Goal: Task Accomplishment & Management: Use online tool/utility

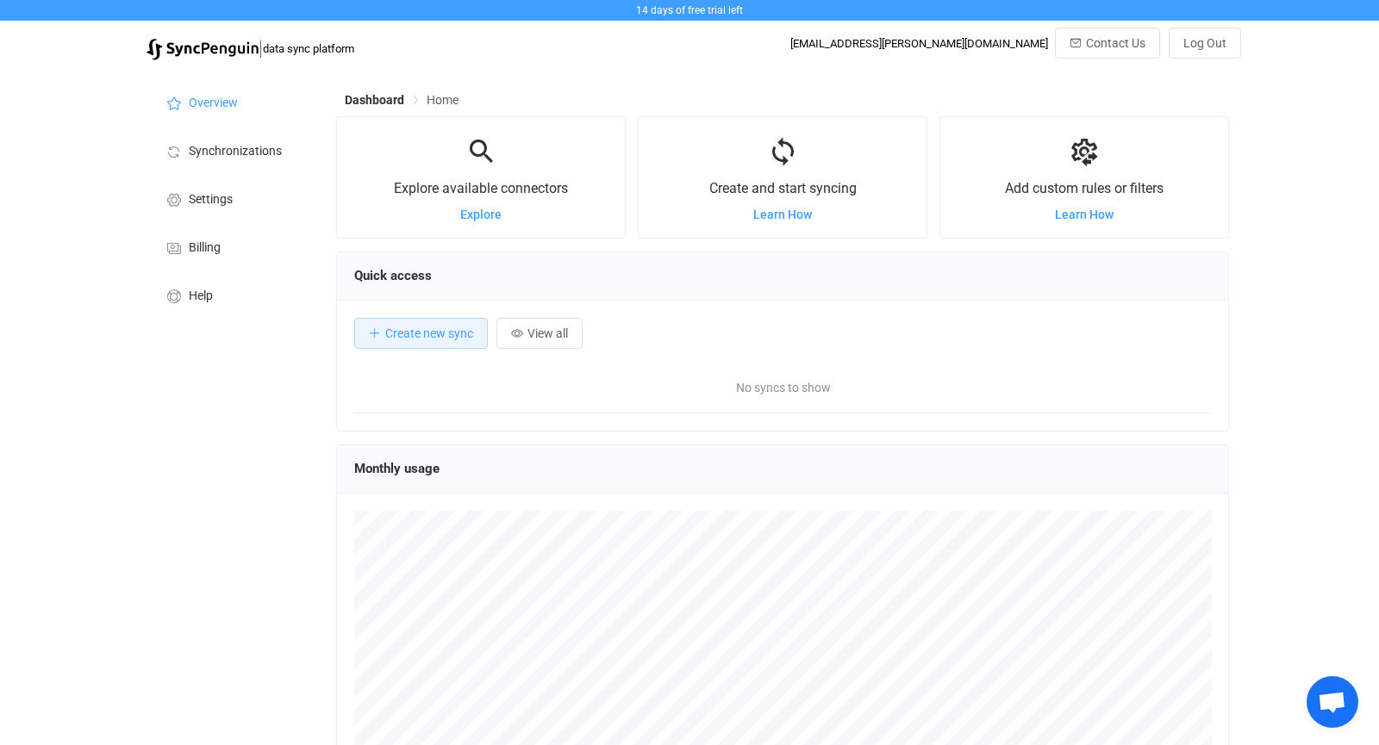
scroll to position [333, 892]
click at [483, 212] on span "Explore" at bounding box center [480, 215] width 41 height 14
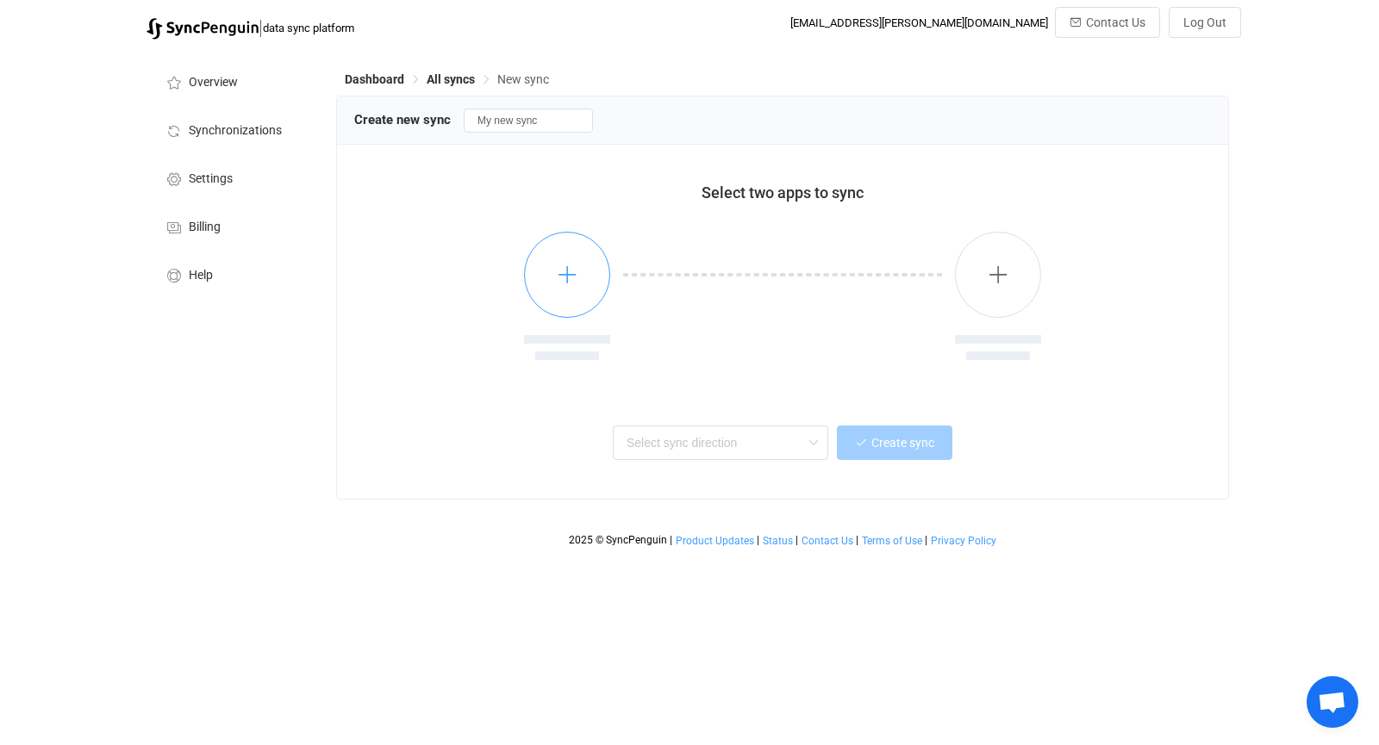
click at [562, 291] on button "button" at bounding box center [567, 275] width 86 height 86
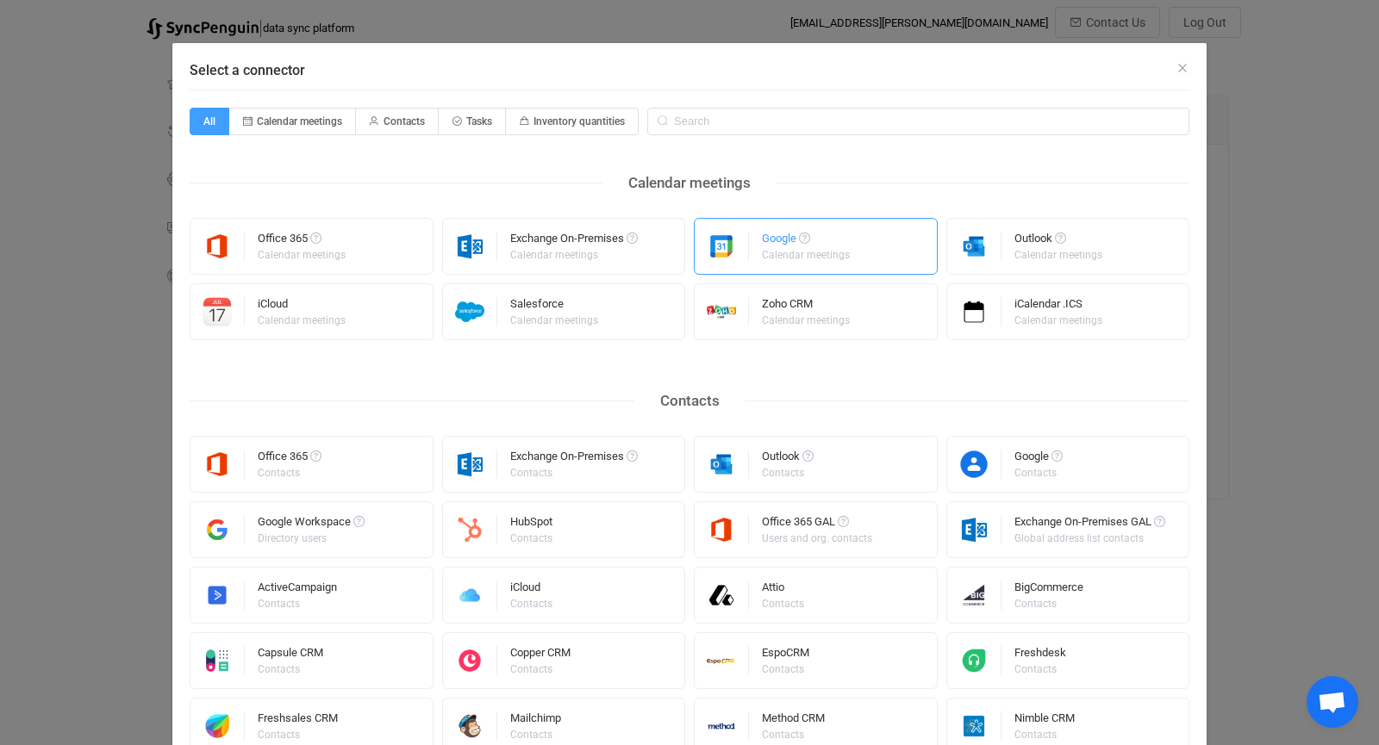
click at [753, 255] on div "Google Calendar meetings" at bounding box center [816, 246] width 244 height 57
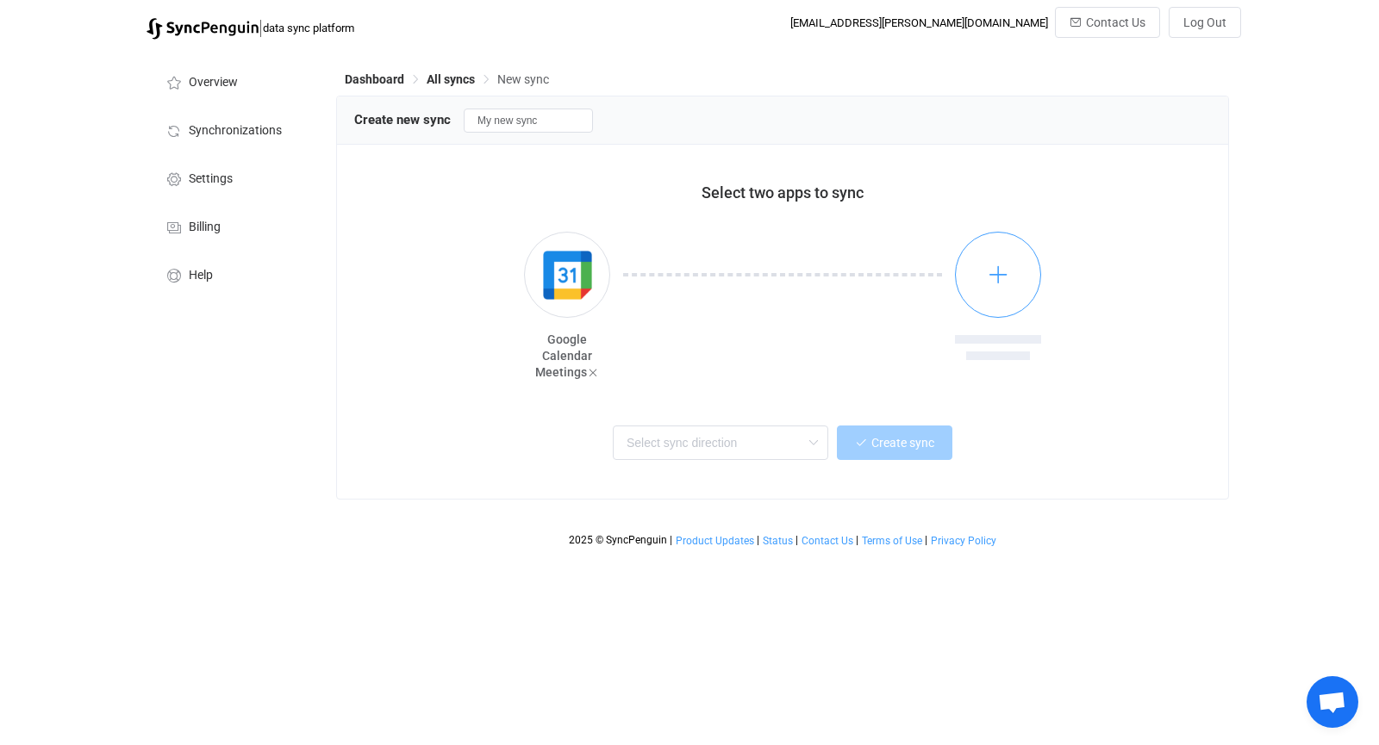
click at [1001, 268] on icon "button" at bounding box center [998, 275] width 22 height 22
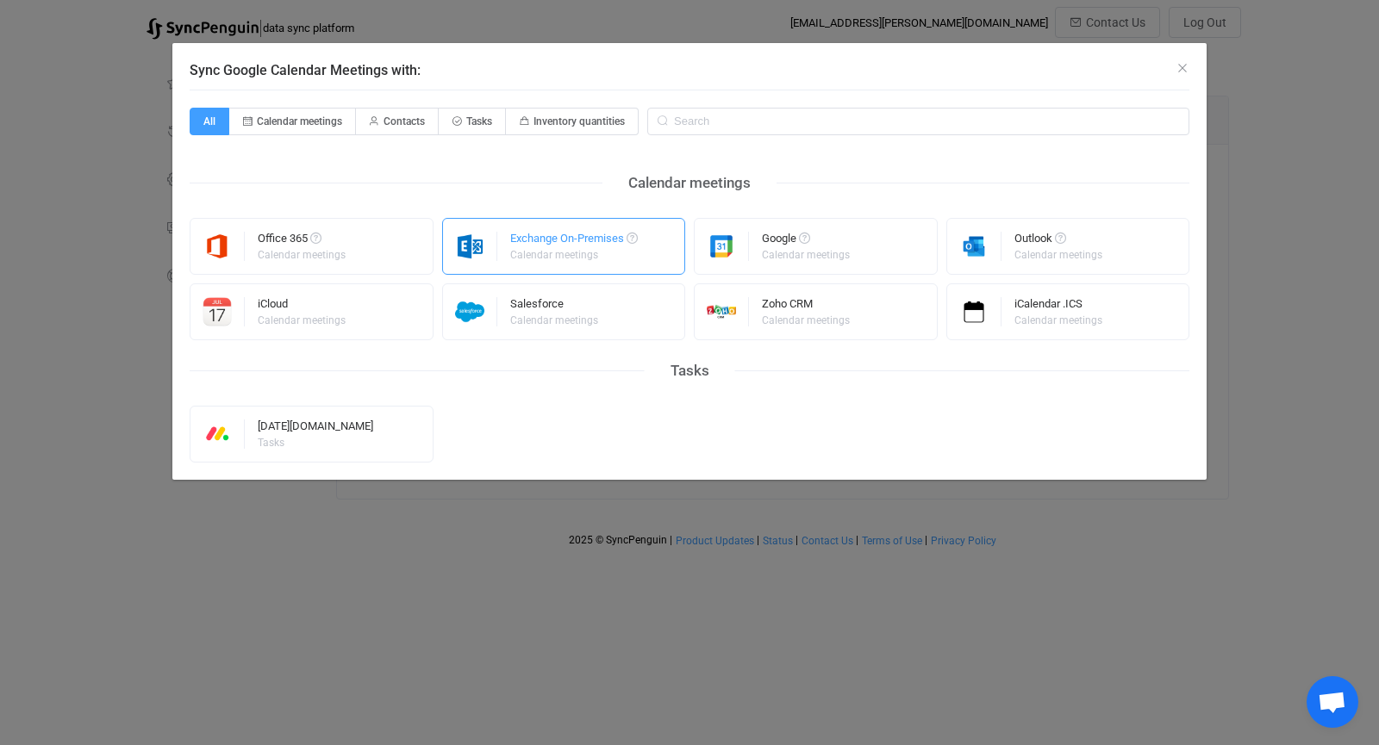
click at [557, 250] on div "Calendar meetings" at bounding box center [572, 255] width 125 height 10
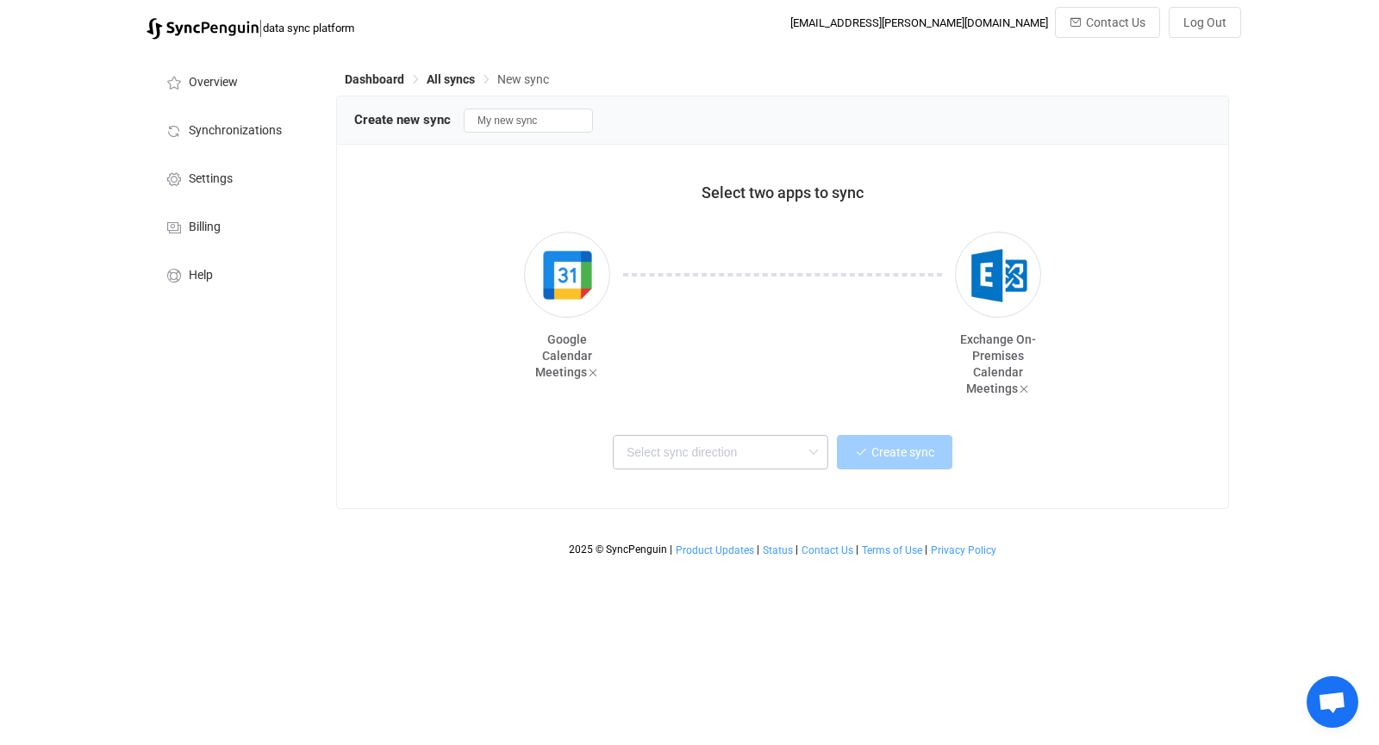
click at [806, 443] on icon at bounding box center [813, 452] width 22 height 34
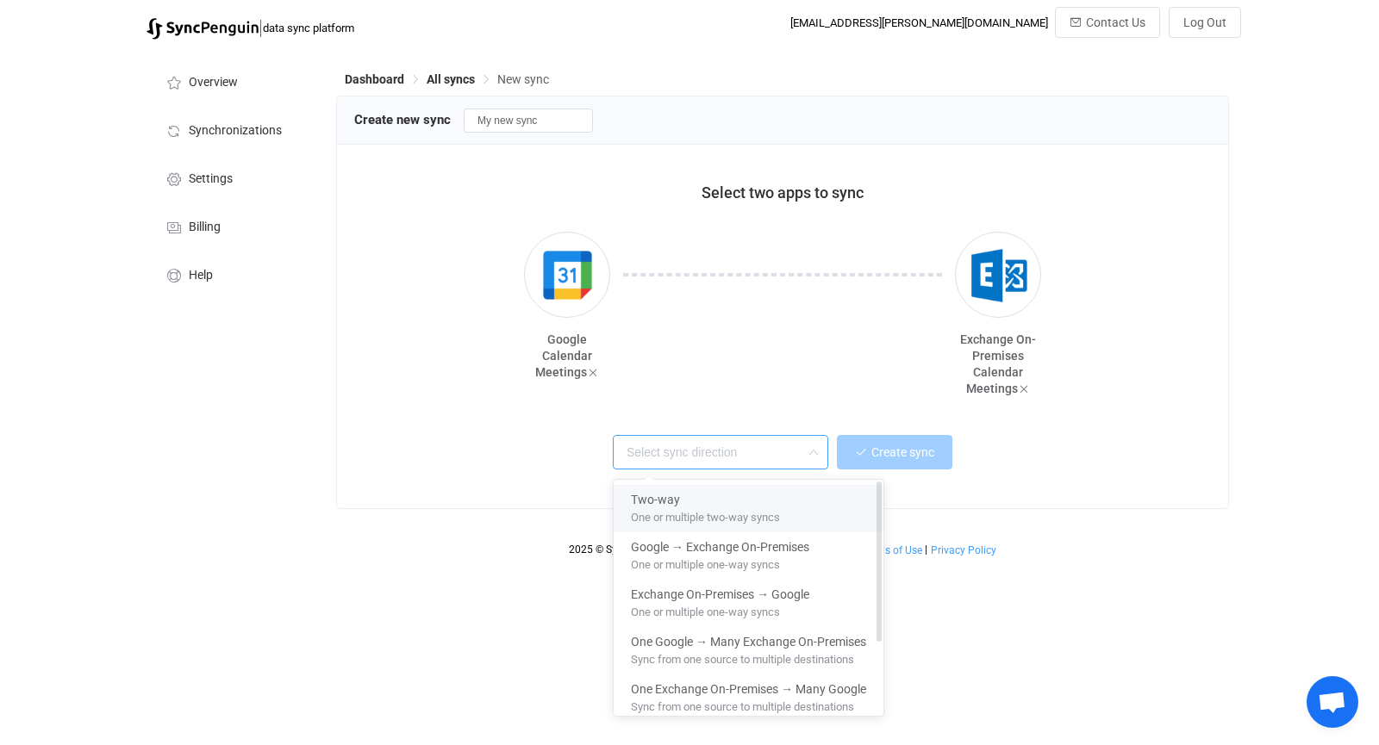
click at [770, 496] on div "Two-way" at bounding box center [748, 496] width 235 height 23
type input "Two-way"
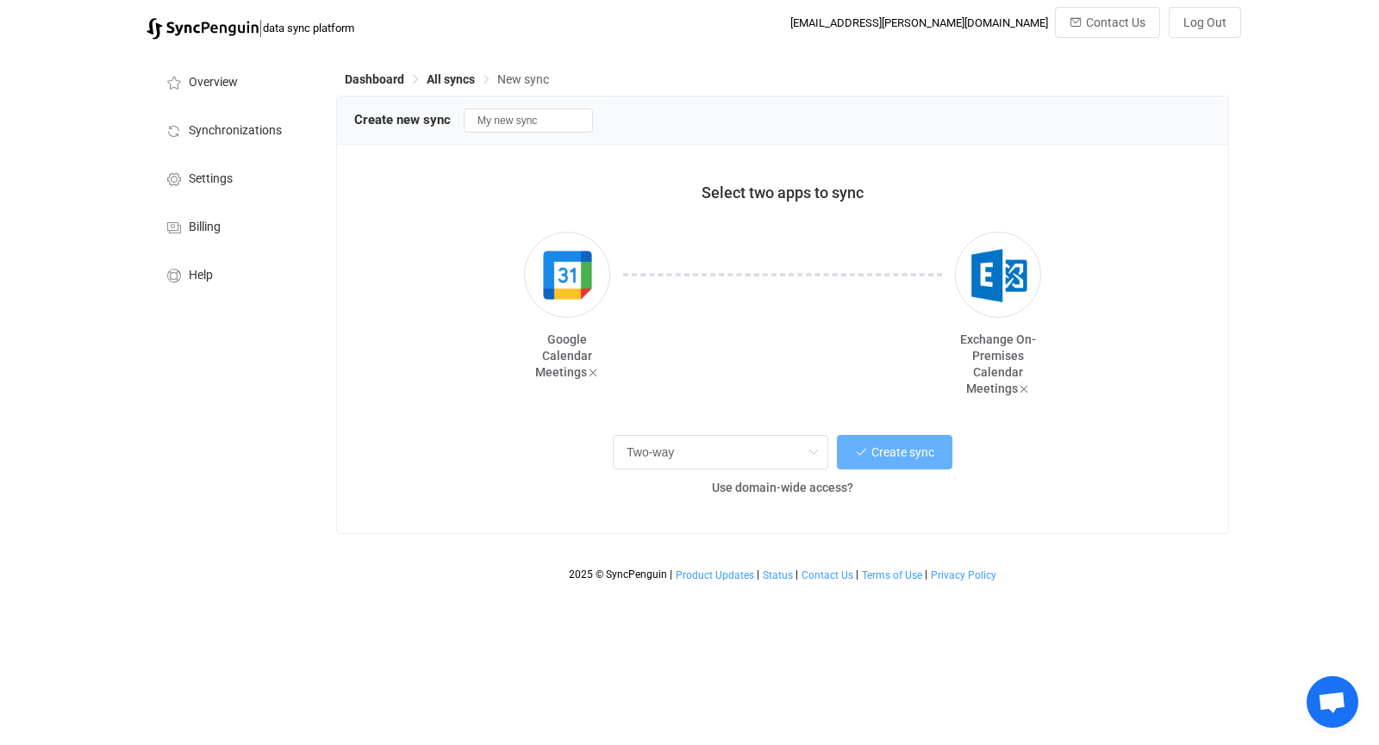
click at [877, 447] on span "Create sync" at bounding box center [902, 452] width 63 height 14
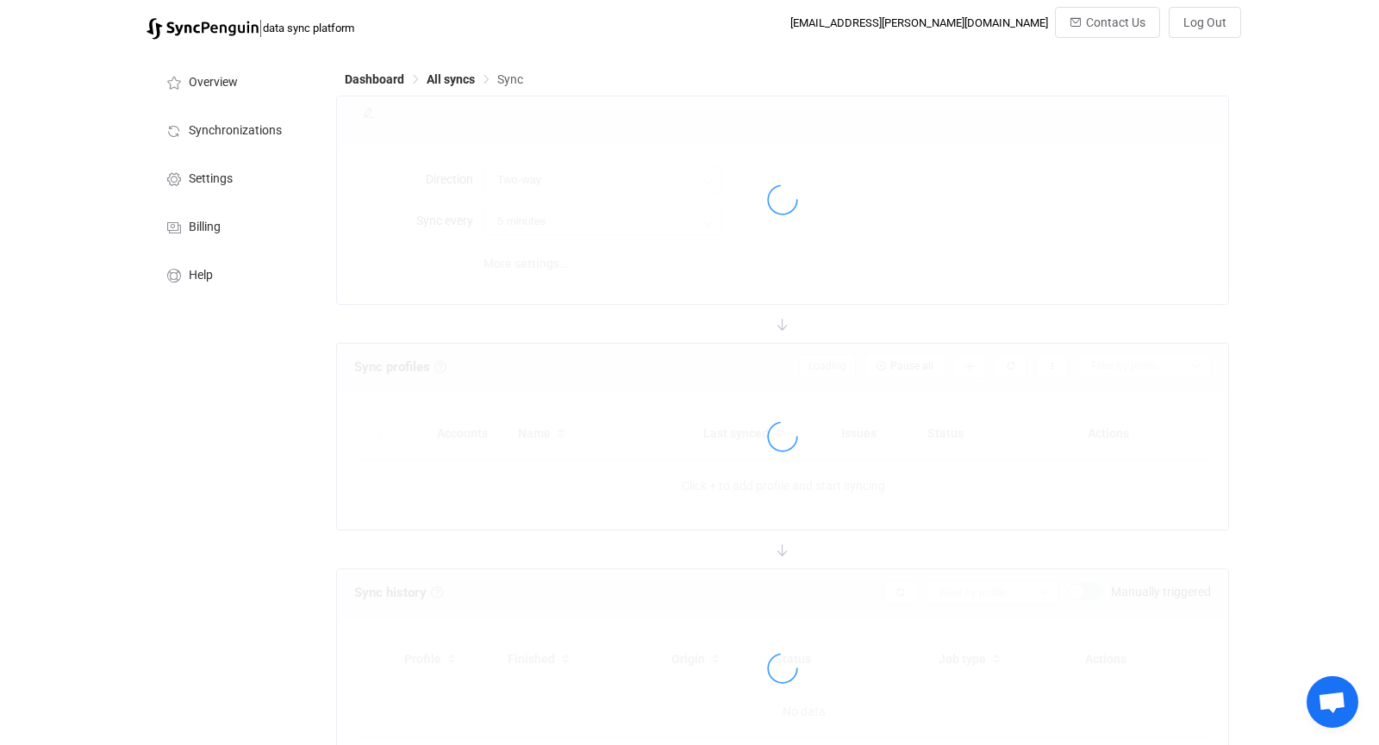
type input "10 minutes"
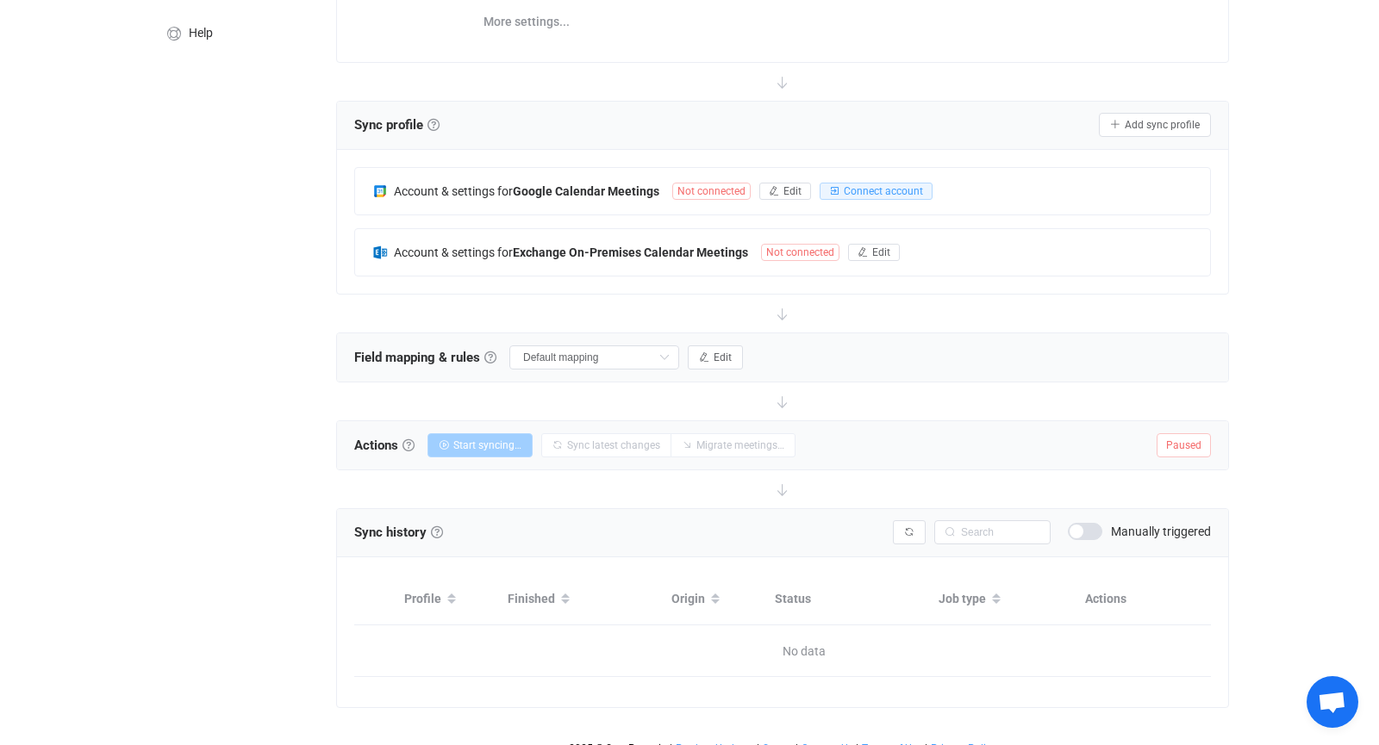
scroll to position [242, 0]
click at [675, 353] on icon at bounding box center [664, 358] width 22 height 24
click at [732, 352] on span "Edit" at bounding box center [722, 358] width 18 height 12
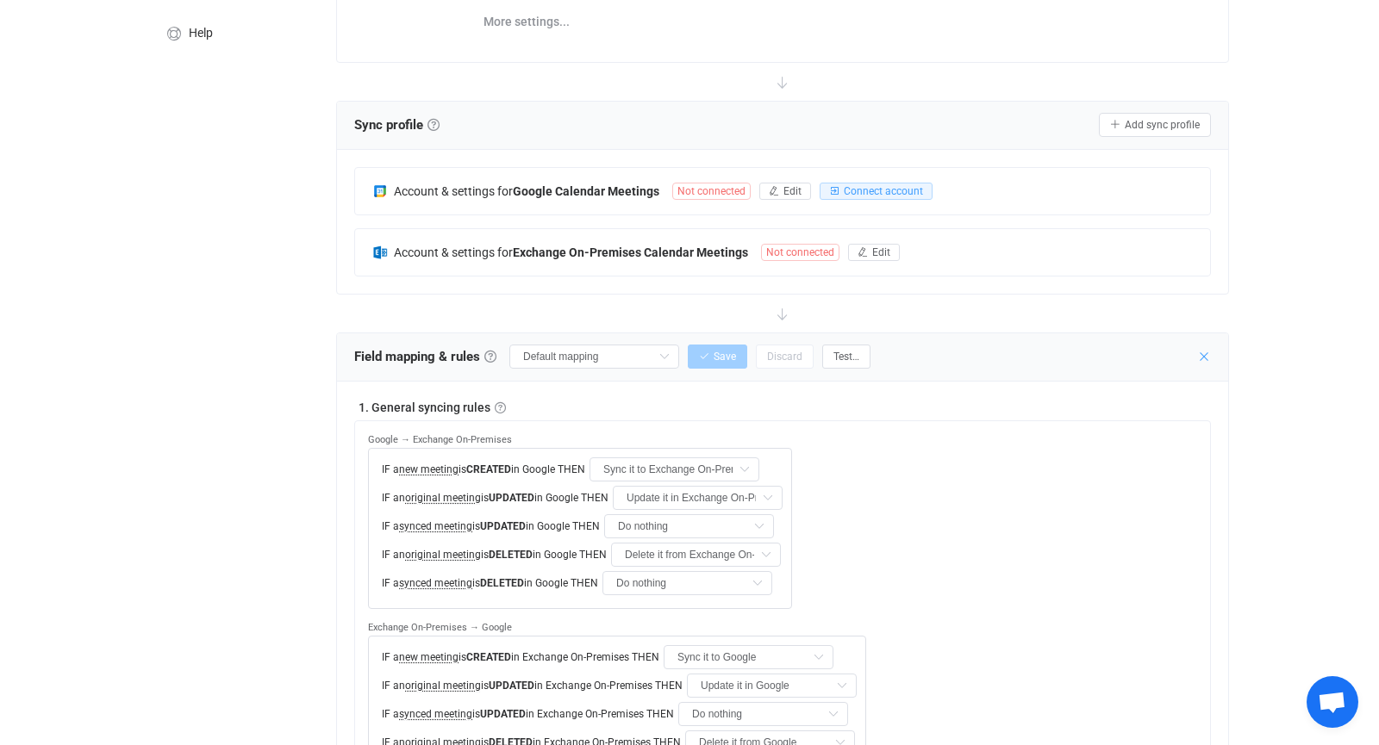
click at [1206, 352] on icon at bounding box center [1204, 357] width 14 height 14
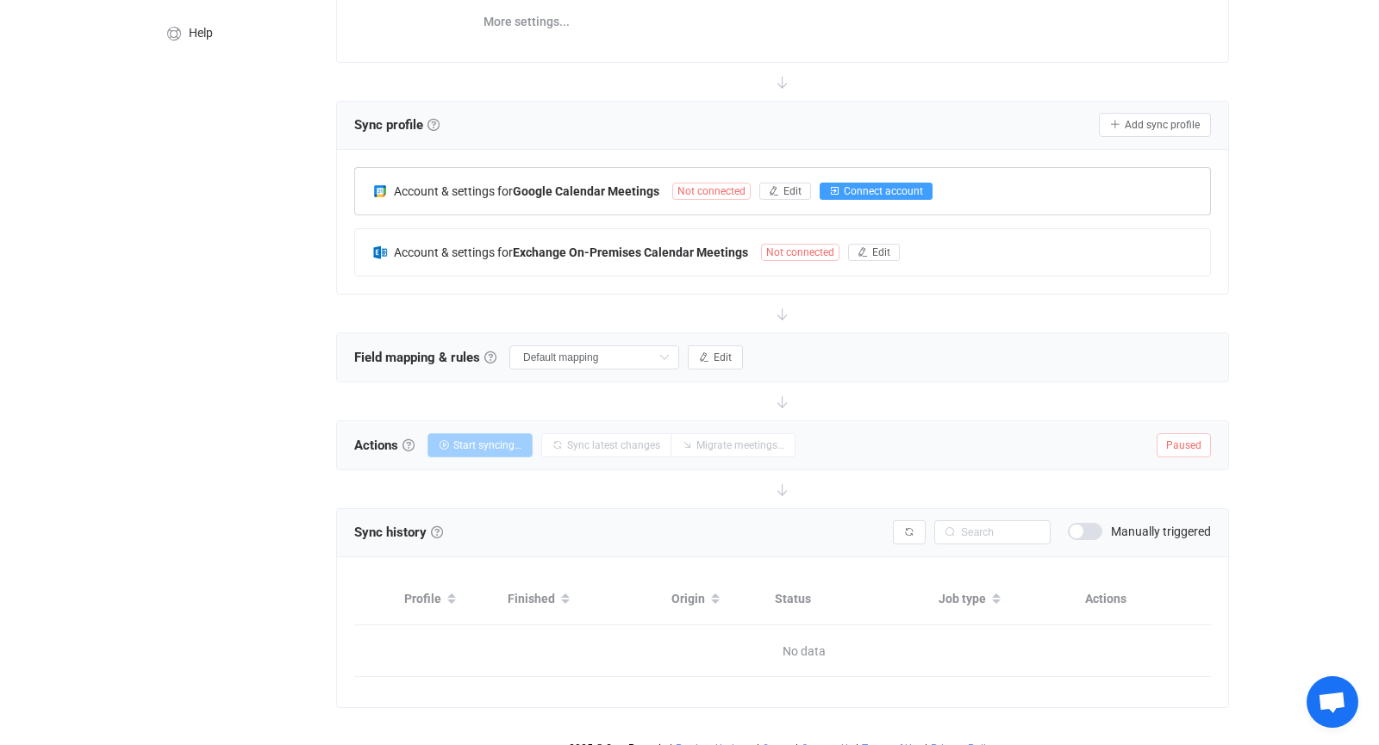
click at [880, 194] on button "Connect account" at bounding box center [875, 191] width 113 height 17
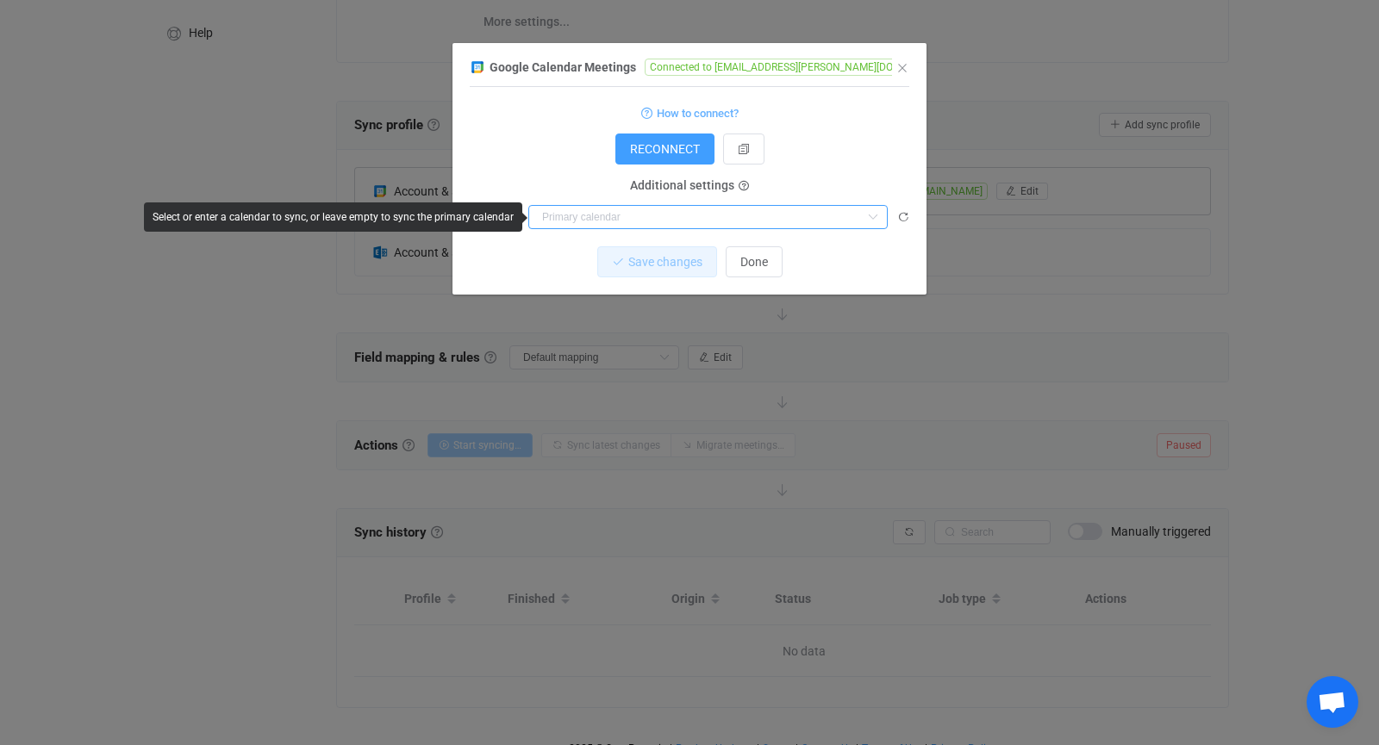
click at [813, 224] on input "dialog" at bounding box center [707, 217] width 359 height 24
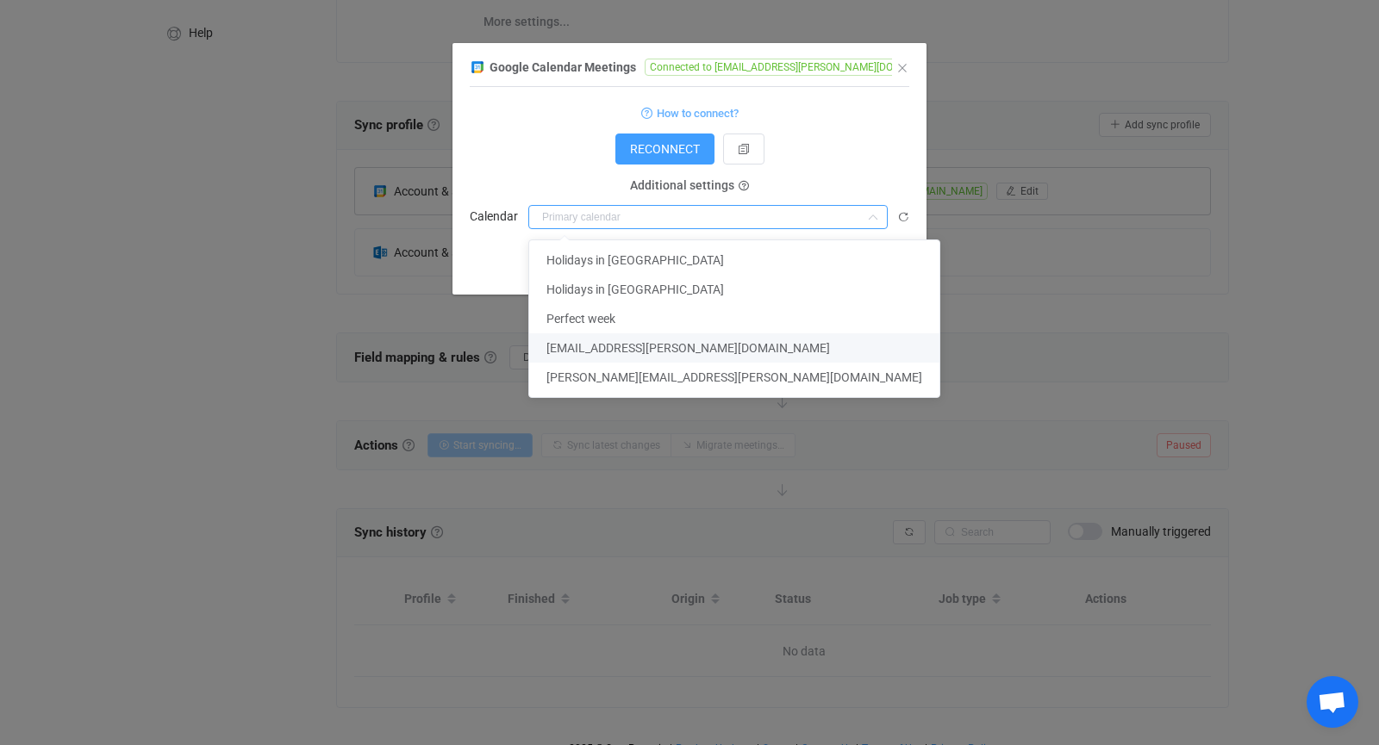
click at [608, 350] on span "[EMAIL_ADDRESS][PERSON_NAME][DOMAIN_NAME]" at bounding box center [687, 348] width 283 height 14
type input "[EMAIL_ADDRESS][PERSON_NAME][DOMAIN_NAME]"
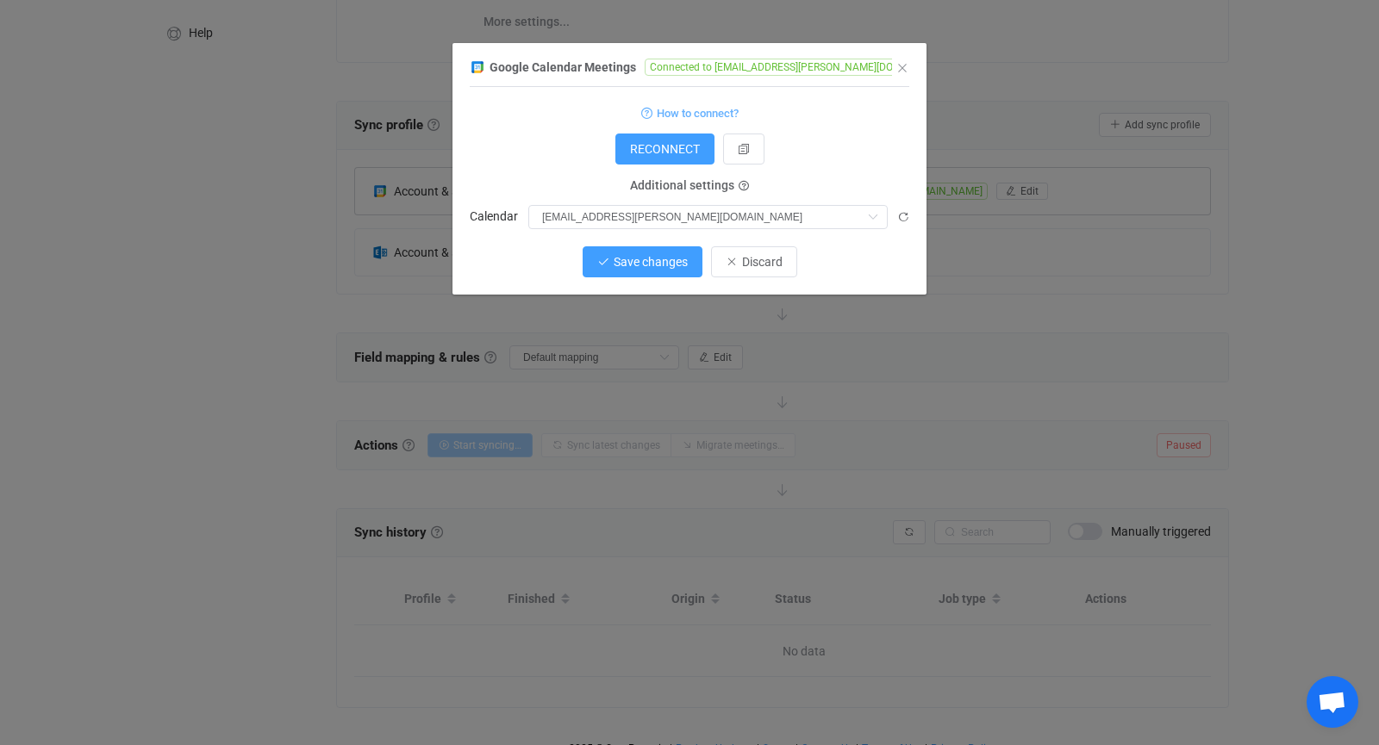
click at [649, 262] on span "Save changes" at bounding box center [650, 262] width 74 height 14
click at [745, 263] on span "Done" at bounding box center [754, 262] width 28 height 14
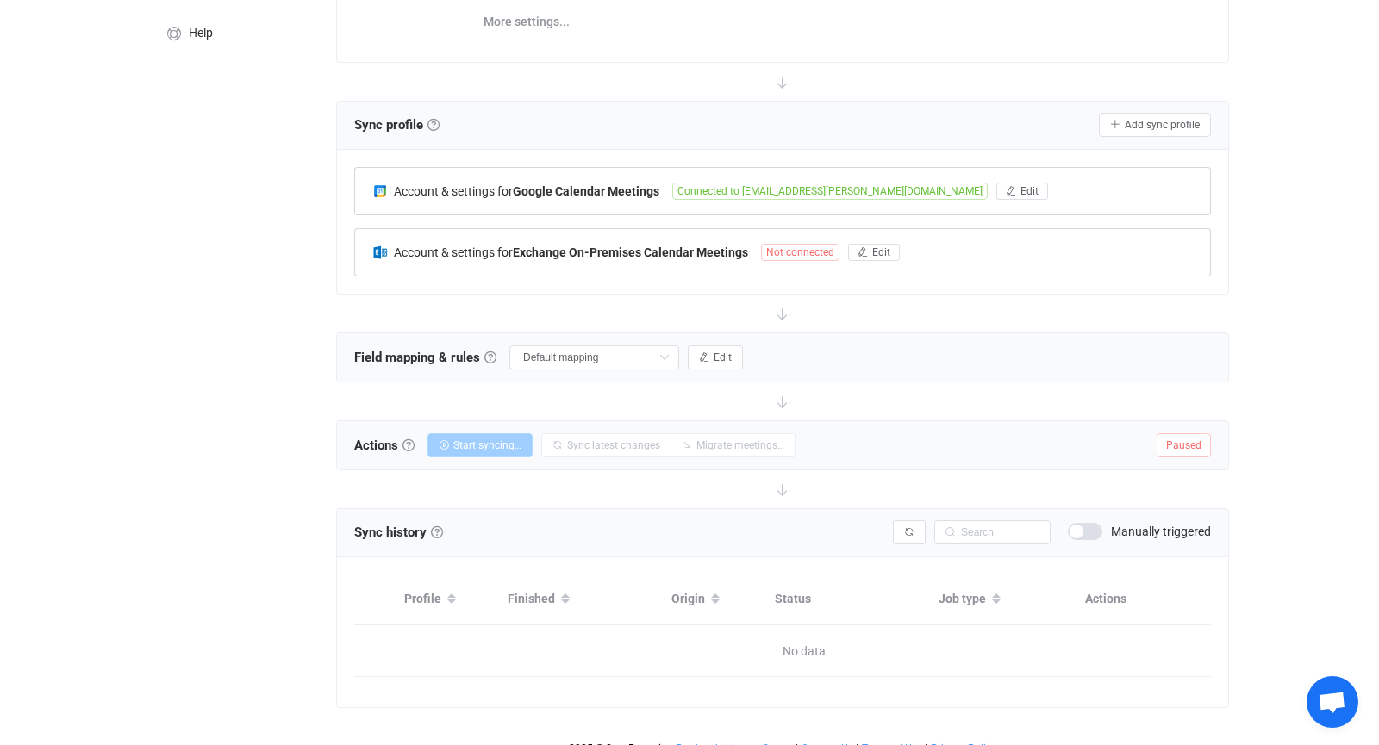
click at [800, 247] on span "Not connected" at bounding box center [800, 252] width 78 height 17
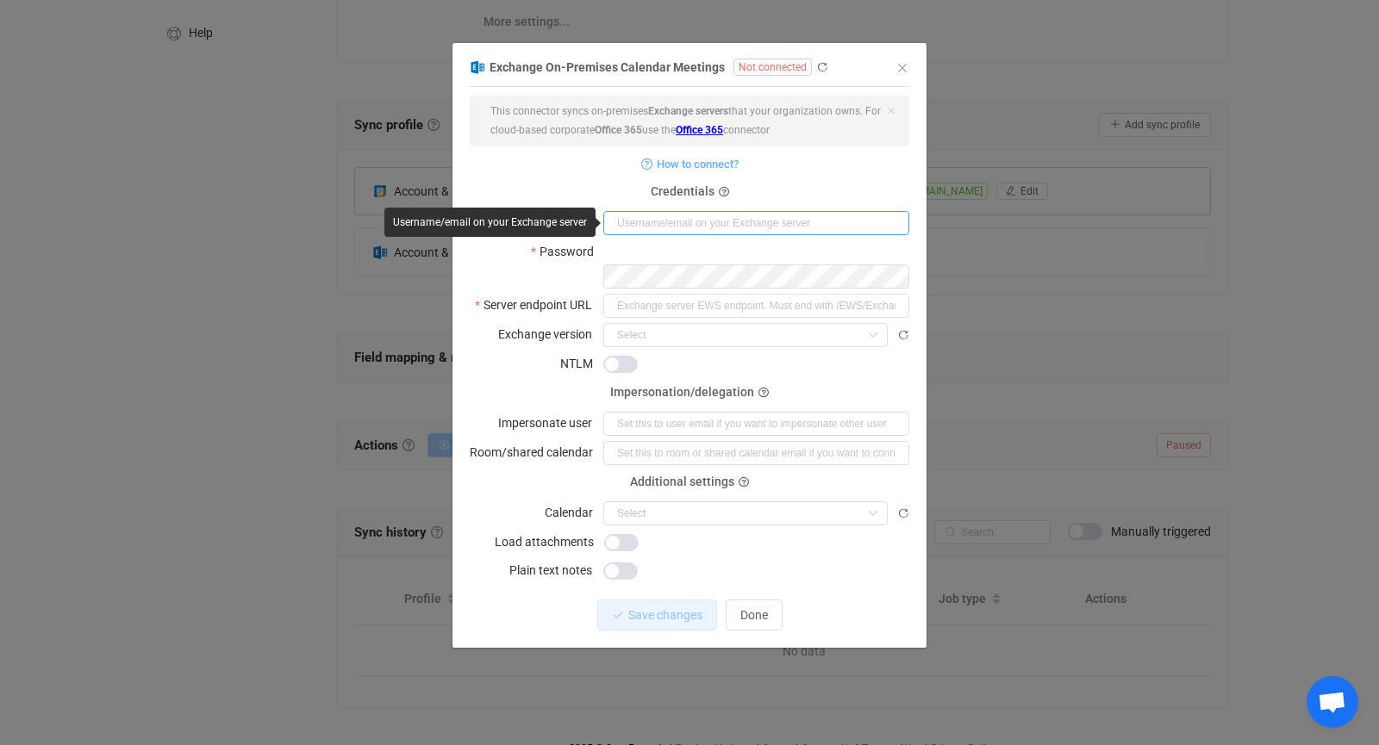
click at [657, 228] on input "dialog" at bounding box center [756, 223] width 306 height 24
paste input "kadenge@kreuzberger-kinderstiftung.de"
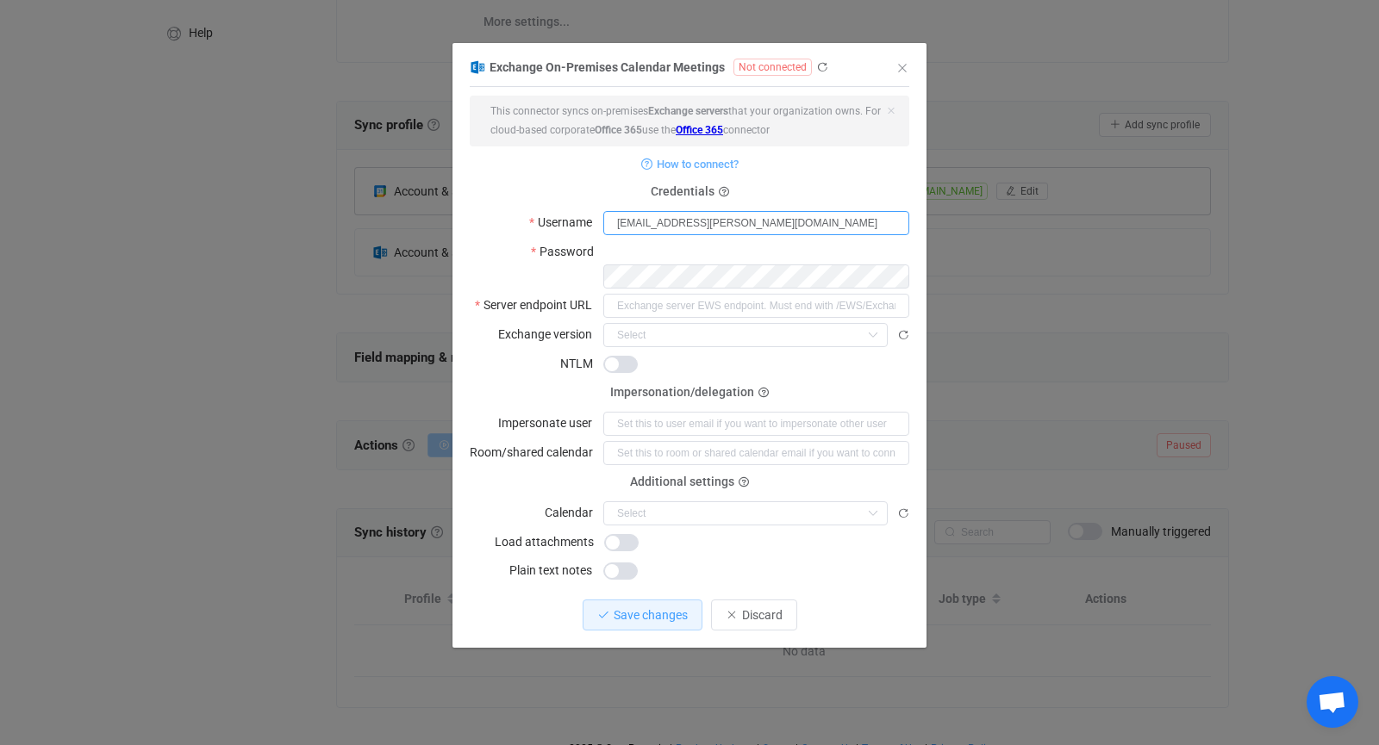
type input "kadenge@kreuzberger-kinderstiftung.de"
click at [566, 293] on label "Server endpoint URL" at bounding box center [539, 305] width 128 height 24
click at [690, 352] on div "dialog" at bounding box center [756, 364] width 306 height 24
drag, startPoint x: 588, startPoint y: 277, endPoint x: 484, endPoint y: 277, distance: 104.3
click at [484, 293] on label "Server endpoint URL" at bounding box center [539, 305] width 128 height 24
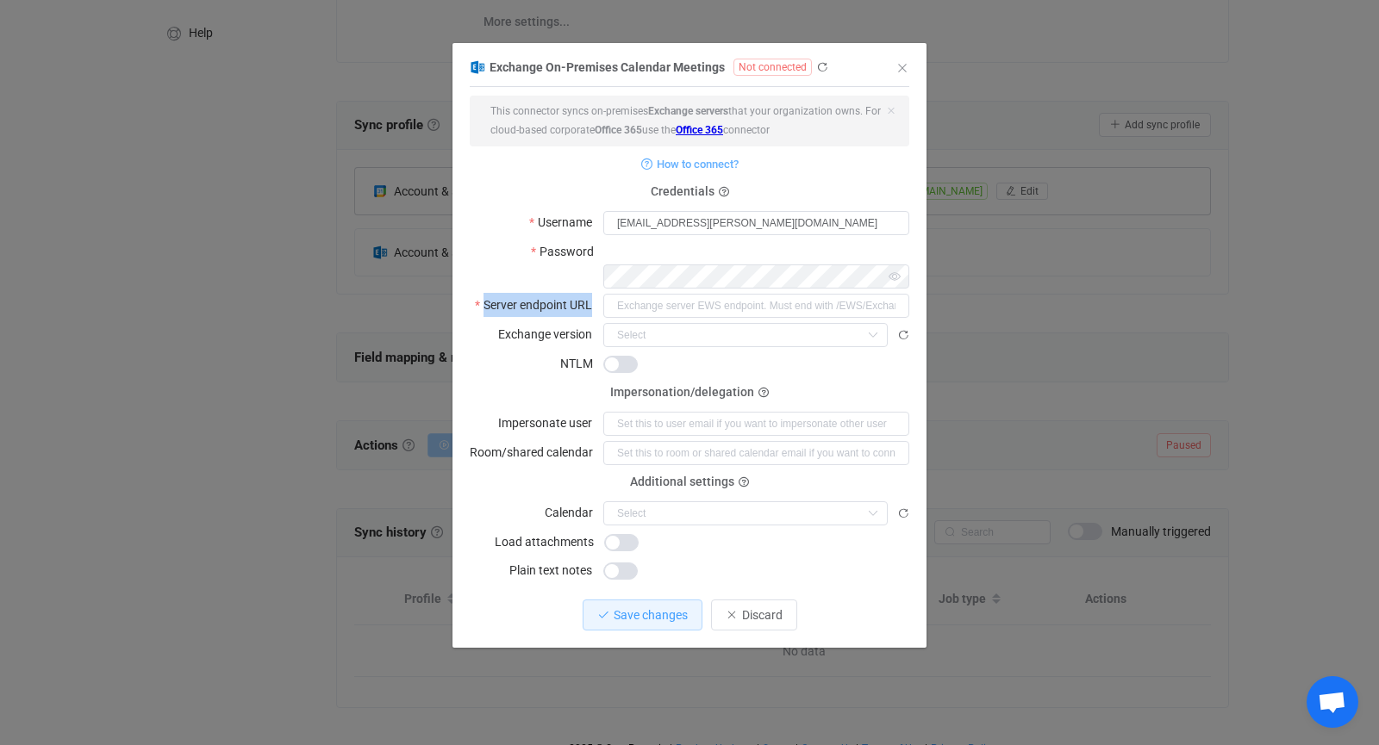
drag, startPoint x: 591, startPoint y: 280, endPoint x: 485, endPoint y: 286, distance: 106.2
click at [485, 293] on label "Server endpoint URL" at bounding box center [539, 305] width 128 height 24
copy label "Server endpoint URL"
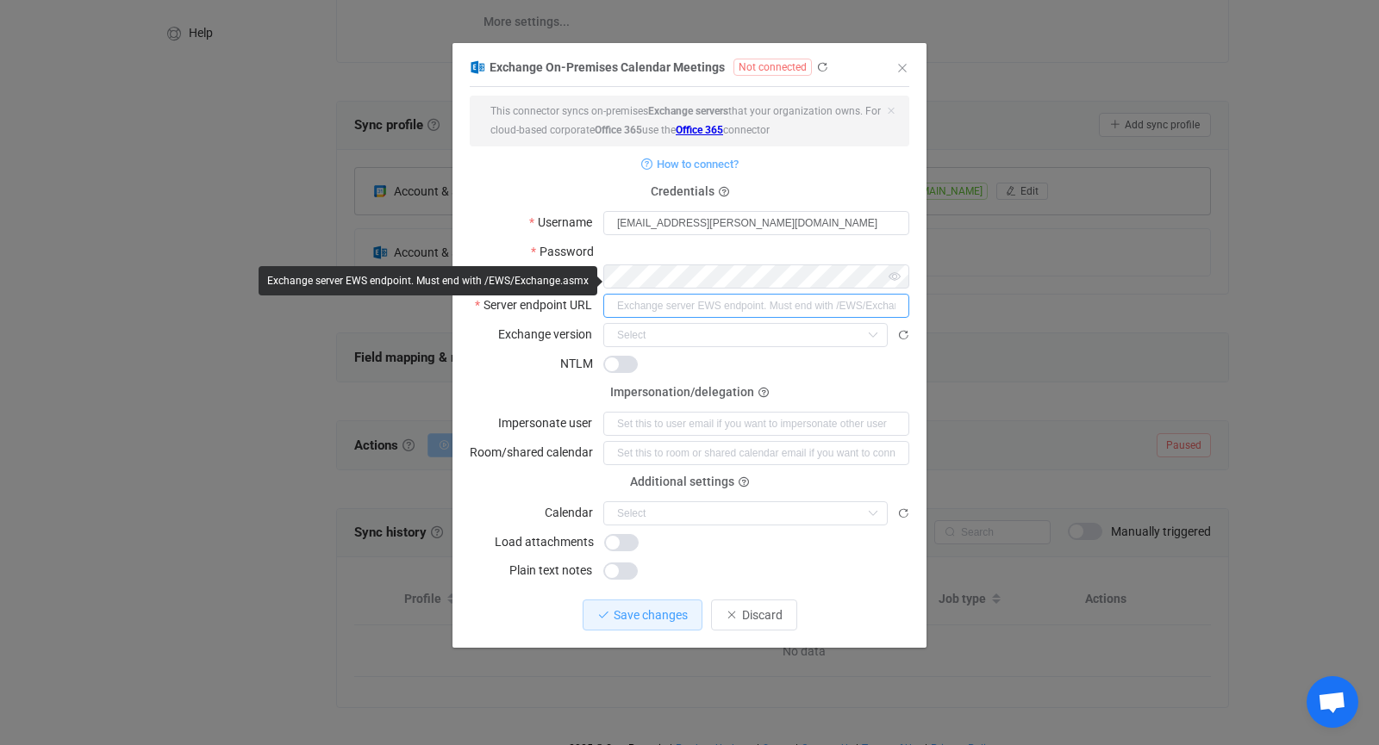
click at [664, 294] on input "dialog" at bounding box center [756, 306] width 306 height 24
paste input "mail.kreuzberger-kinderstiftung.de"
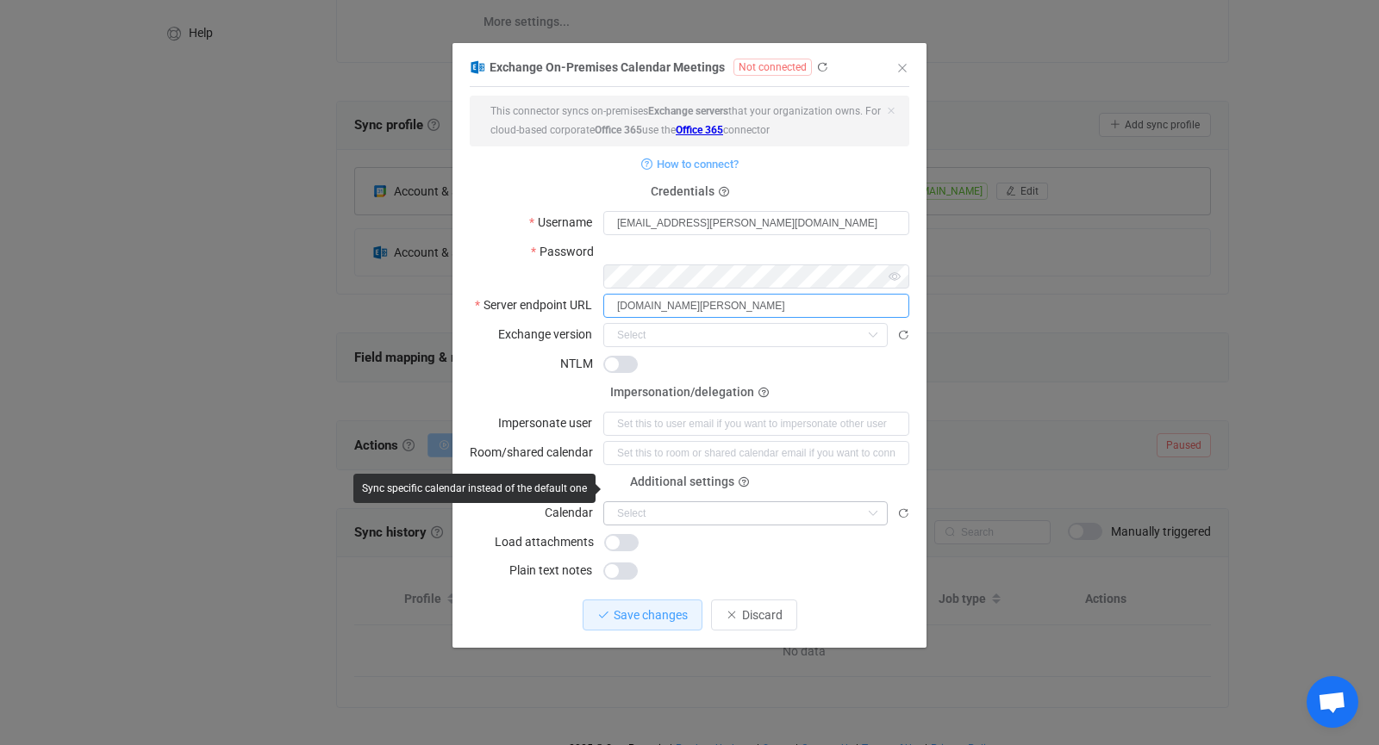
type input "mail.kreuzberger-kinderstiftung.de"
click at [666, 501] on input "dialog" at bounding box center [745, 513] width 284 height 24
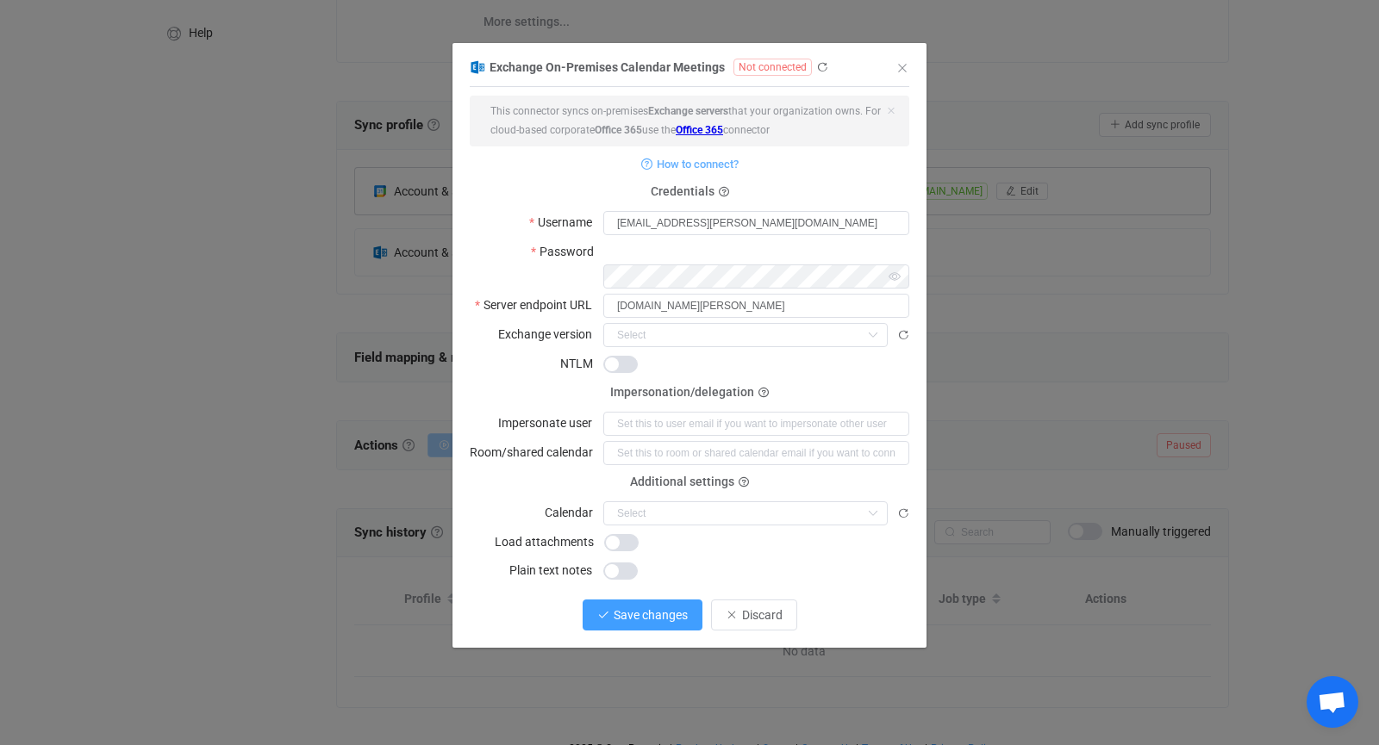
click at [657, 608] on span "Save changes" at bounding box center [650, 615] width 74 height 14
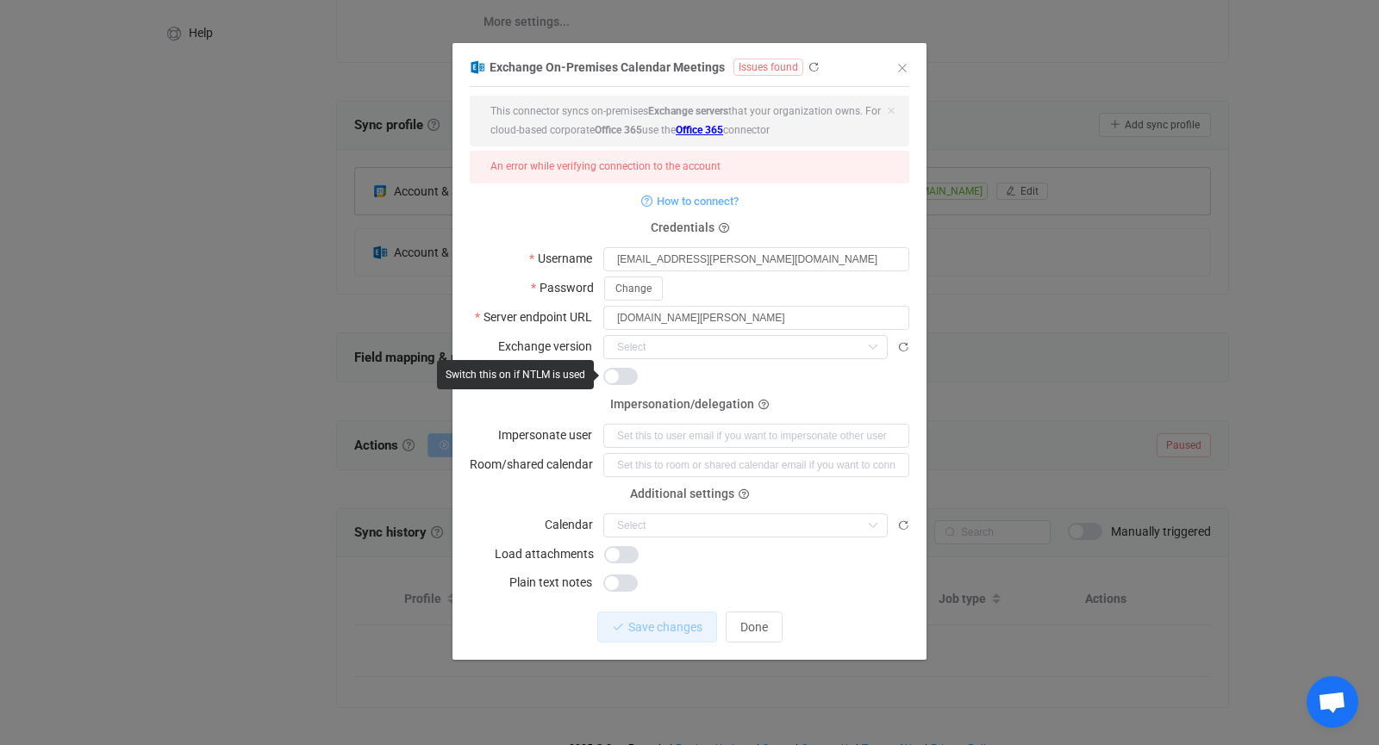
click at [626, 371] on span "dialog" at bounding box center [620, 376] width 34 height 17
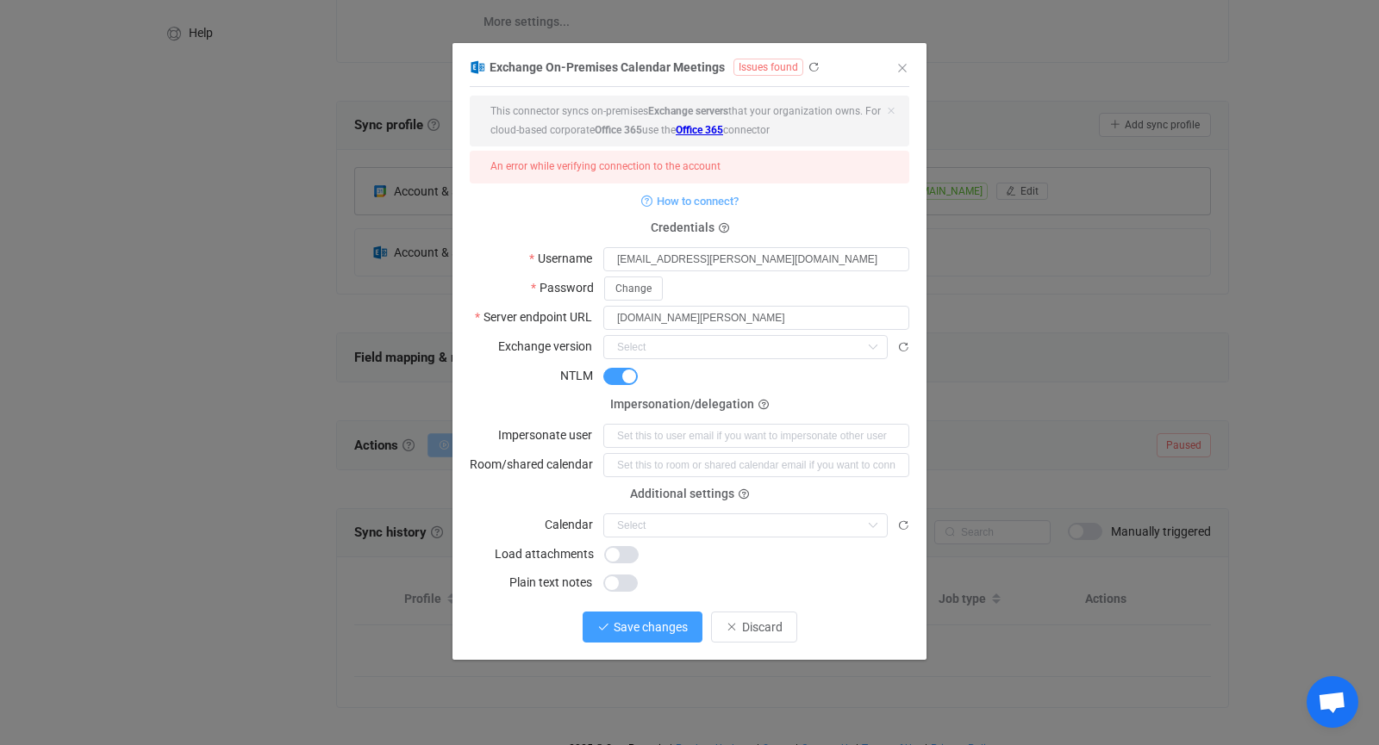
click at [632, 617] on button "Save changes" at bounding box center [642, 627] width 120 height 31
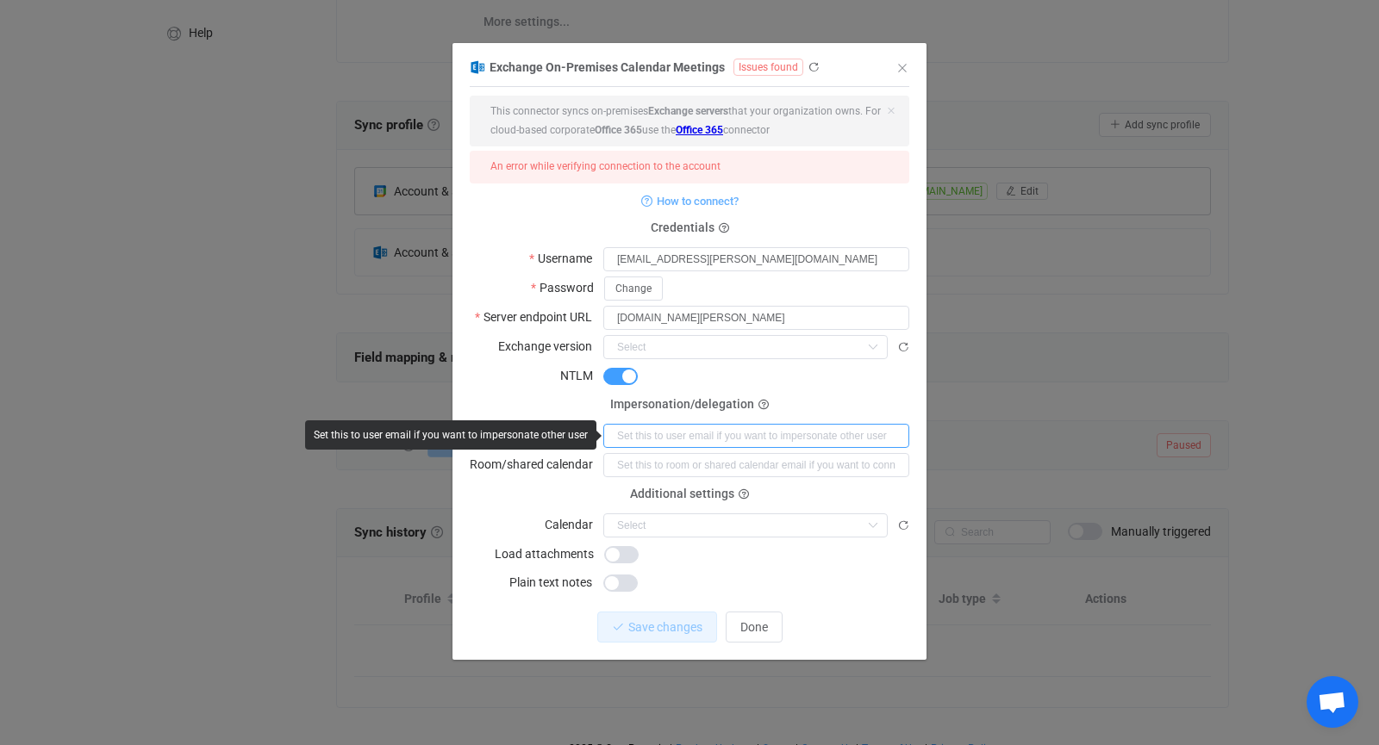
click at [643, 425] on input "dialog" at bounding box center [756, 436] width 306 height 24
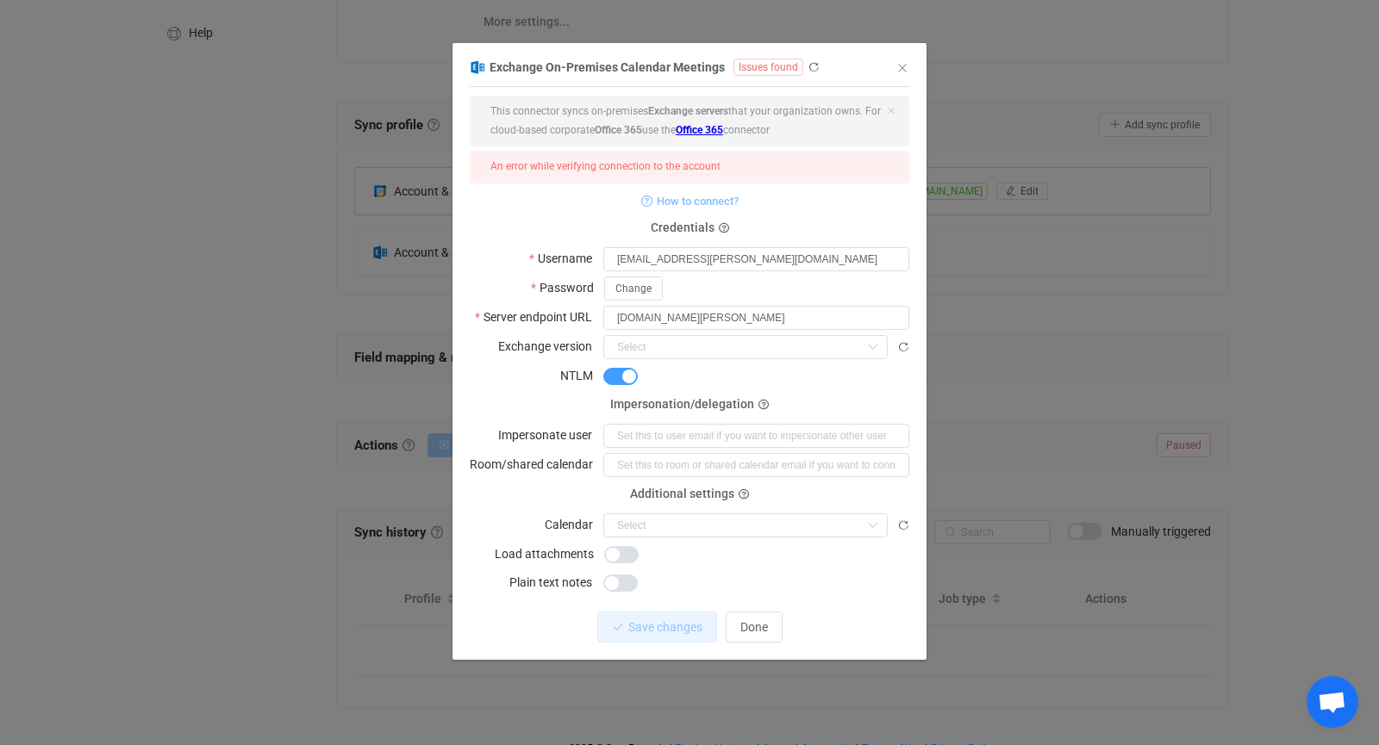
click at [721, 199] on span "How to connect?" at bounding box center [698, 201] width 82 height 20
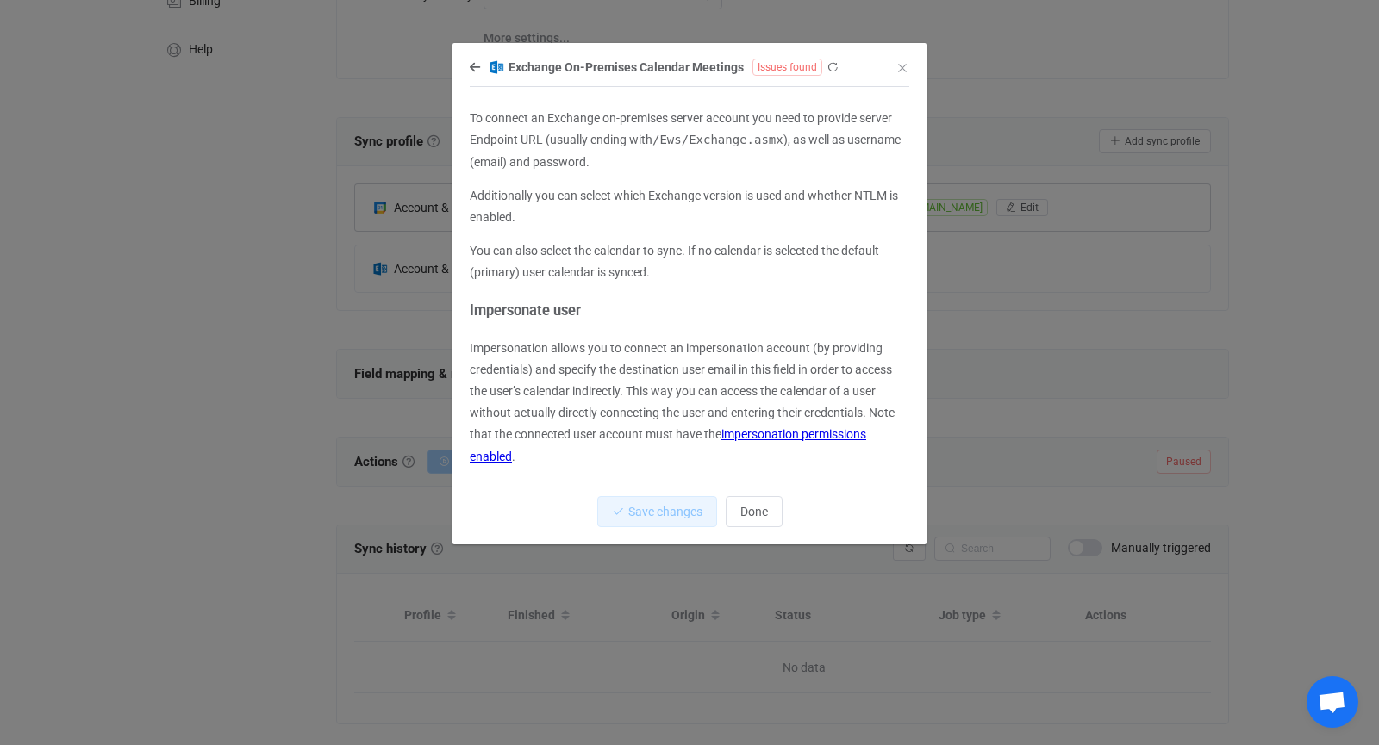
scroll to position [225, 0]
drag, startPoint x: 787, startPoint y: 140, endPoint x: 469, endPoint y: 140, distance: 317.9
click at [469, 140] on div "Exchange On-Premises Calendar Meetings Issues found To connect an Exchange on-p…" at bounding box center [689, 300] width 474 height 489
copy p "Endpoint URL (usually ending with /Ews/Exchange.asmx )"
click at [471, 71] on icon "dialog" at bounding box center [475, 67] width 10 height 12
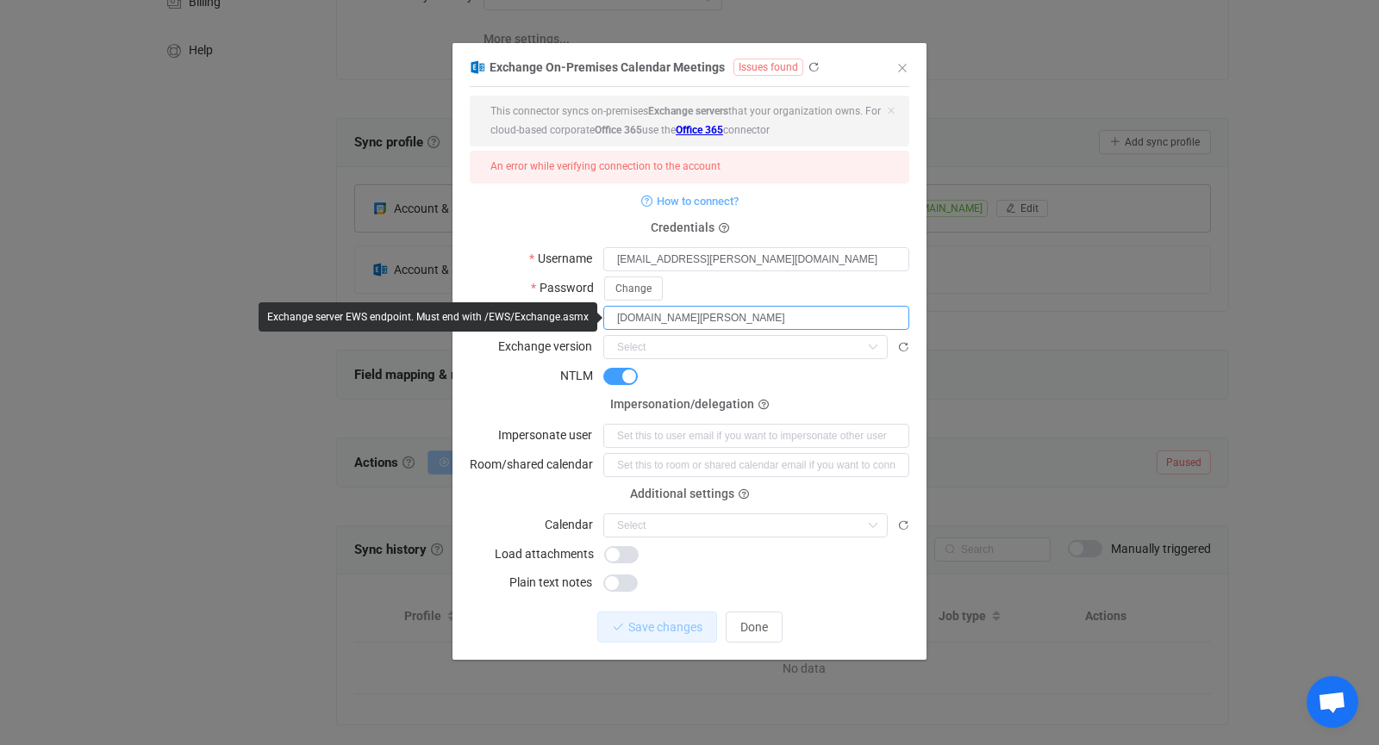
click at [782, 322] on input "mail.kreuzberger-kinderstiftung.de" at bounding box center [756, 318] width 306 height 24
paste input "https://mail.kreuzberger-kinderstiftung.de/EWS/Exchange.asmx"
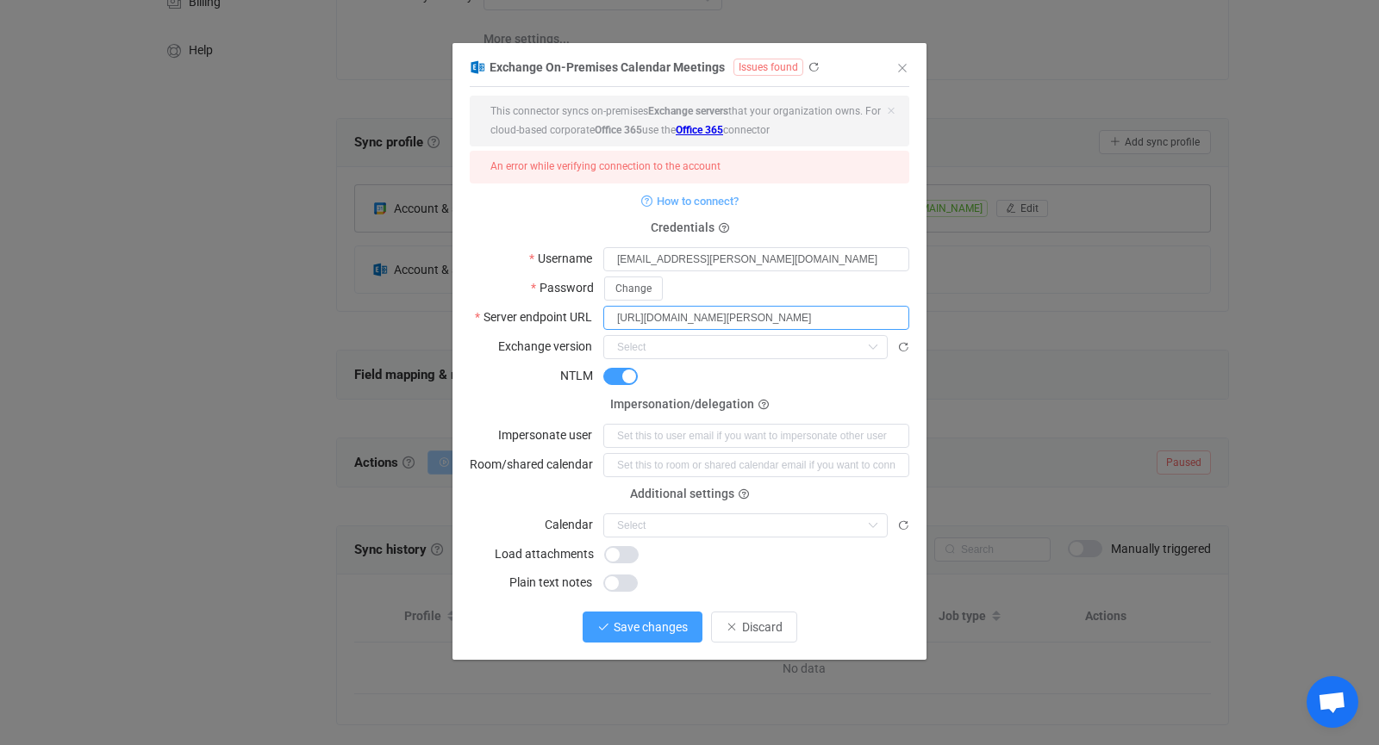
type input "https://mail.kreuzberger-kinderstiftung.de/EWS/Exchange.asmx"
click at [648, 620] on span "Save changes" at bounding box center [650, 627] width 74 height 14
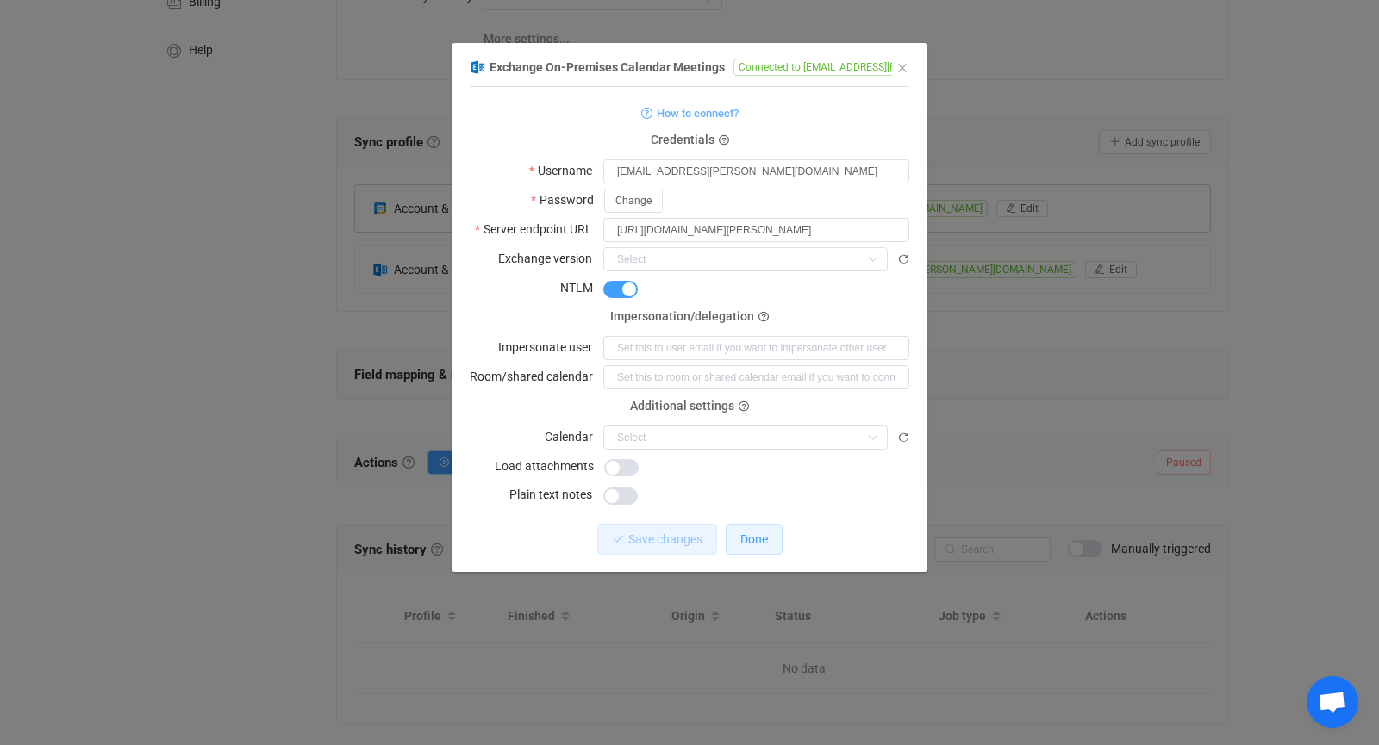
click at [749, 530] on button "Done" at bounding box center [753, 539] width 57 height 31
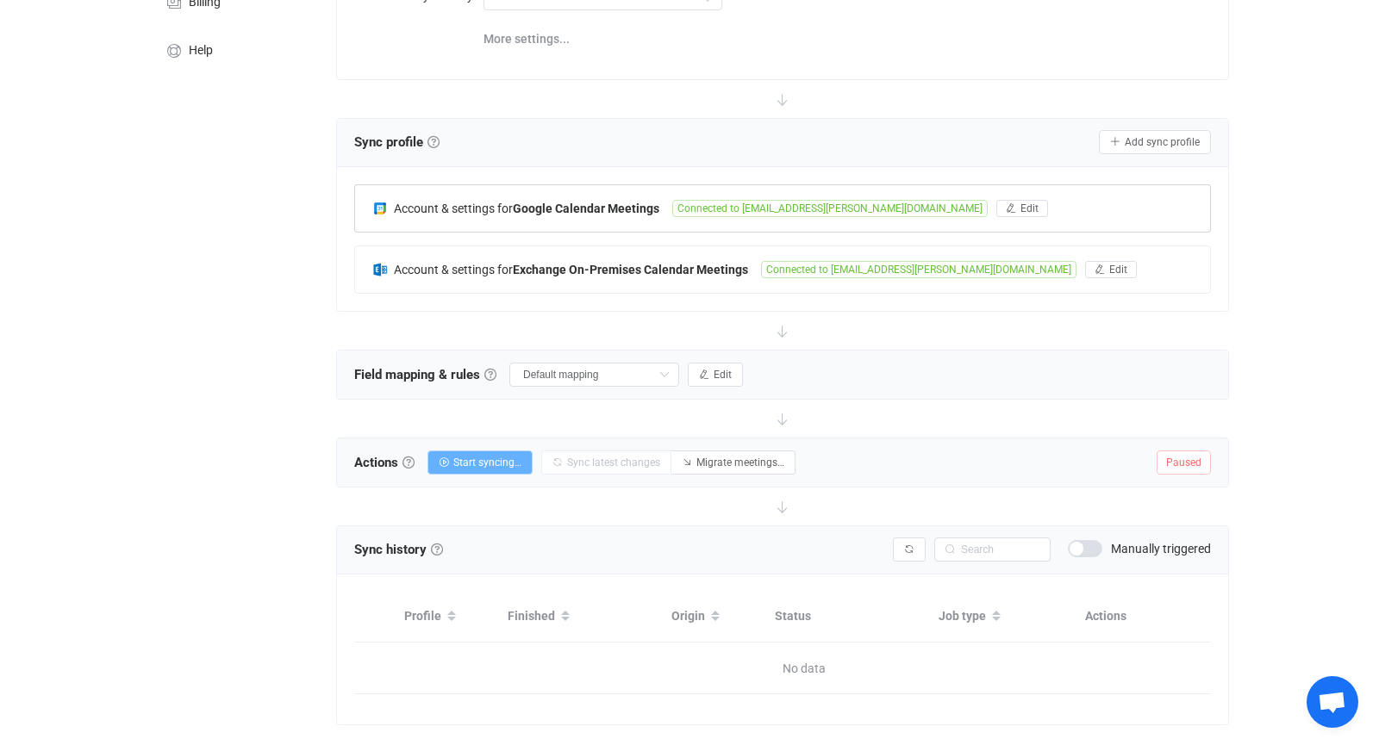
click at [499, 457] on span "Start syncing…" at bounding box center [487, 463] width 68 height 12
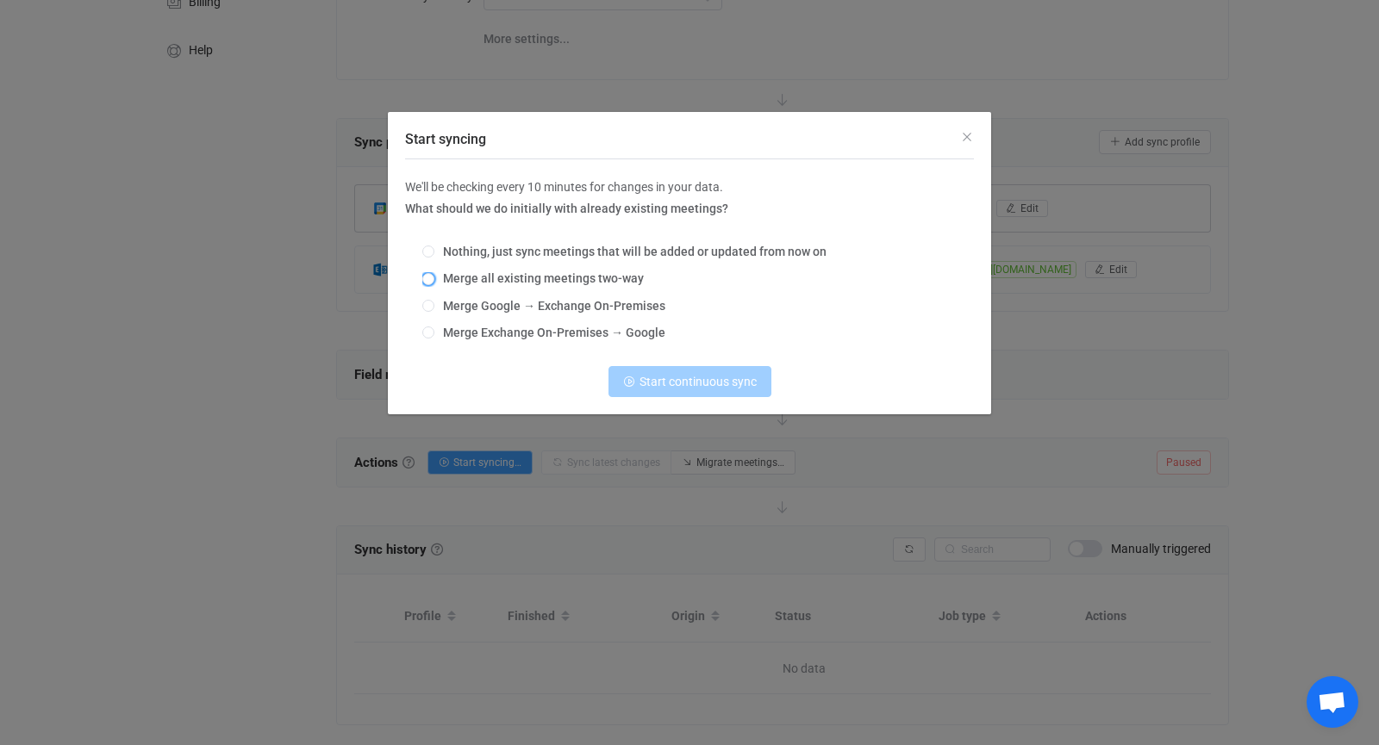
click at [531, 282] on span "Merge all existing meetings two-way" at bounding box center [538, 278] width 209 height 14
click at [434, 282] on input "Merge all existing meetings two-way" at bounding box center [428, 280] width 12 height 14
radio input "true"
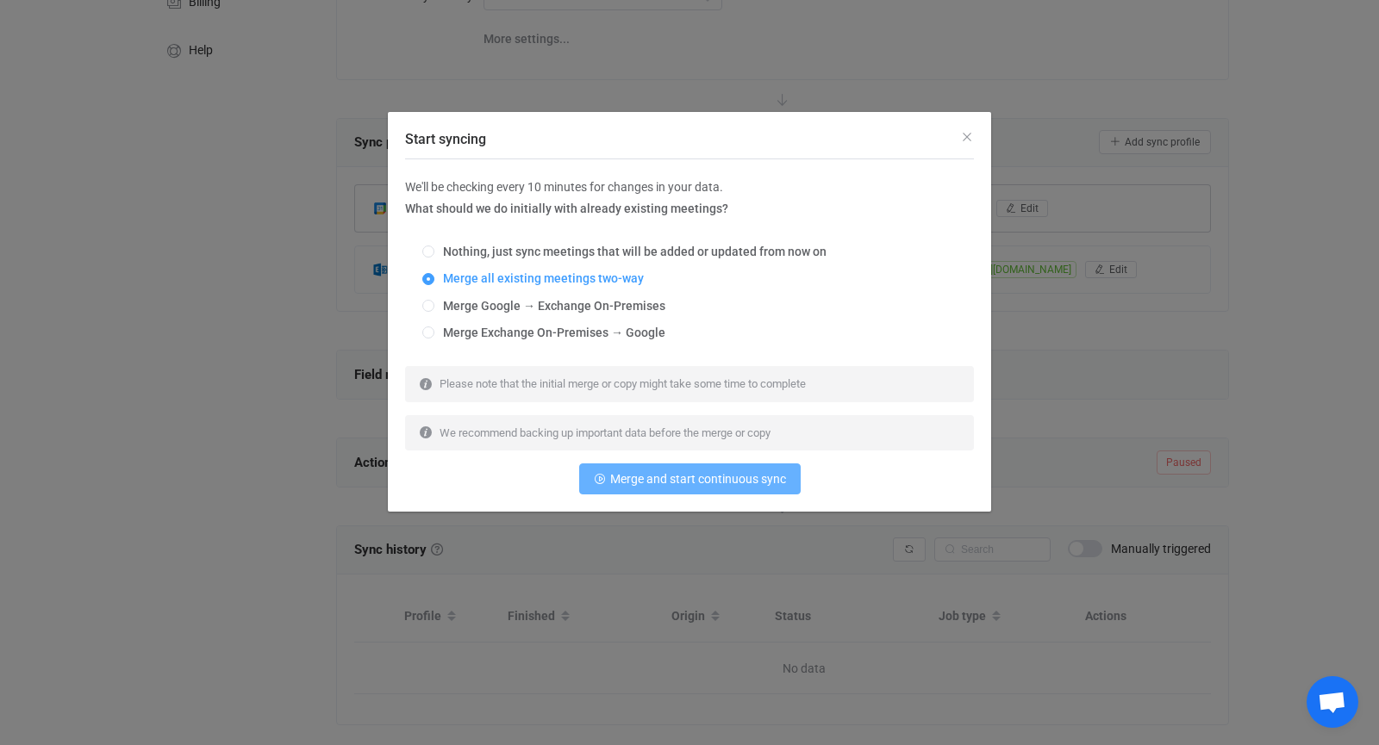
click at [719, 477] on span "Merge and start continuous sync" at bounding box center [698, 479] width 176 height 14
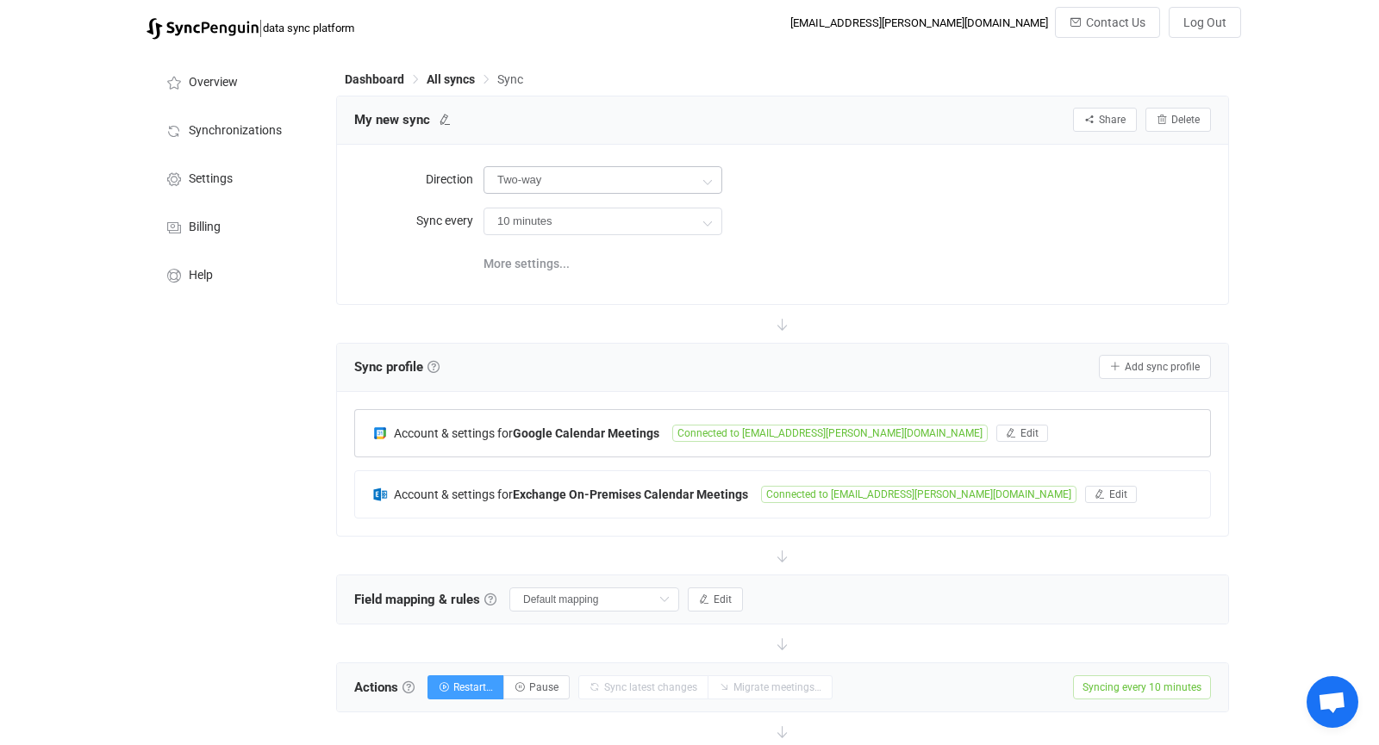
click at [702, 174] on icon at bounding box center [707, 181] width 22 height 34
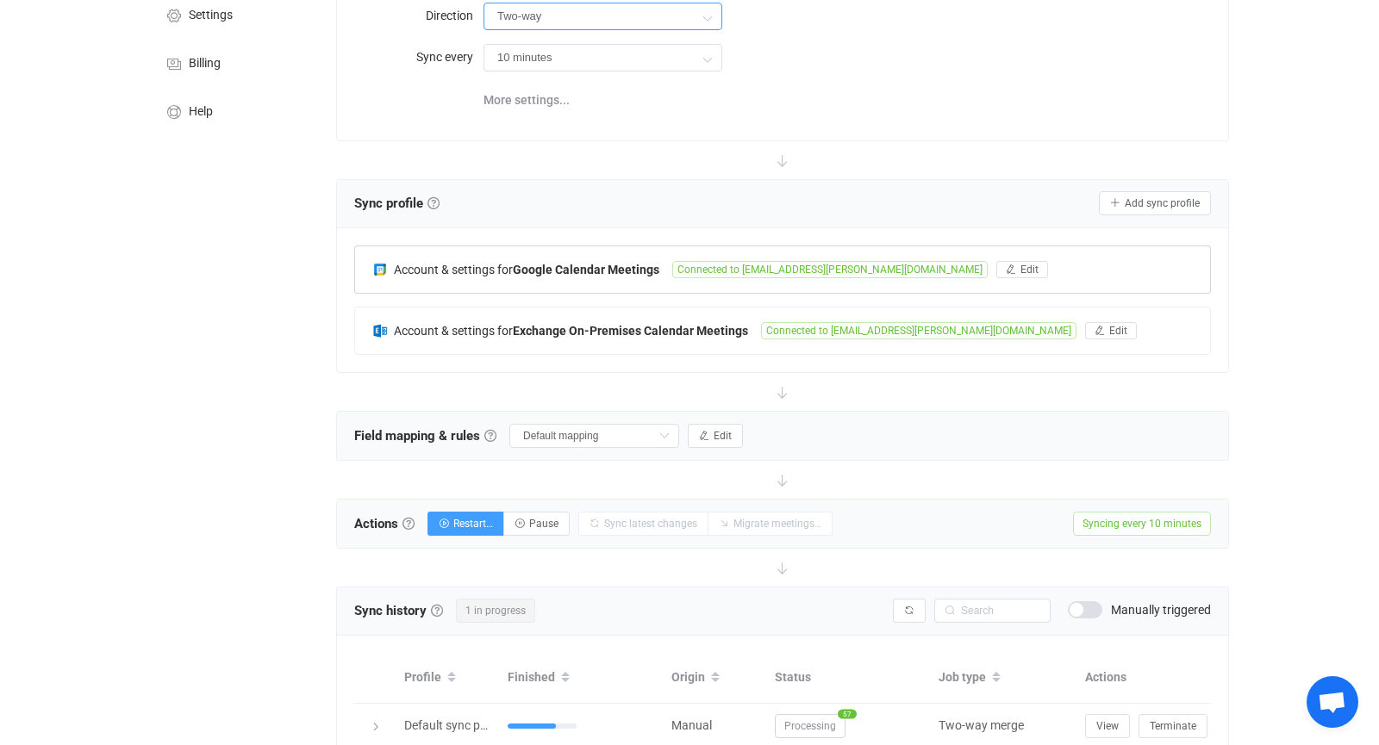
scroll to position [207, 0]
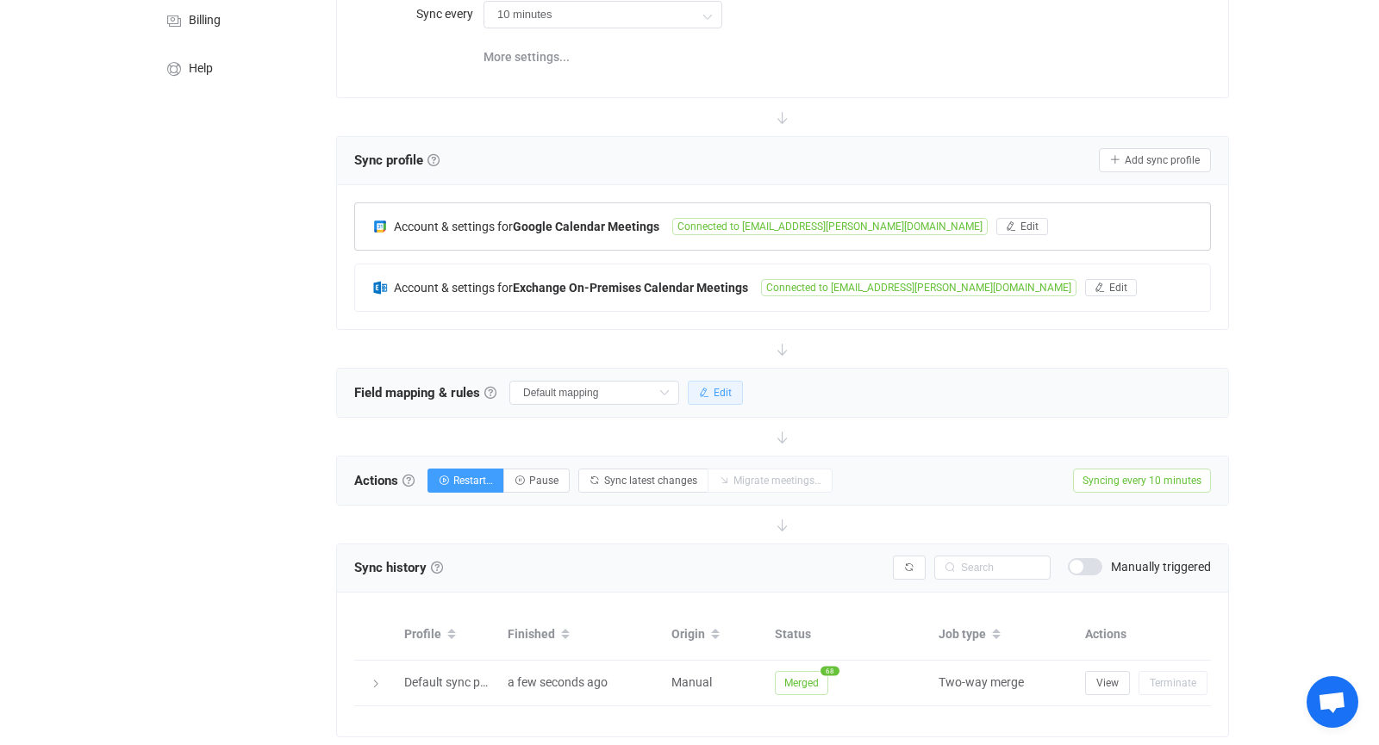
click at [733, 392] on button "Edit" at bounding box center [715, 393] width 55 height 24
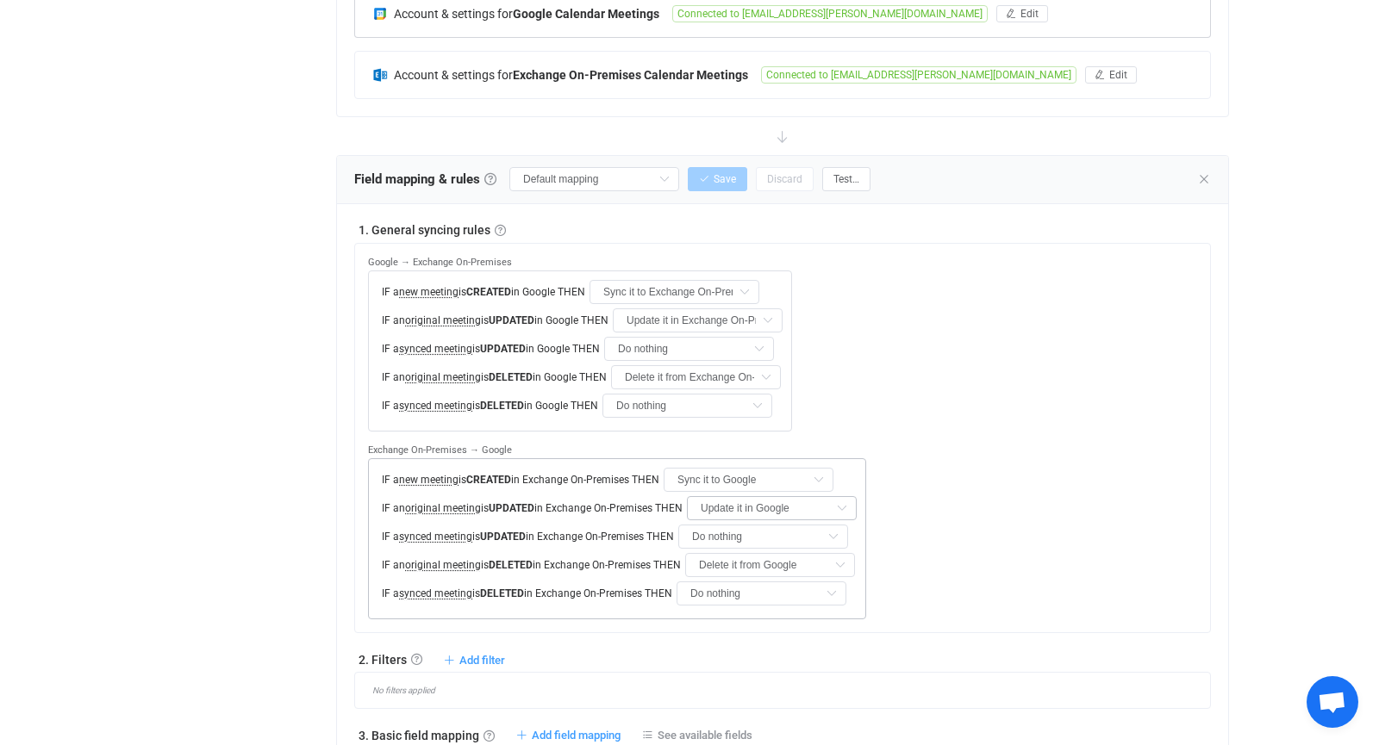
scroll to position [420, 0]
click at [829, 472] on icon at bounding box center [818, 479] width 22 height 24
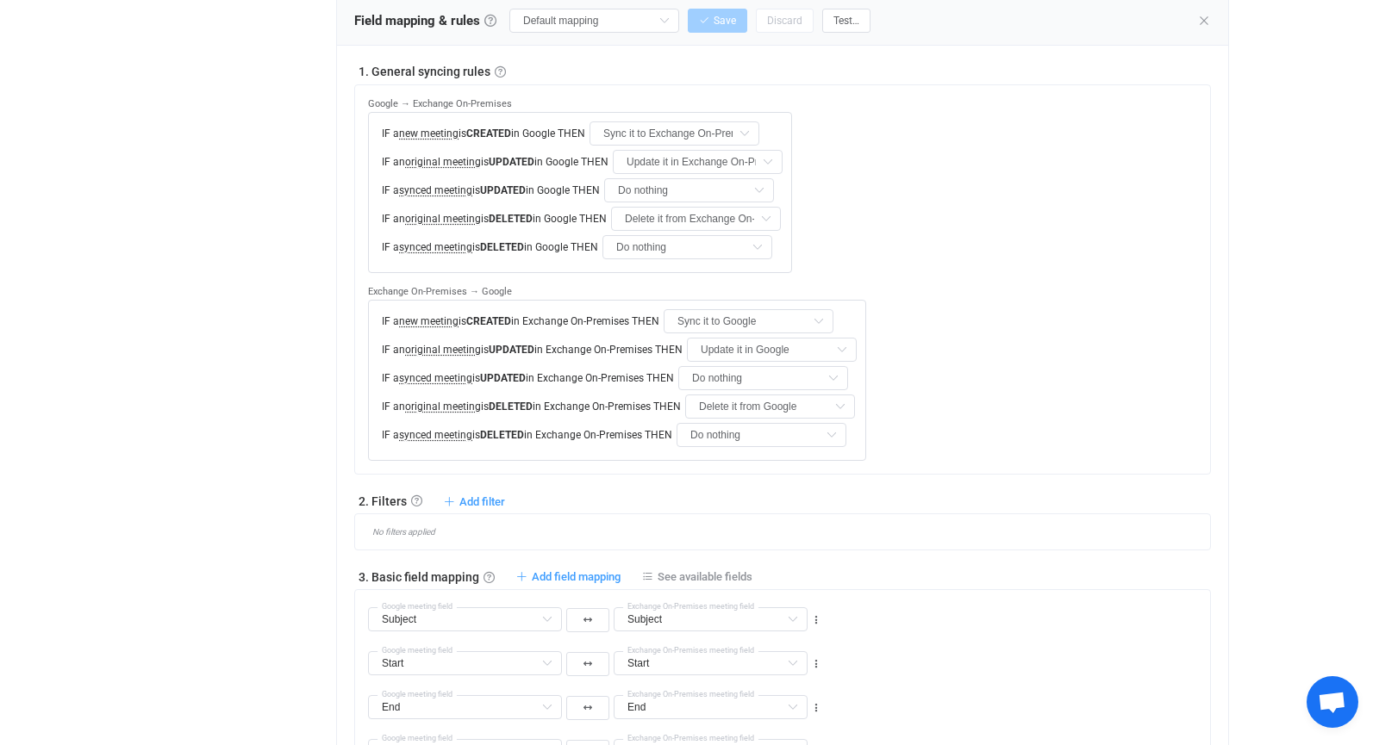
scroll to position [578, 0]
click at [852, 340] on icon at bounding box center [842, 350] width 22 height 24
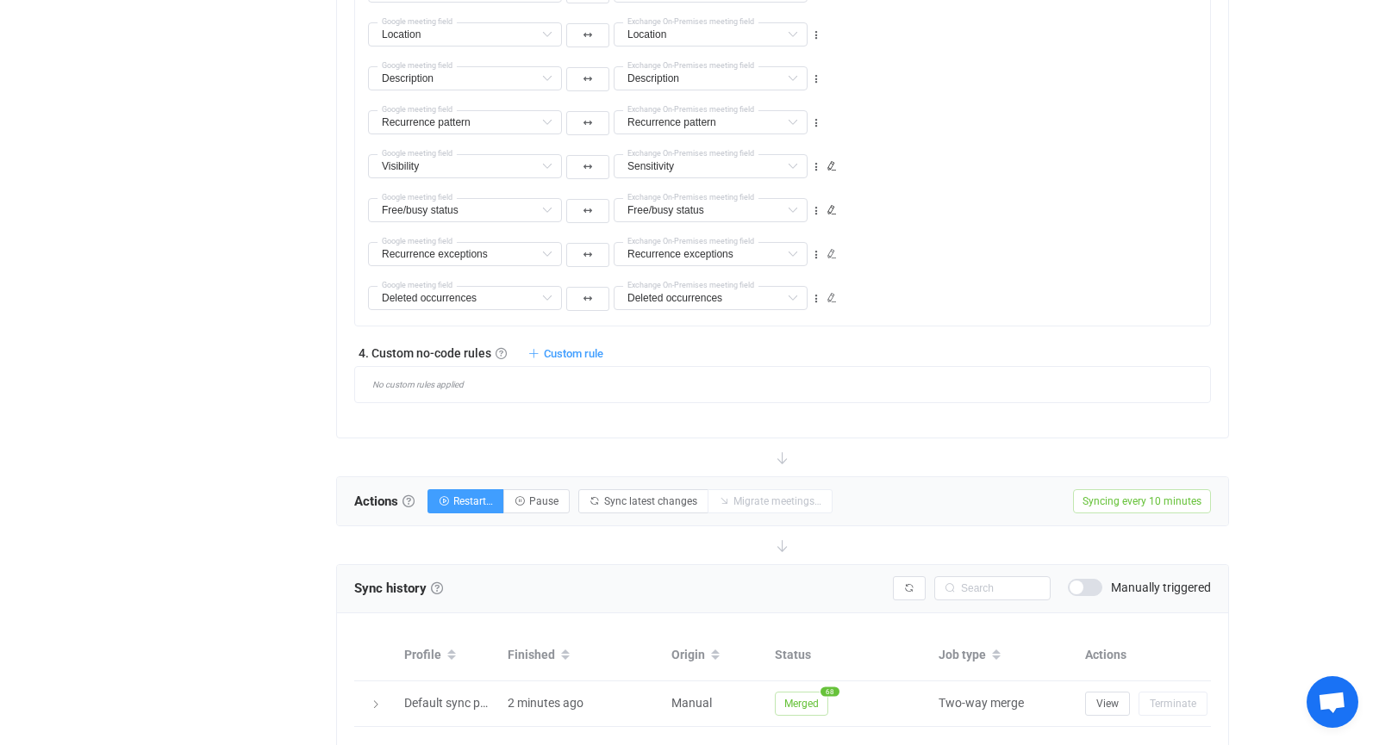
scroll to position [1384, 0]
click at [586, 346] on span "Custom rule" at bounding box center [573, 352] width 59 height 13
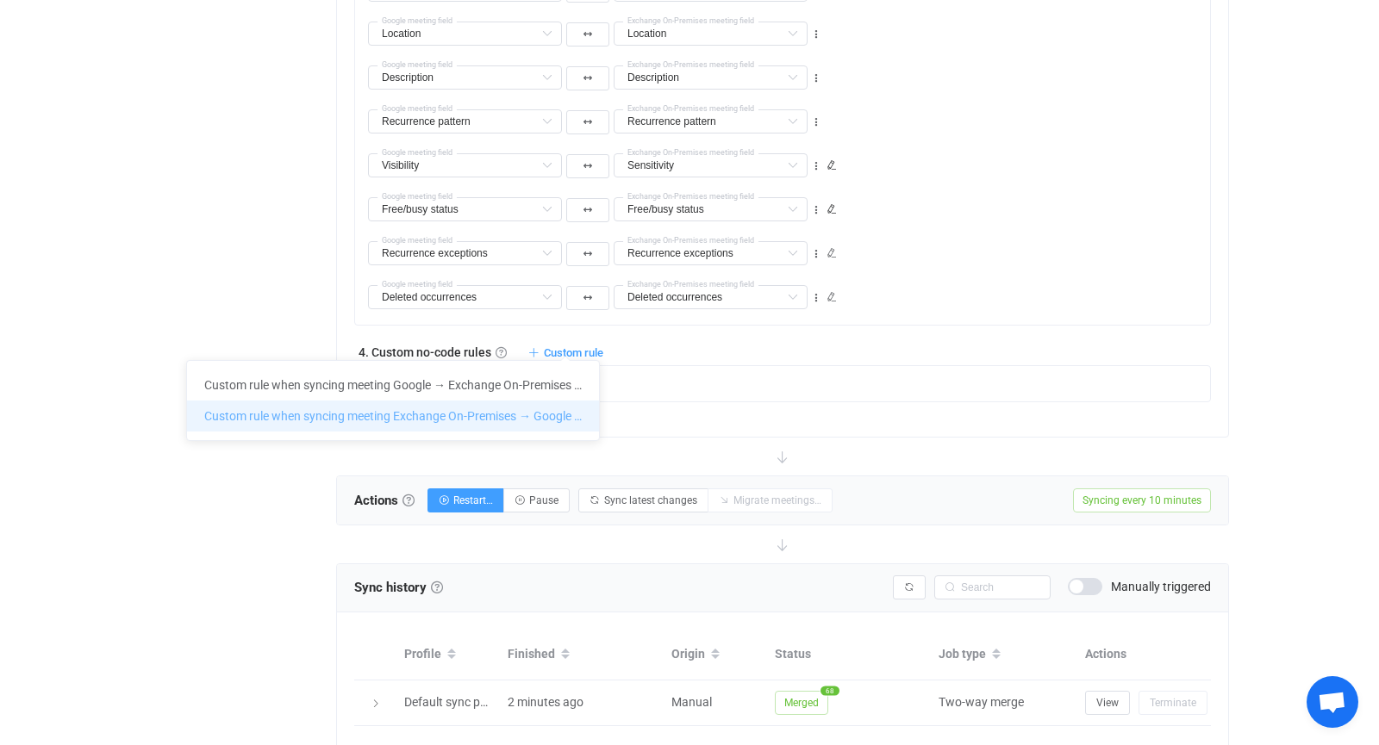
click at [501, 419] on li "Custom rule when syncing meeting Exchange On-Premises → Google …" at bounding box center [393, 416] width 412 height 31
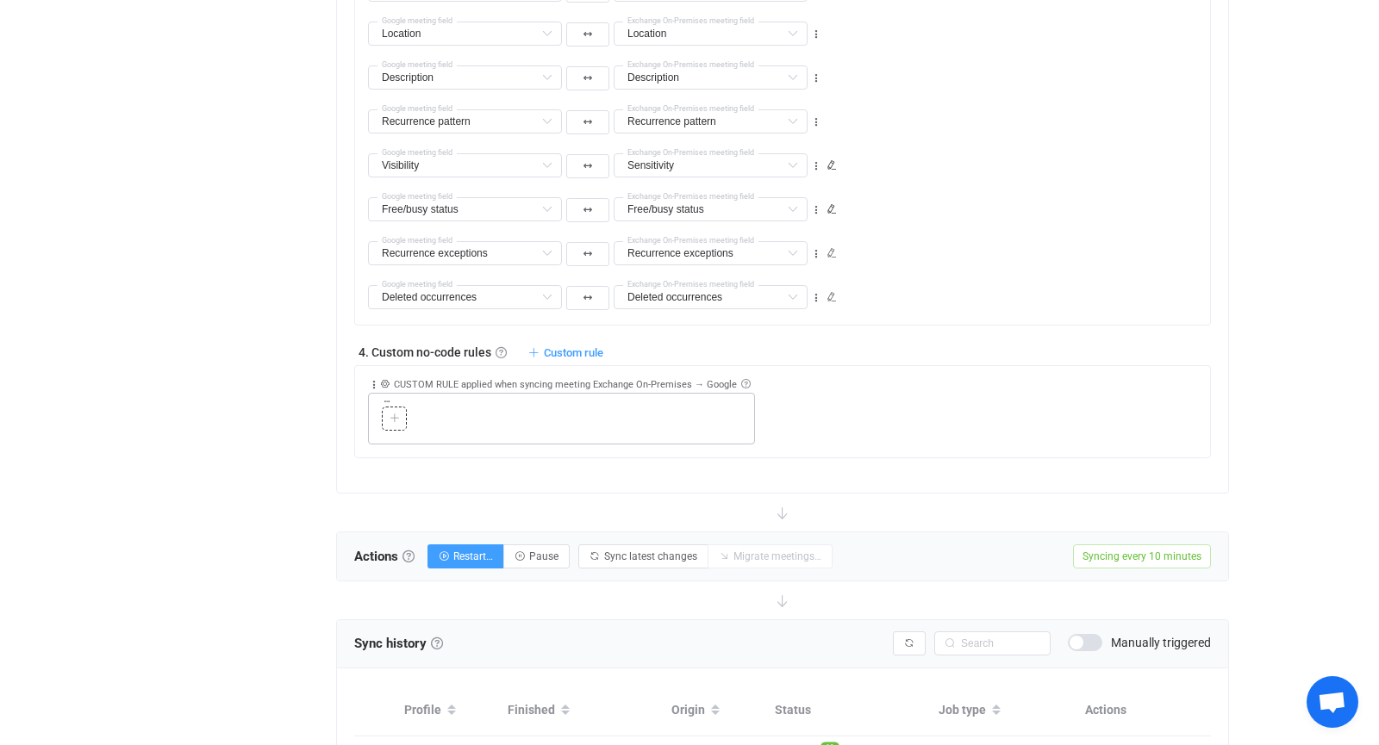
click at [399, 412] on div at bounding box center [394, 419] width 16 height 16
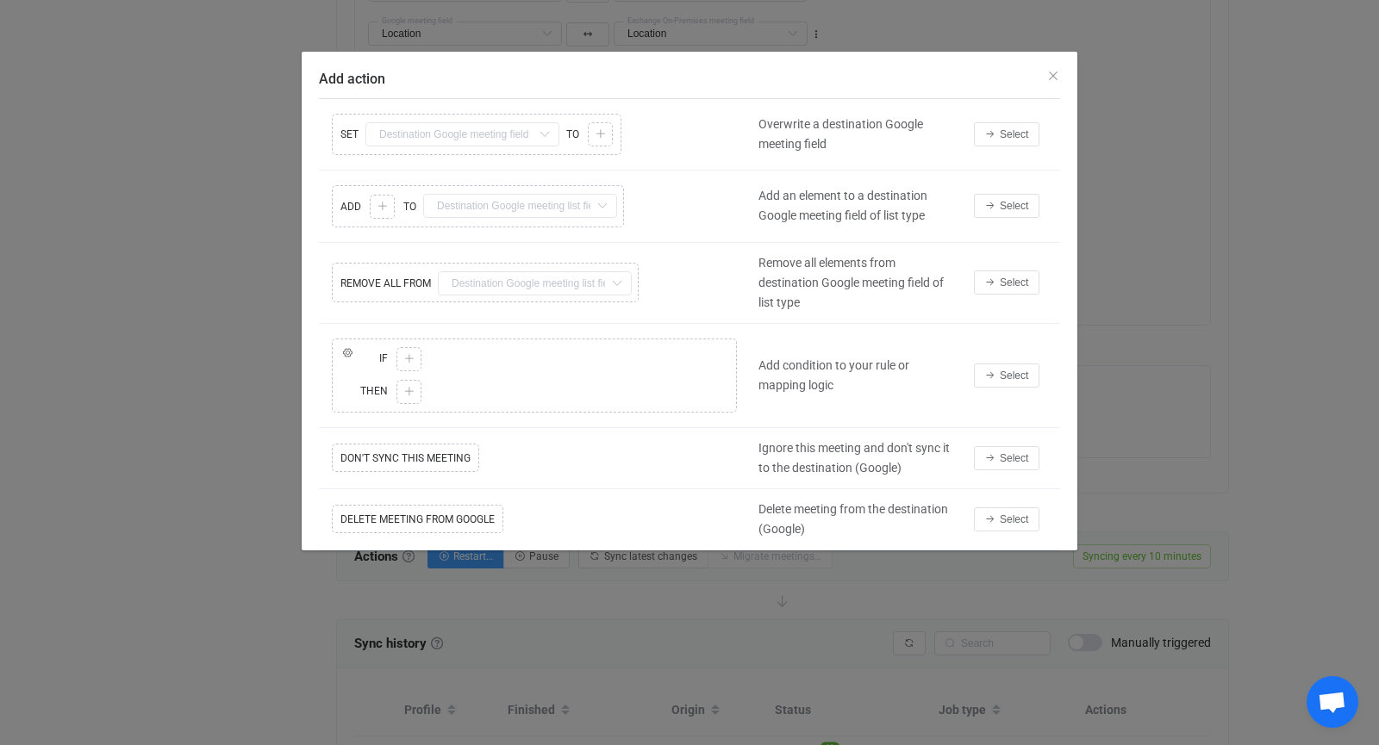
click at [542, 128] on icon "Add action" at bounding box center [544, 134] width 22 height 24
click at [526, 127] on div "Copy Cut Replace SET Subject Default field Start Default field End Default fiel…" at bounding box center [534, 134] width 431 height 50
click at [550, 128] on icon "Add action" at bounding box center [544, 134] width 22 height 24
click at [405, 350] on div "Copy Cut Replace IF ELSE IF Copy Cut Paste TYPE MISMATCH Select value THEN Copy…" at bounding box center [534, 375] width 431 height 83
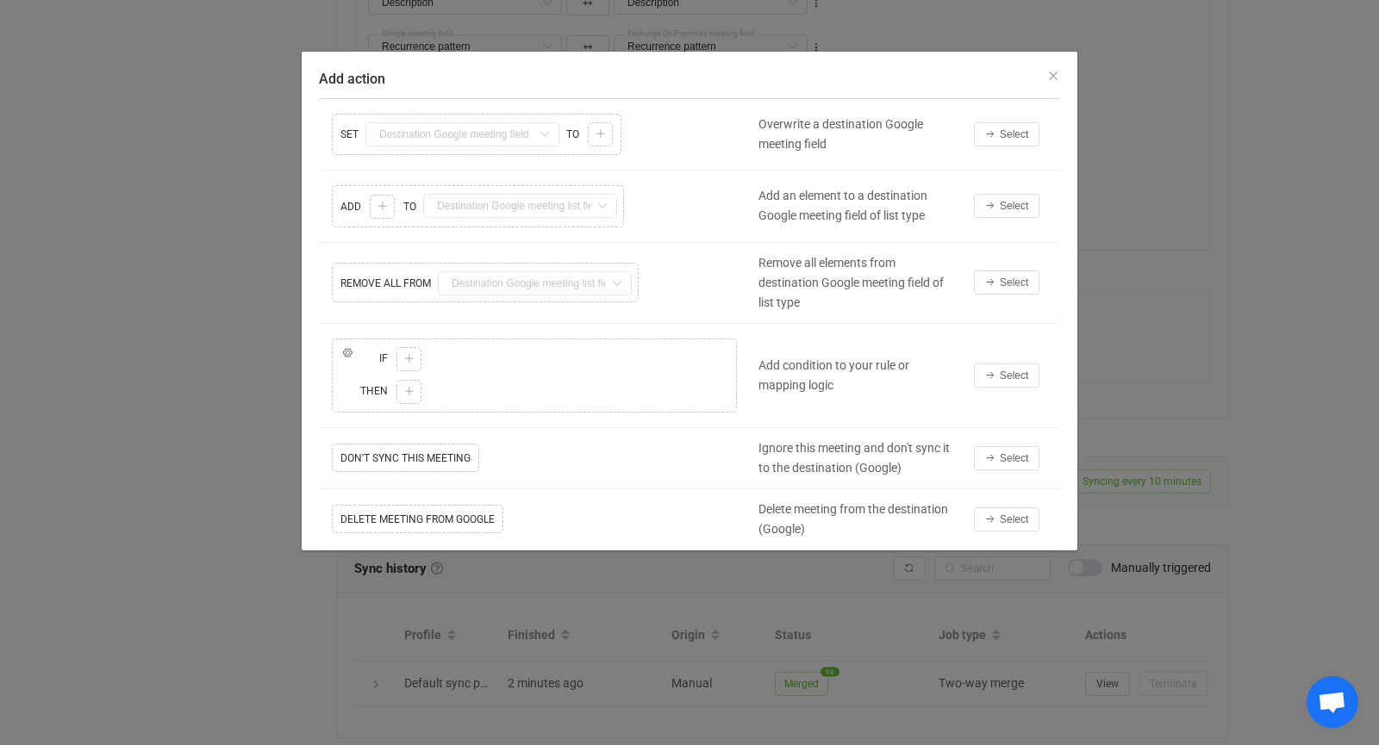
scroll to position [1423, 0]
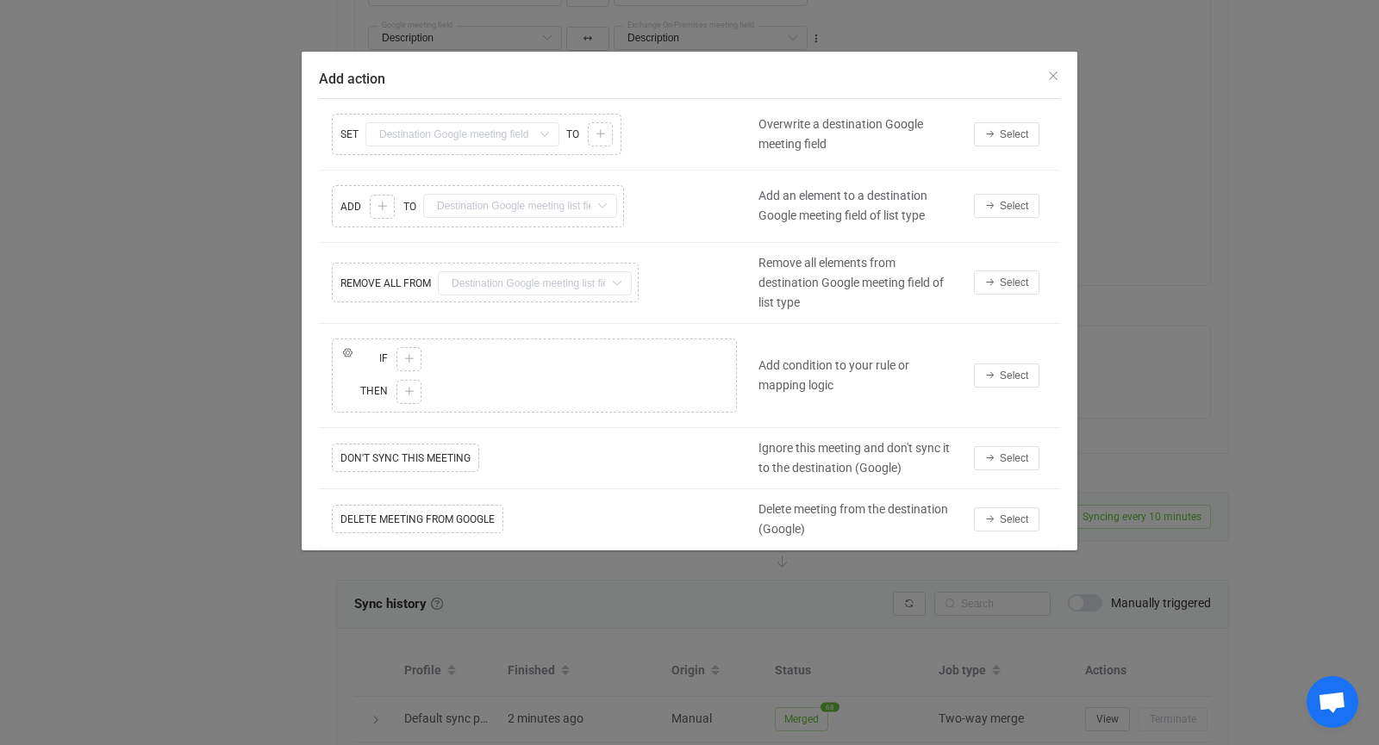
click at [543, 130] on icon "Add action" at bounding box center [544, 134] width 22 height 24
click at [455, 130] on div "Copy Cut Replace SET Subject Default field Start Default field End Default fiel…" at bounding box center [534, 134] width 431 height 50
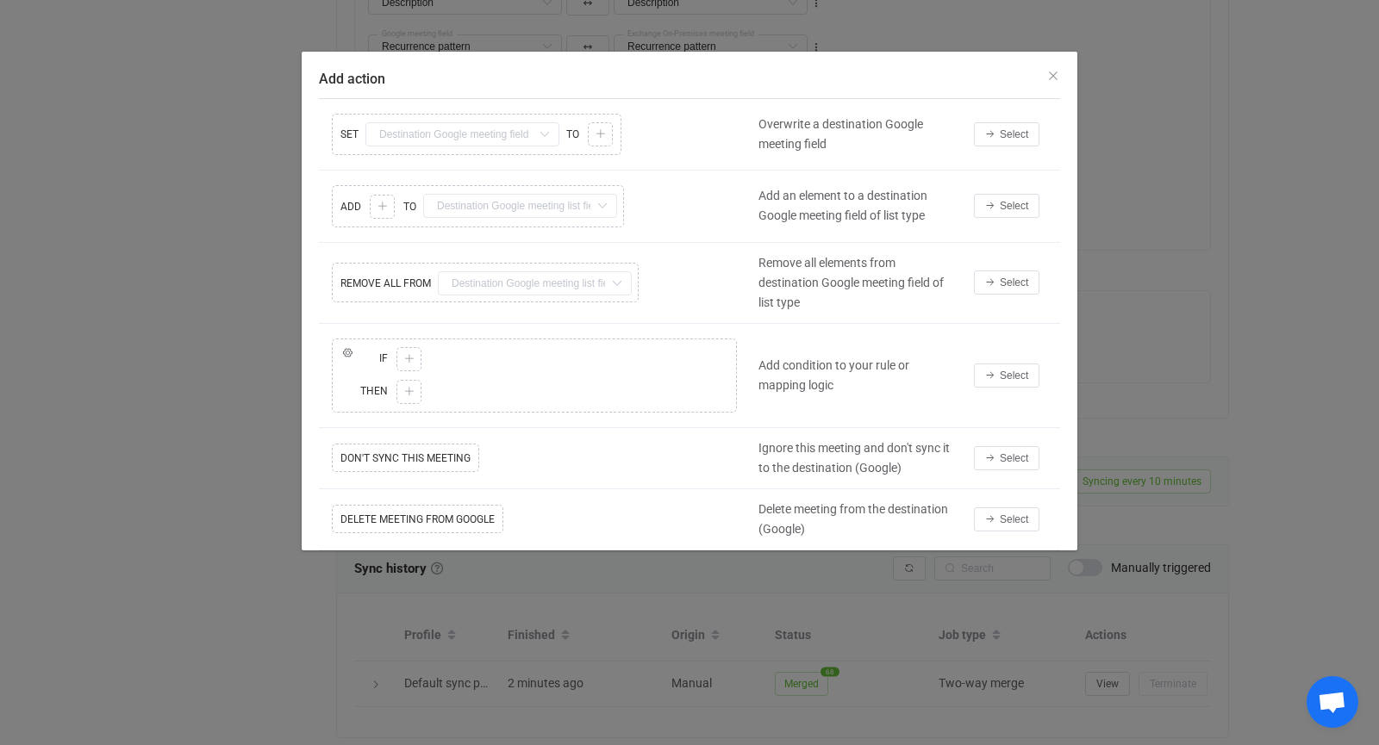
scroll to position [1467, 0]
click at [409, 352] on div "Copy Cut Replace IF ELSE IF Copy Cut Paste TYPE MISMATCH Select value THEN Copy…" at bounding box center [534, 375] width 431 height 83
click at [405, 383] on div "Copy Cut Replace IF ELSE IF Copy Cut Paste TYPE MISMATCH Select value THEN Copy…" at bounding box center [534, 375] width 431 height 83
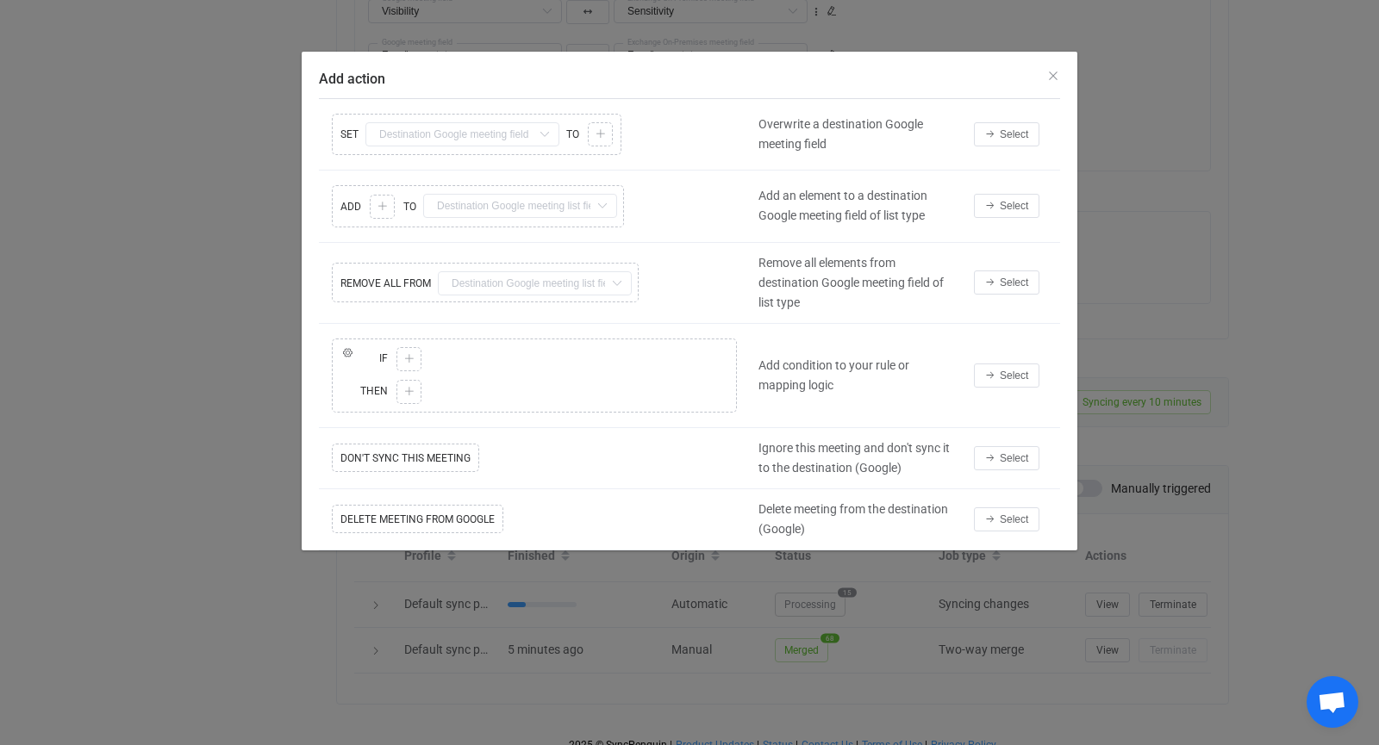
scroll to position [1539, 0]
click at [544, 135] on icon "Add action" at bounding box center [544, 134] width 22 height 24
click at [1056, 72] on icon "Close" at bounding box center [1053, 76] width 14 height 14
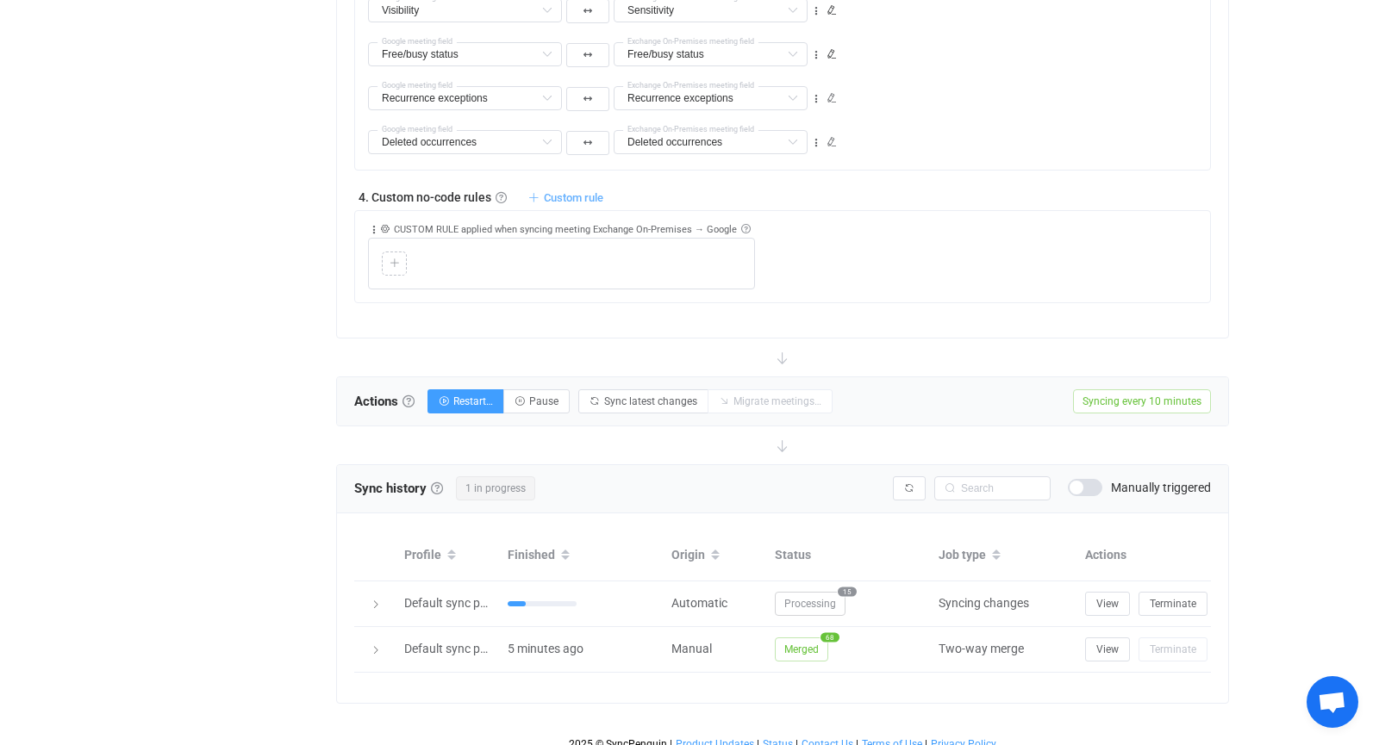
click at [554, 191] on span "Custom rule" at bounding box center [573, 197] width 59 height 13
click at [660, 261] on div at bounding box center [561, 264] width 359 height 24
click at [395, 258] on icon at bounding box center [394, 263] width 10 height 10
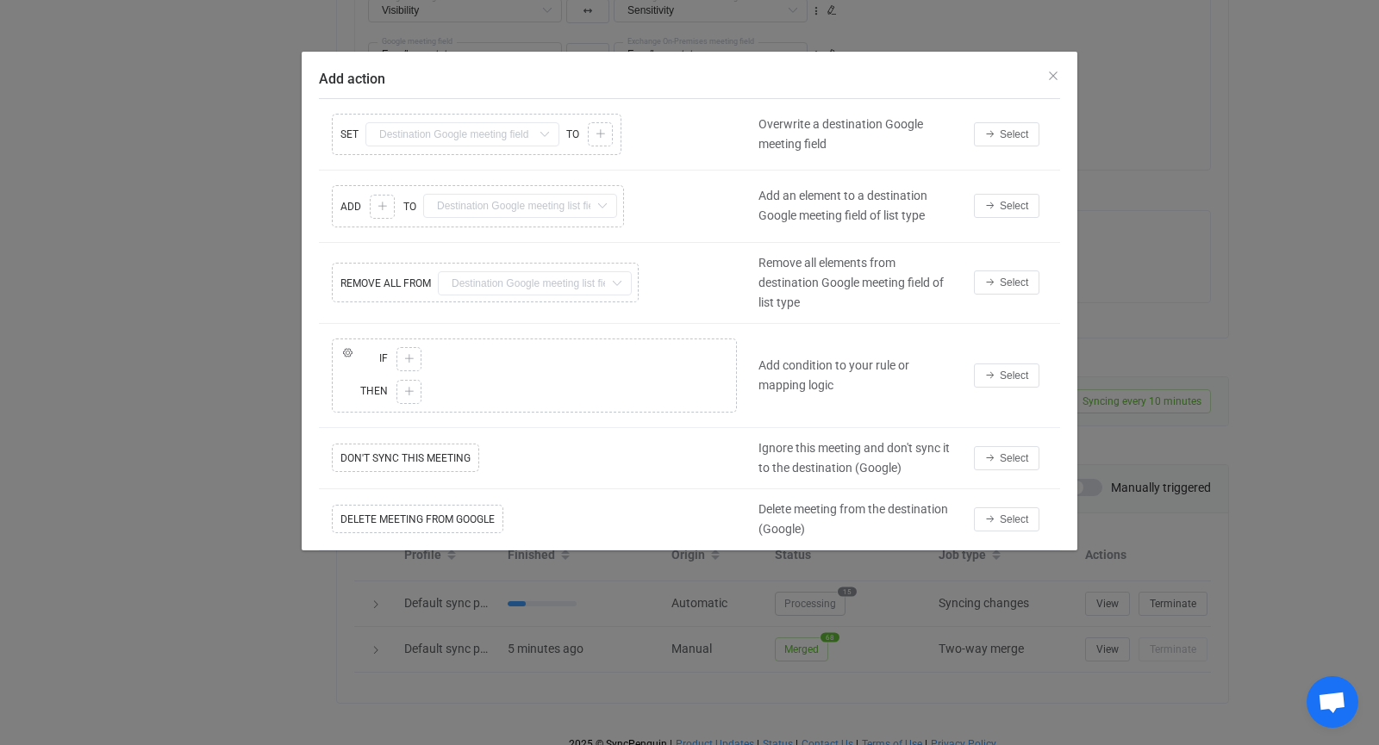
click at [545, 132] on icon "Add action" at bounding box center [544, 134] width 22 height 24
click at [1055, 83] on icon "Close" at bounding box center [1053, 76] width 14 height 14
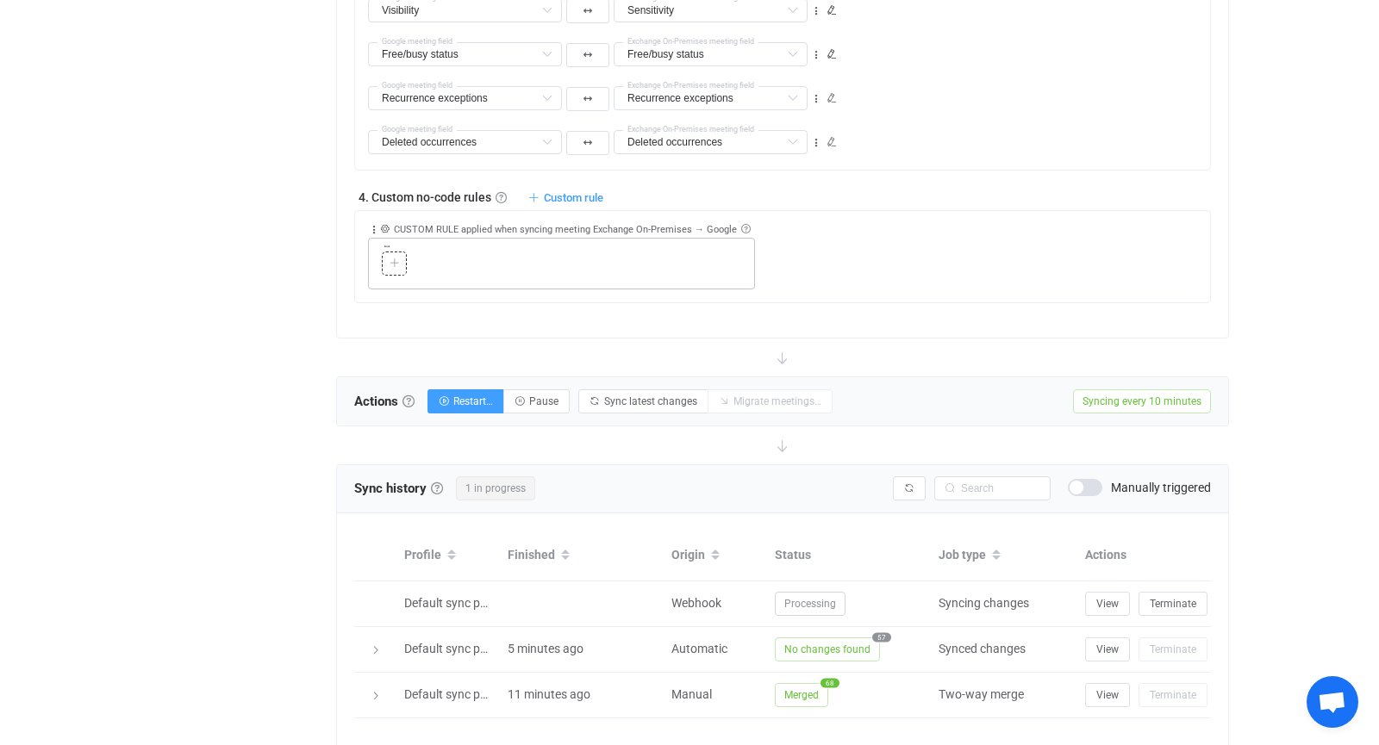
click at [386, 256] on div at bounding box center [394, 264] width 16 height 16
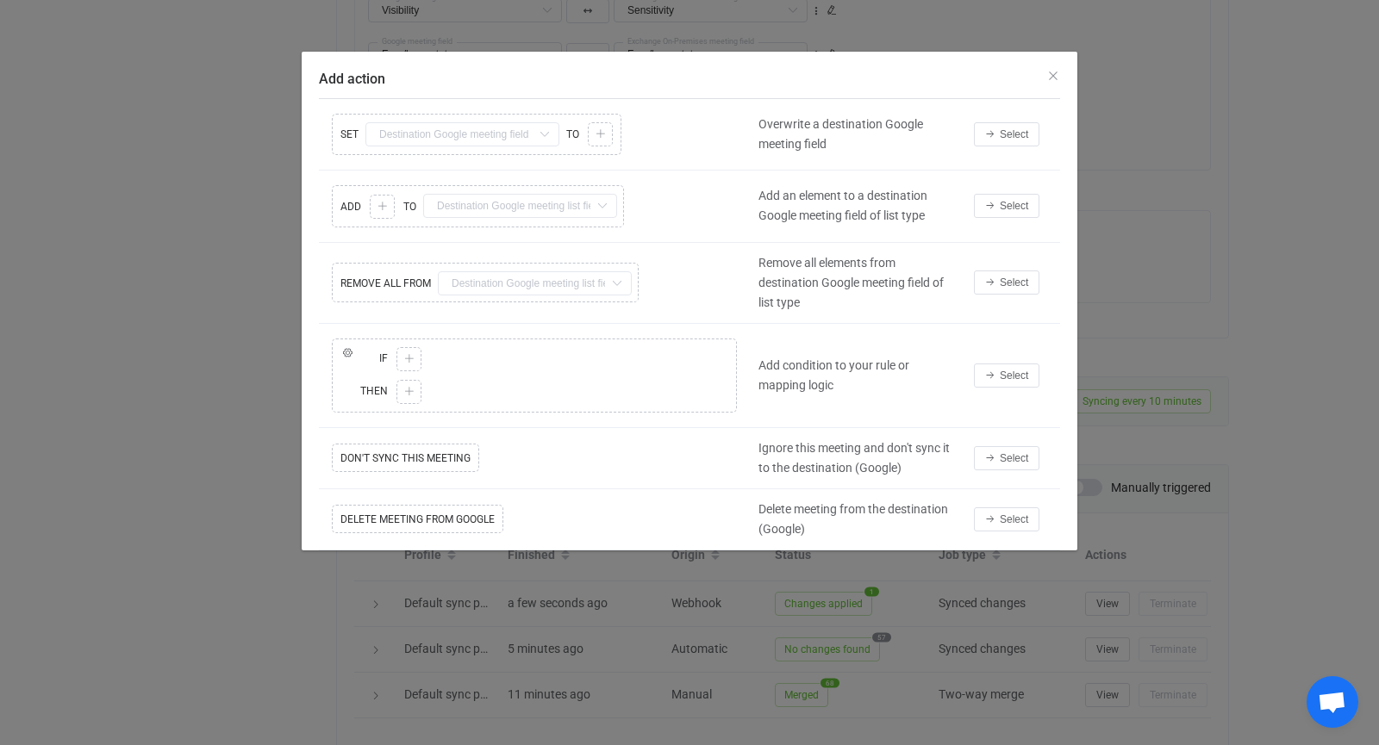
click at [542, 134] on icon "Add action" at bounding box center [544, 134] width 22 height 24
click at [1050, 77] on icon "Close" at bounding box center [1053, 76] width 14 height 14
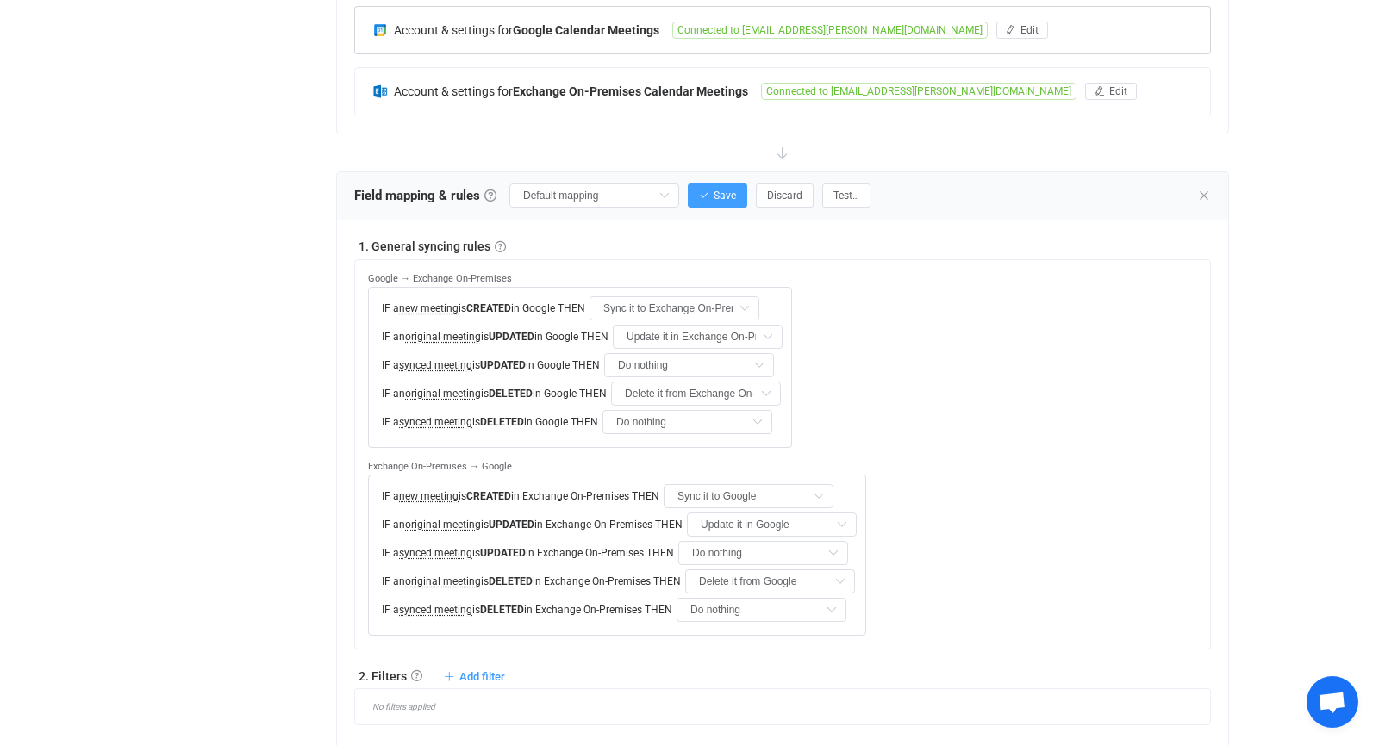
scroll to position [401, 0]
click at [675, 190] on icon at bounding box center [664, 198] width 22 height 24
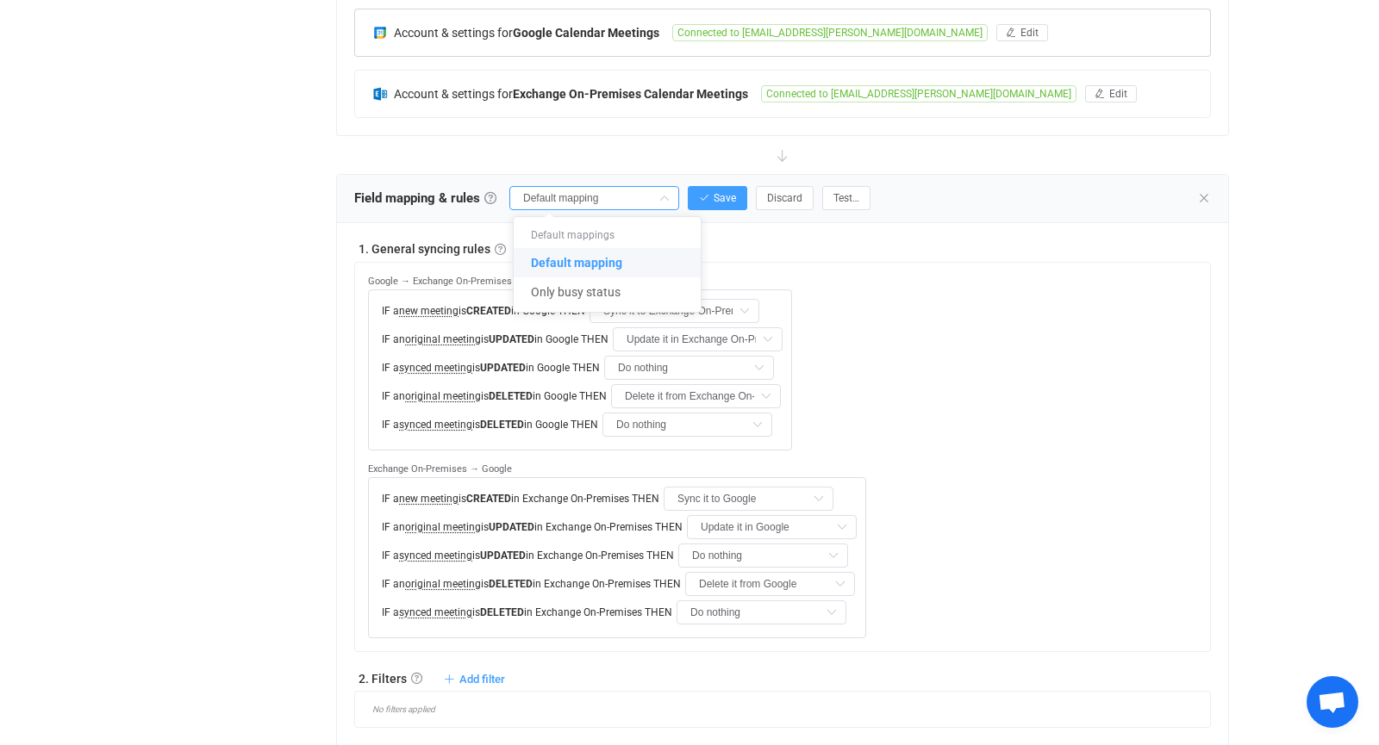
click at [675, 190] on icon at bounding box center [664, 198] width 22 height 24
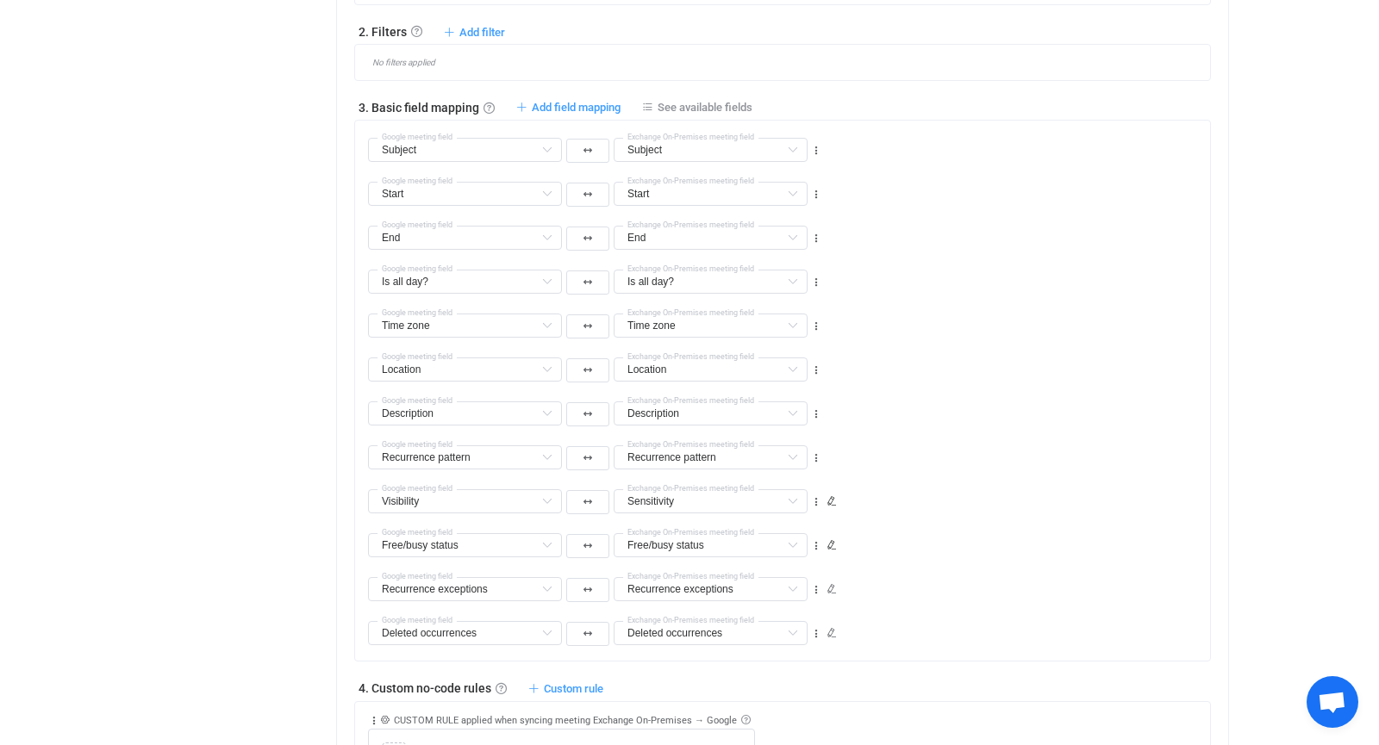
scroll to position [1099, 0]
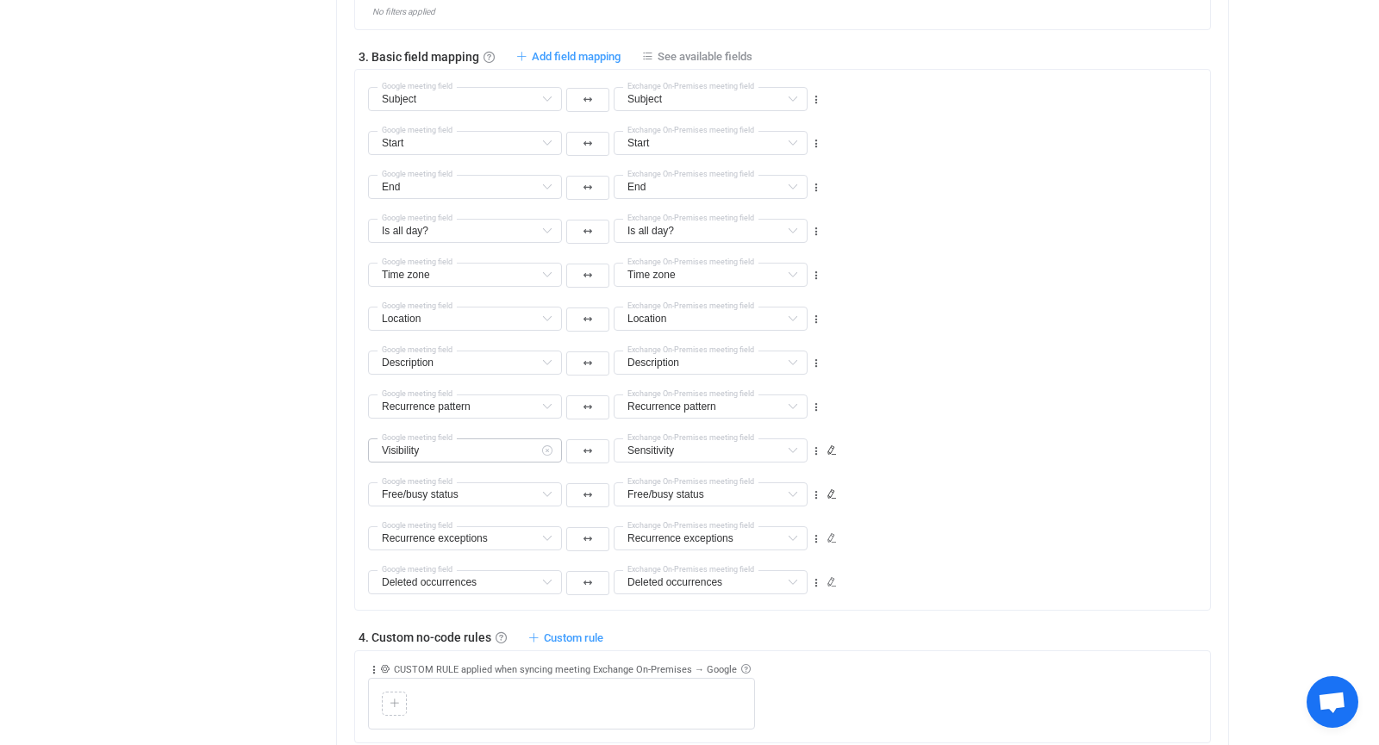
click at [545, 444] on icon at bounding box center [547, 451] width 22 height 24
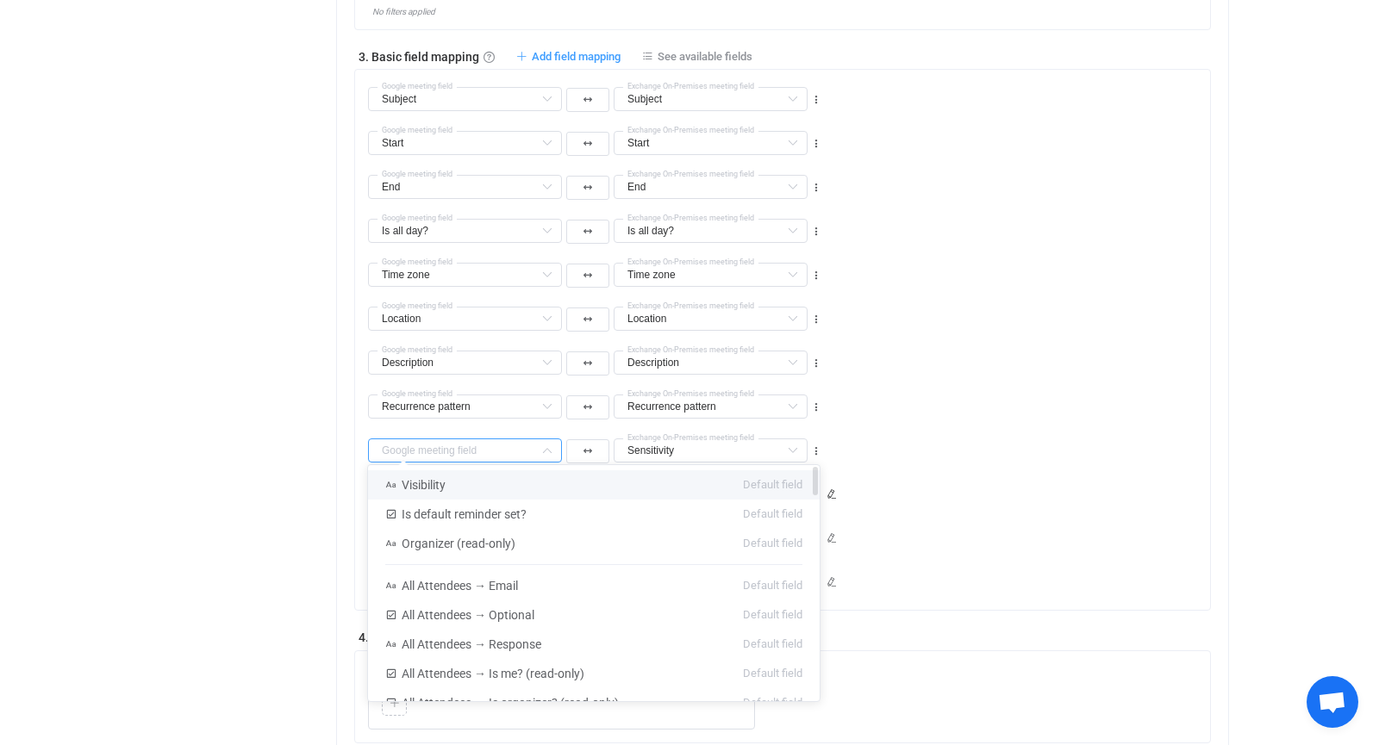
click at [523, 470] on li "Visibility Default field" at bounding box center [593, 484] width 451 height 29
type input "Visibility"
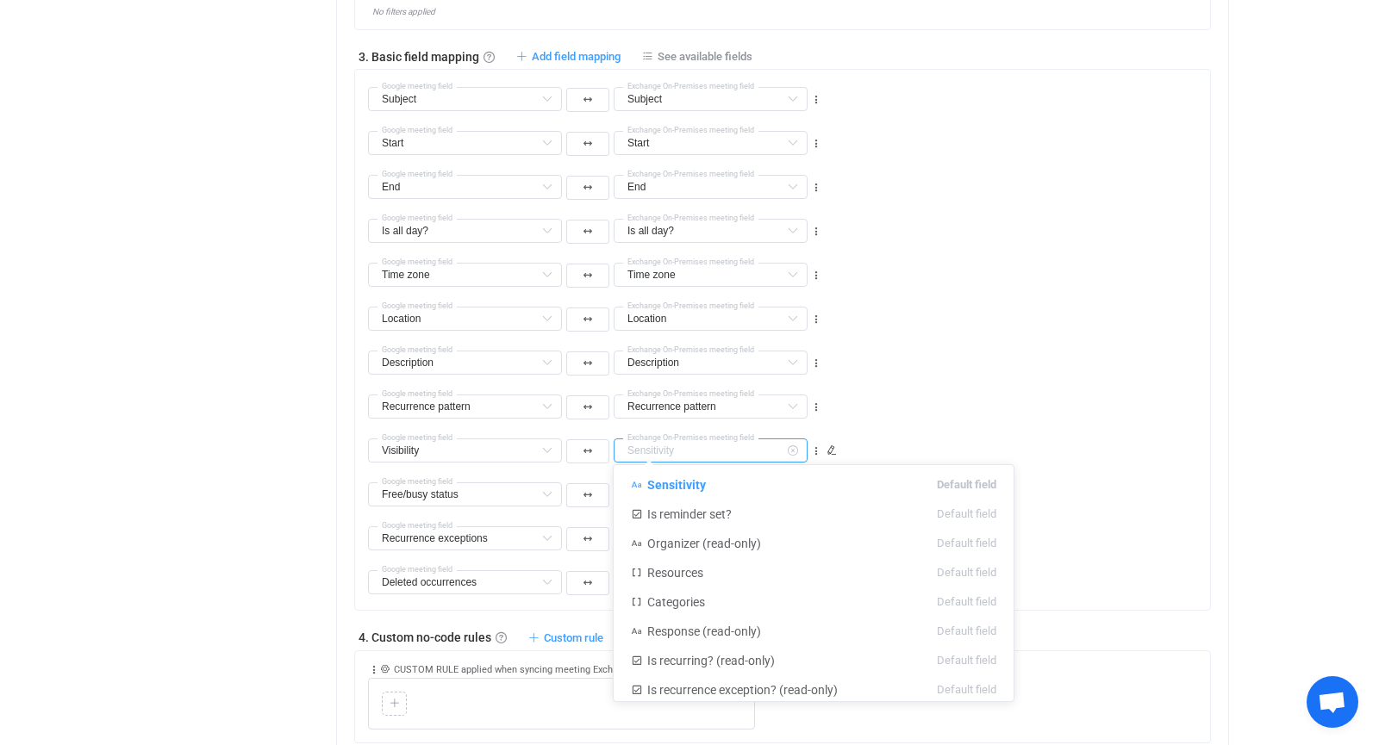
click at [678, 445] on input "text" at bounding box center [710, 451] width 194 height 24
click at [682, 475] on li "Sensitivity Default field" at bounding box center [813, 484] width 400 height 29
type input "Sensitivity"
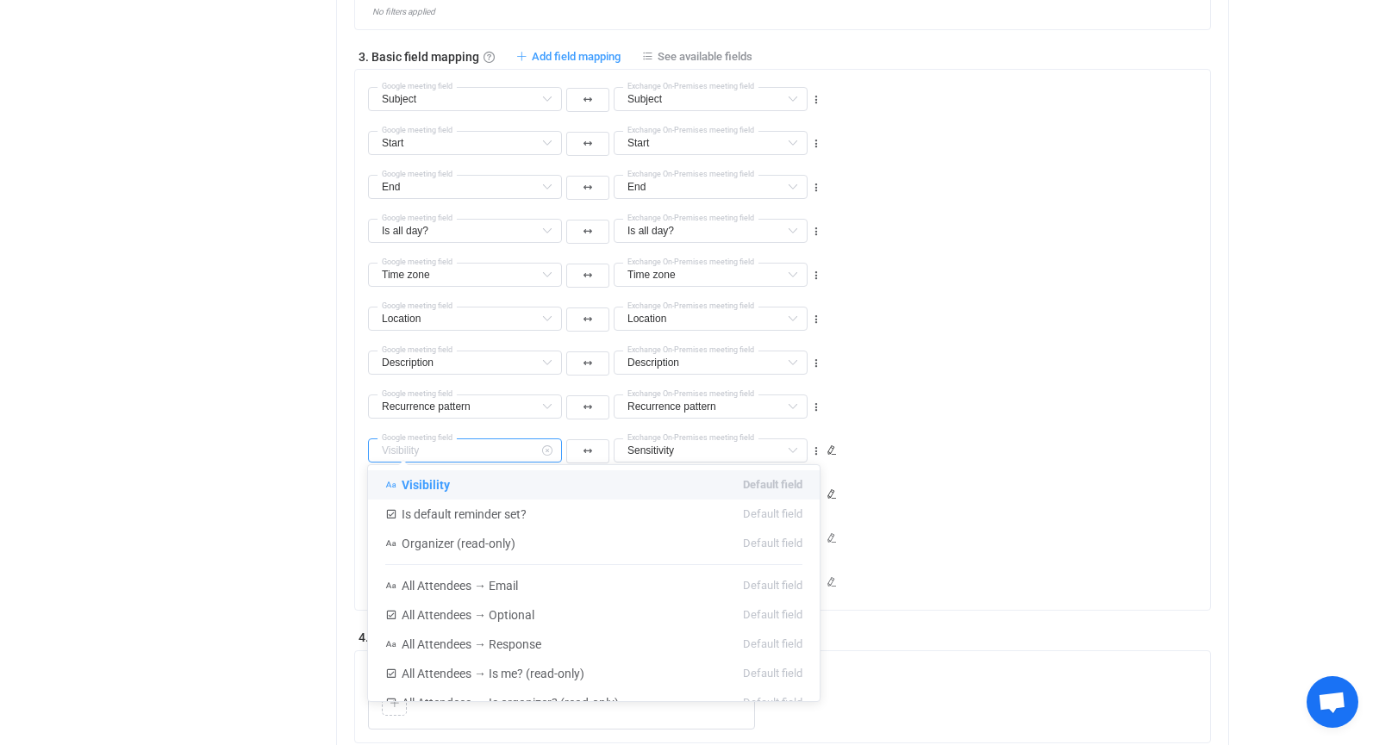
click at [445, 442] on input "text" at bounding box center [465, 451] width 194 height 24
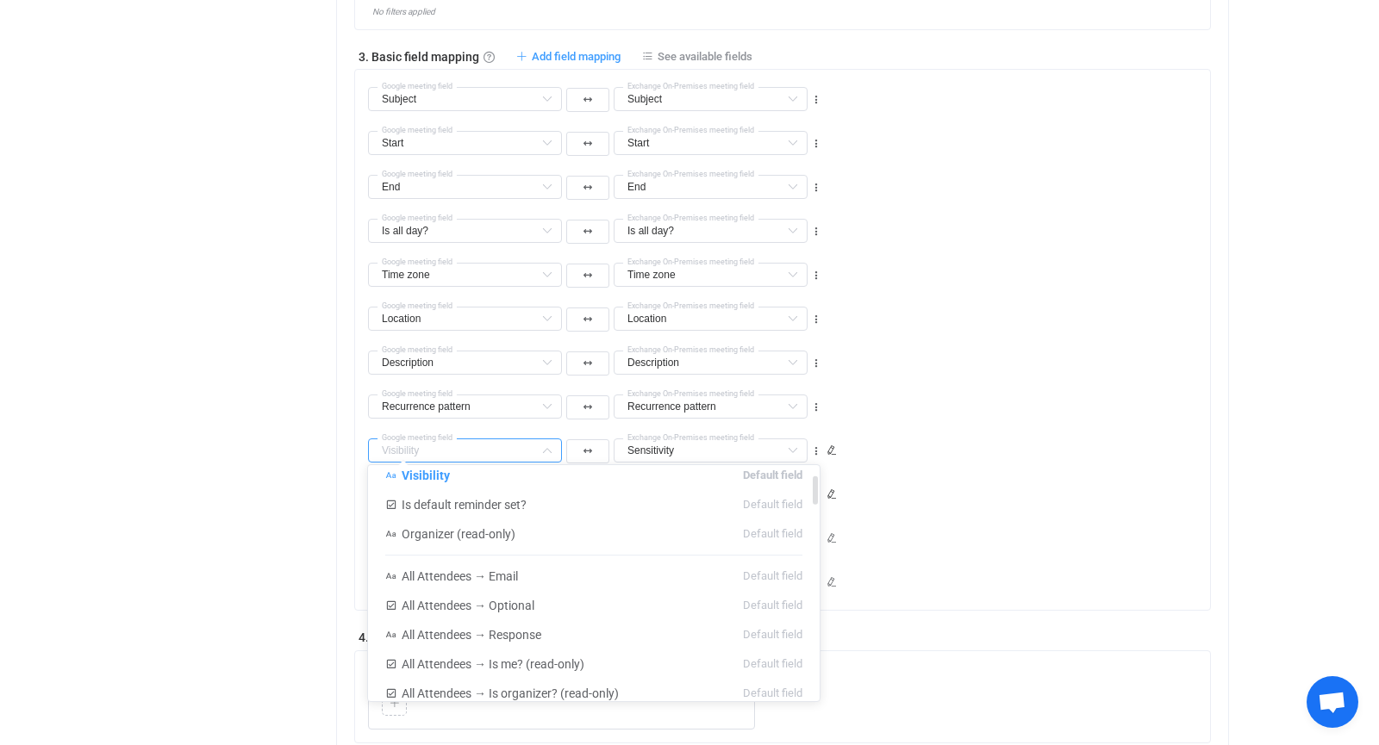
scroll to position [0, 0]
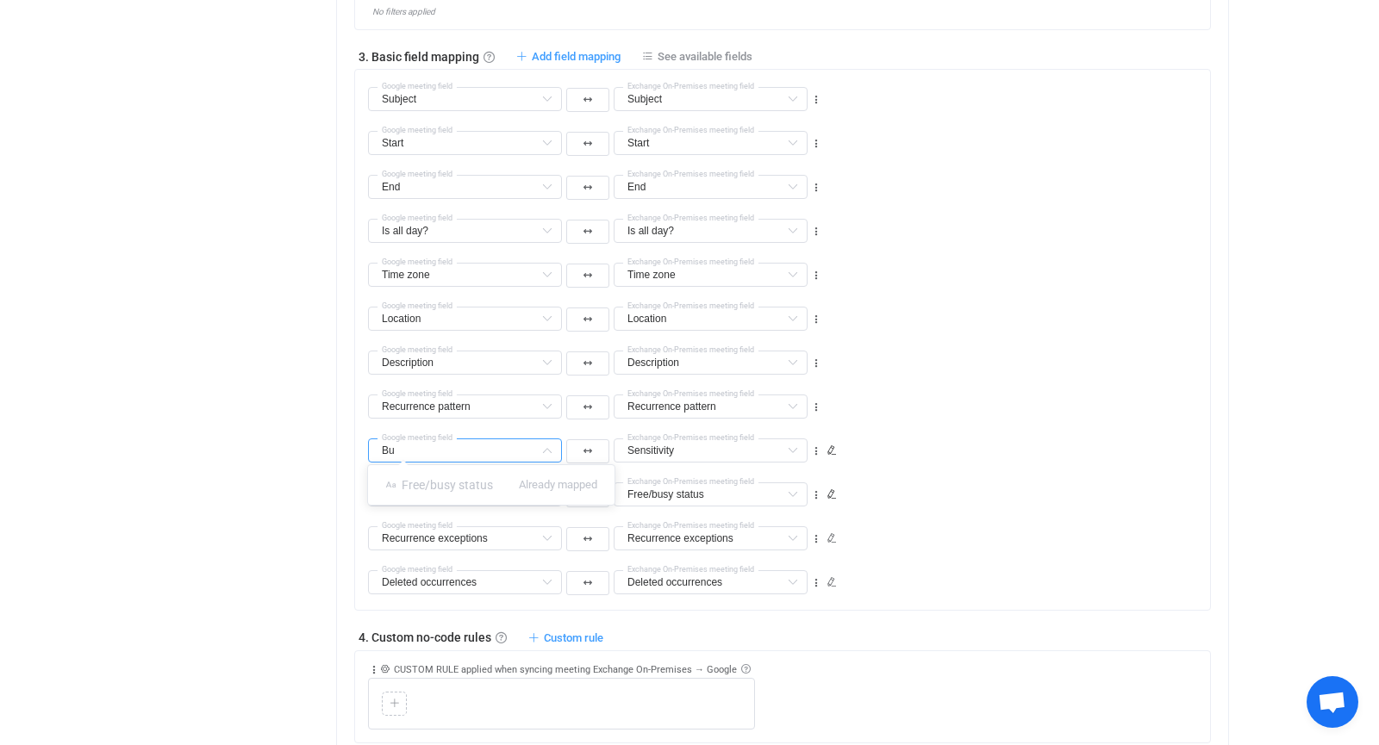
click at [327, 433] on div "Dashboard All syncs Sync My new sync Share Sync sharing Delete Direction Two-wa…" at bounding box center [783, 97] width 913 height 2295
type input "Visibility"
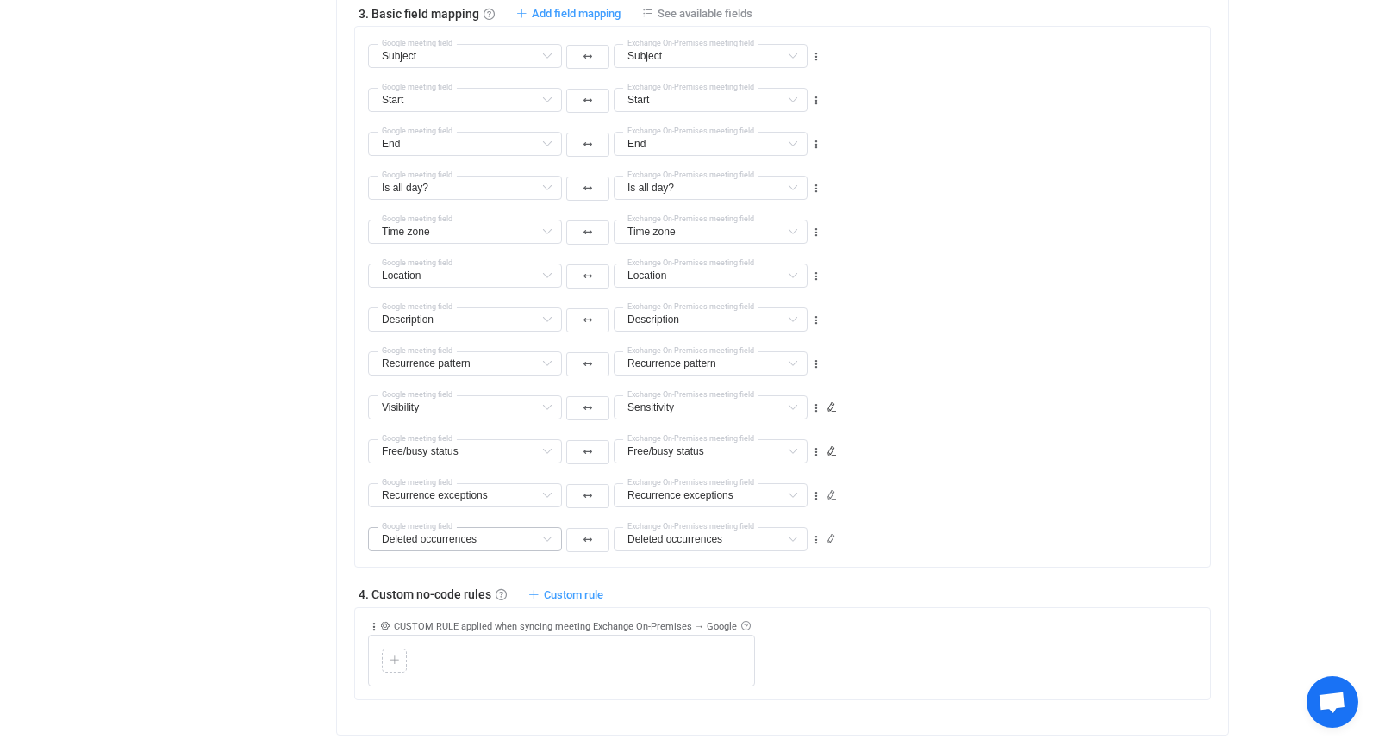
scroll to position [1149, 0]
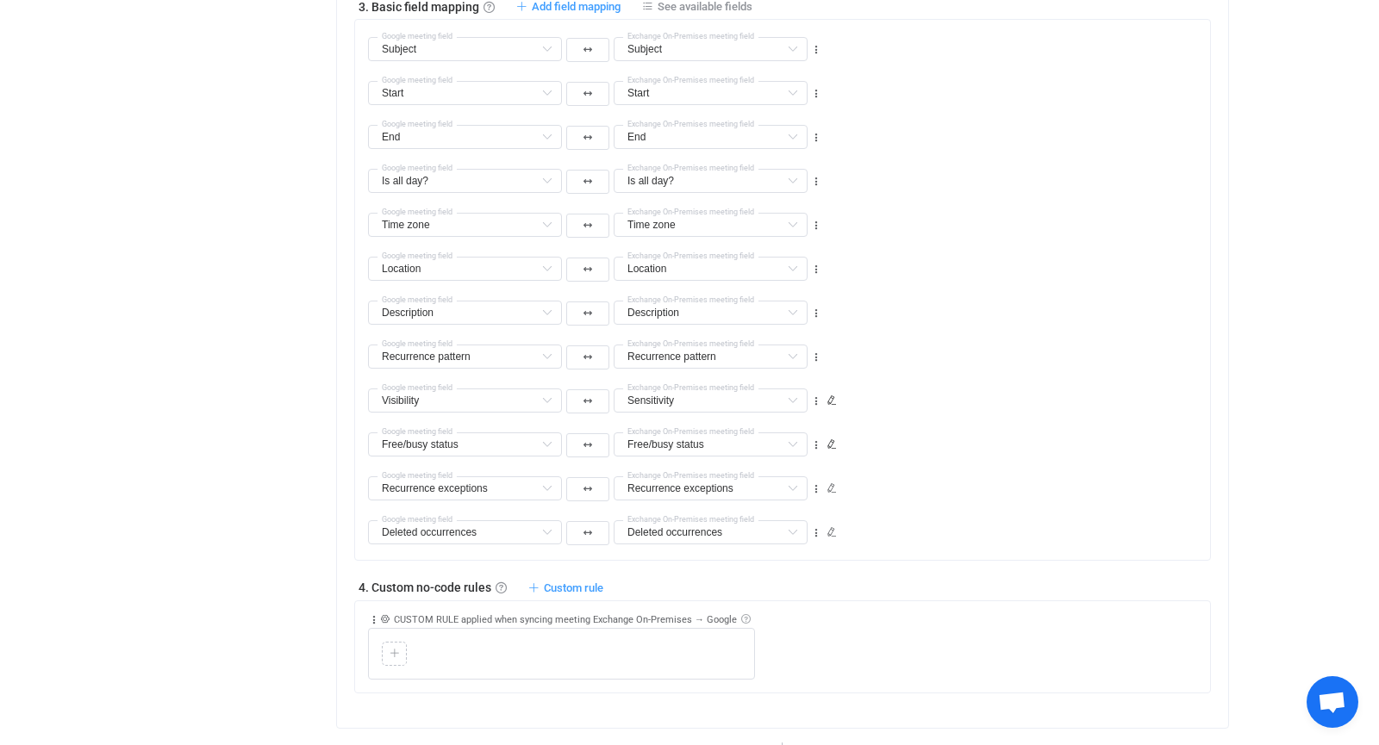
click at [741, 614] on link at bounding box center [745, 618] width 9 height 9
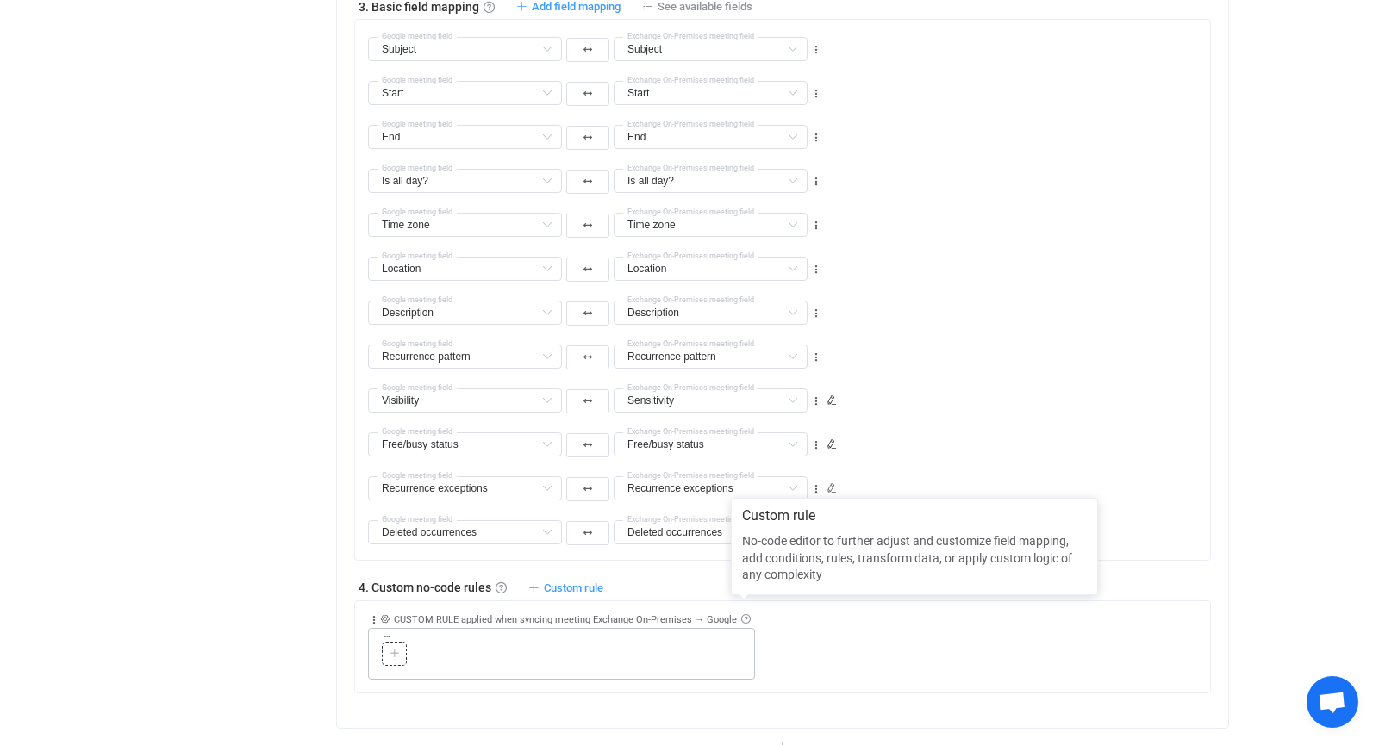
click at [387, 646] on div at bounding box center [394, 654] width 16 height 16
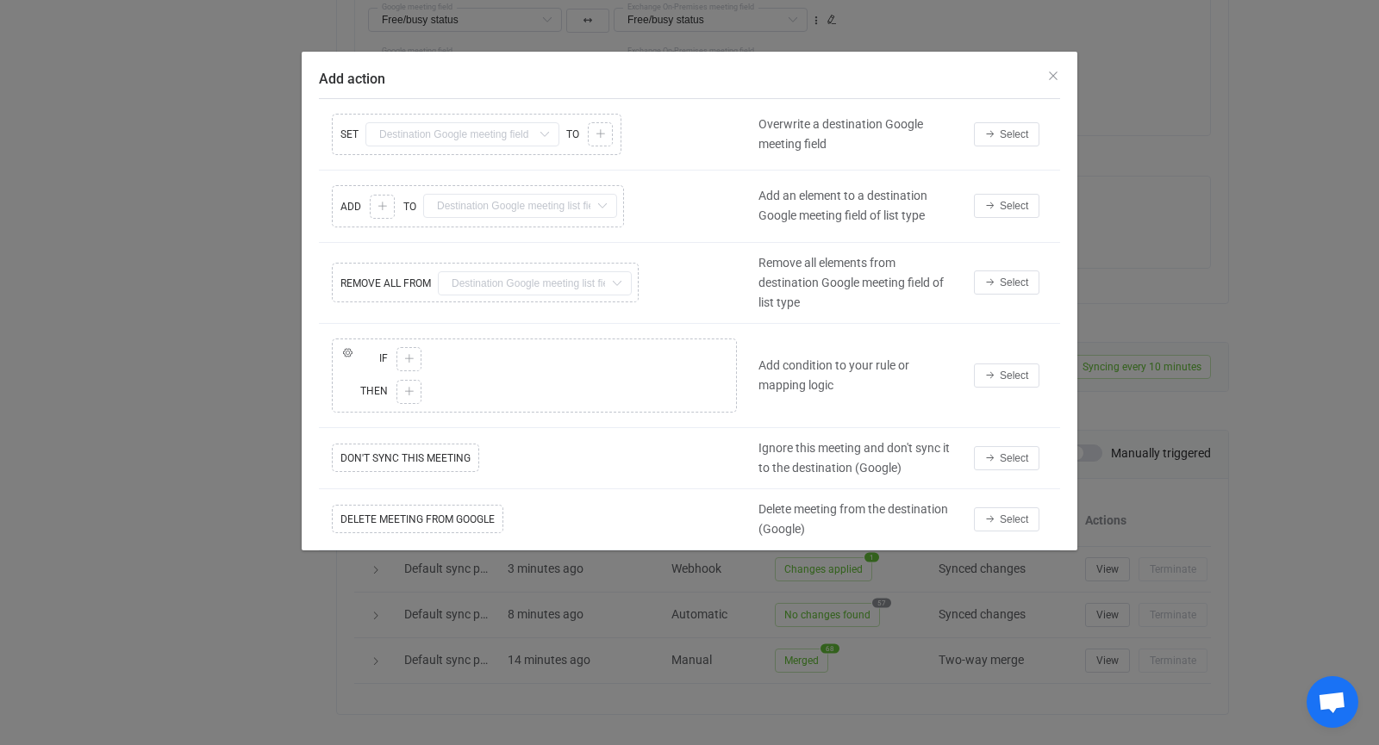
scroll to position [1585, 0]
click at [536, 128] on icon "Add action" at bounding box center [544, 134] width 22 height 24
click at [1056, 83] on icon "Close" at bounding box center [1053, 76] width 14 height 14
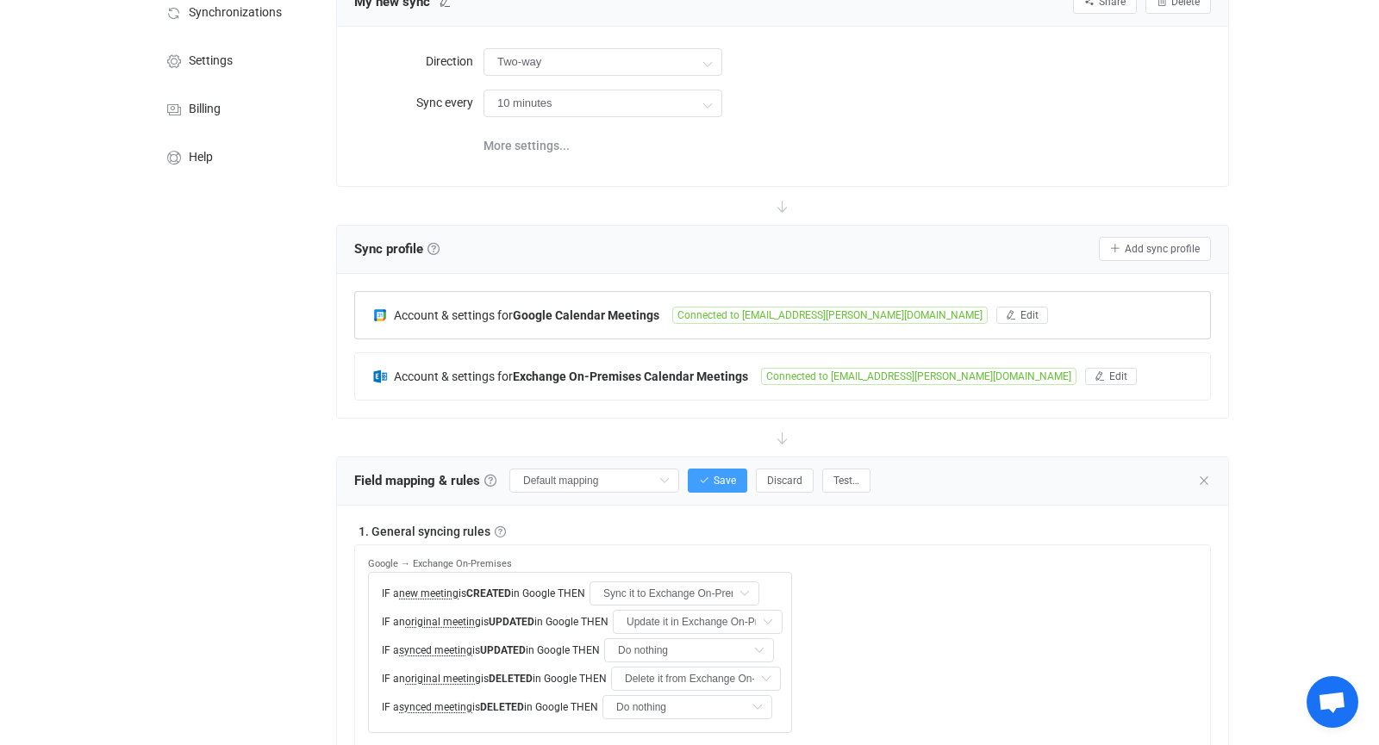
scroll to position [158, 0]
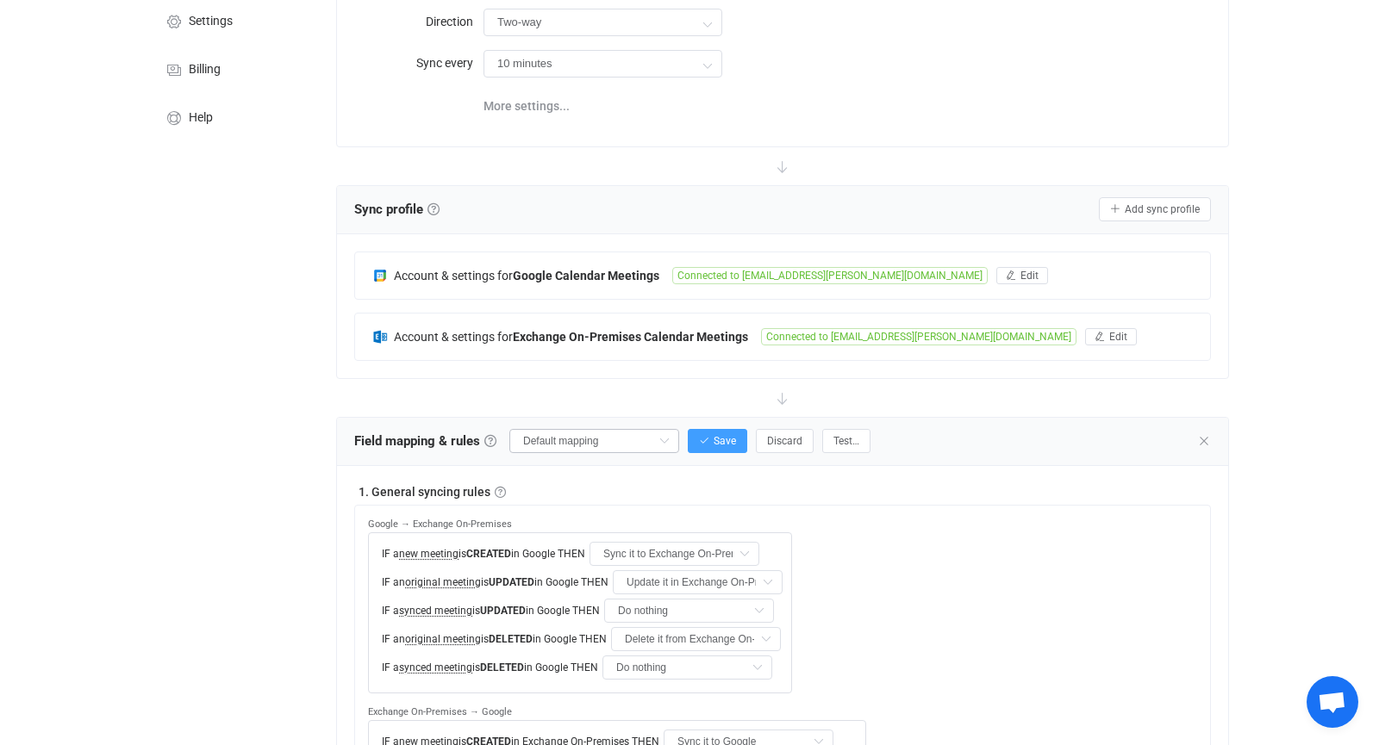
click at [675, 430] on icon at bounding box center [664, 441] width 22 height 24
click at [675, 433] on icon at bounding box center [664, 441] width 22 height 24
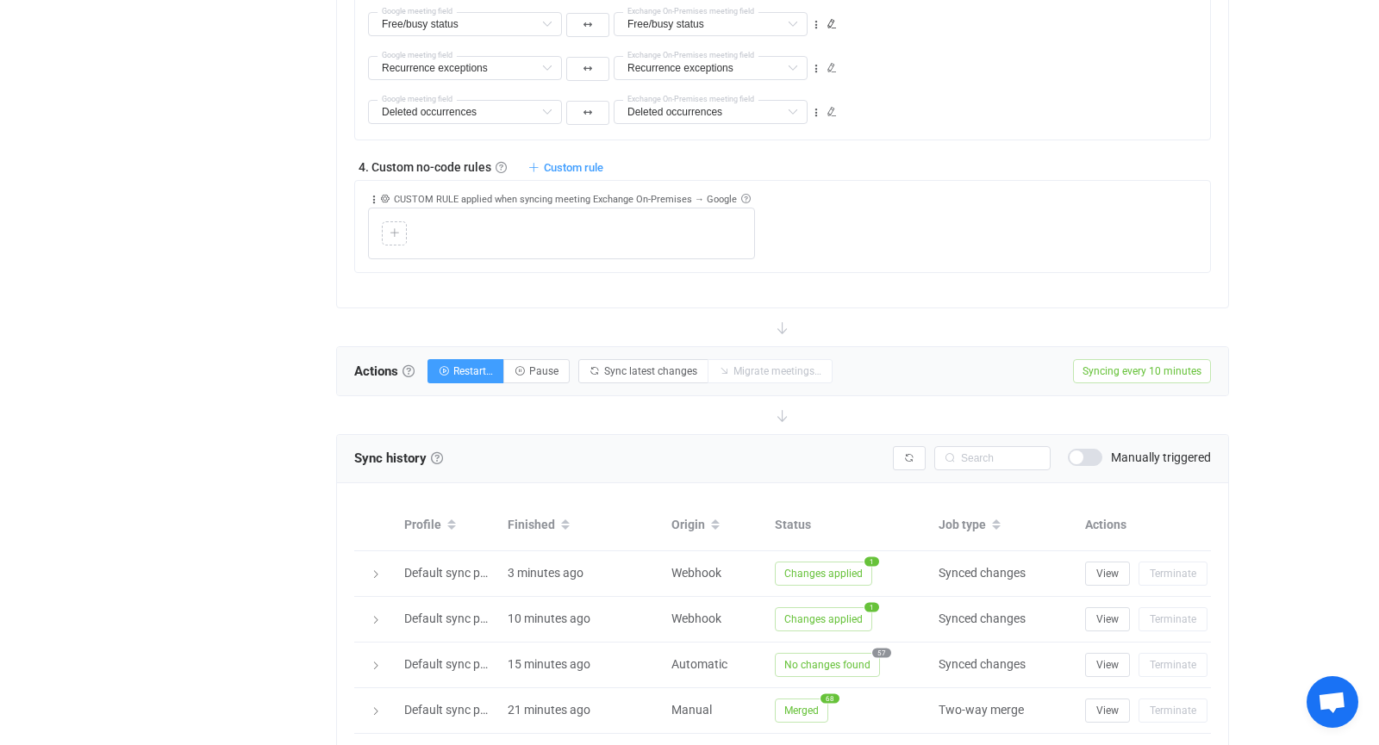
scroll to position [1567, 0]
click at [543, 367] on span "Pause" at bounding box center [543, 373] width 29 height 12
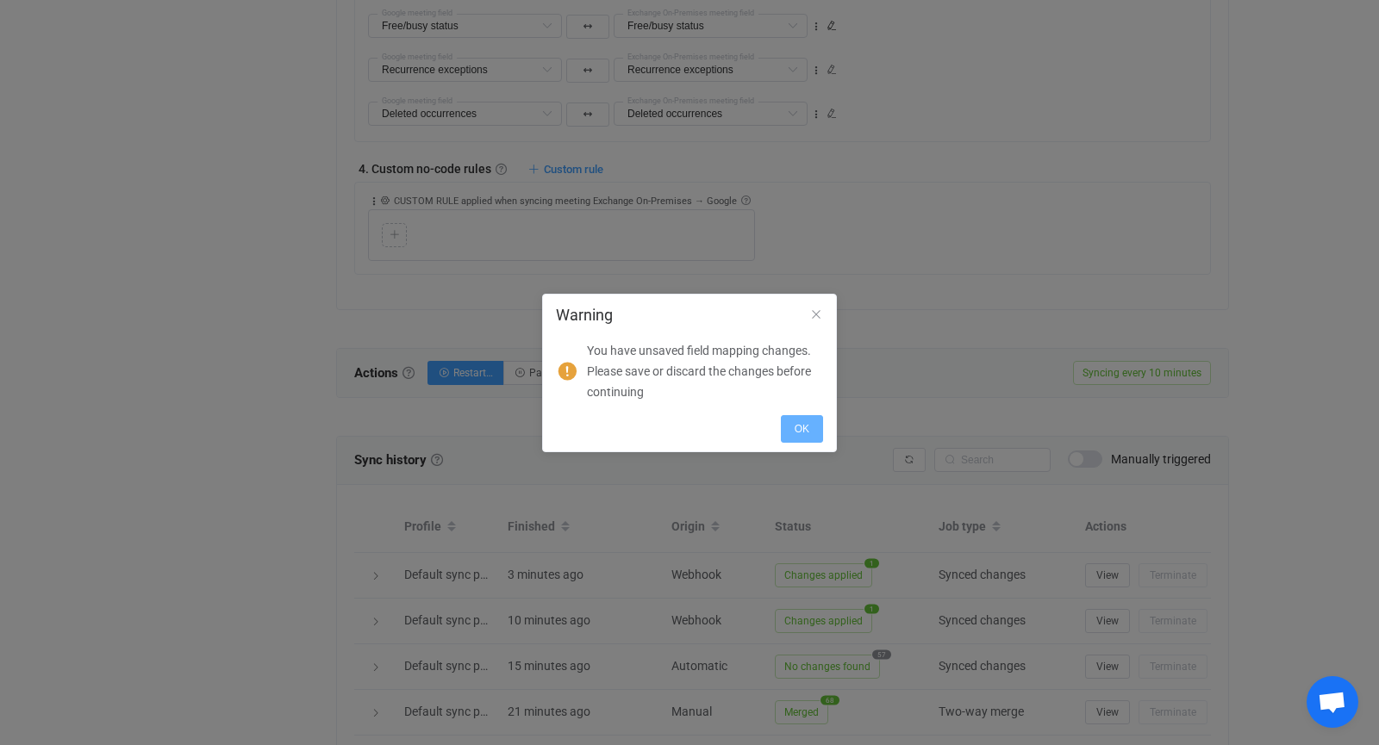
click at [800, 427] on span "OK" at bounding box center [801, 429] width 15 height 12
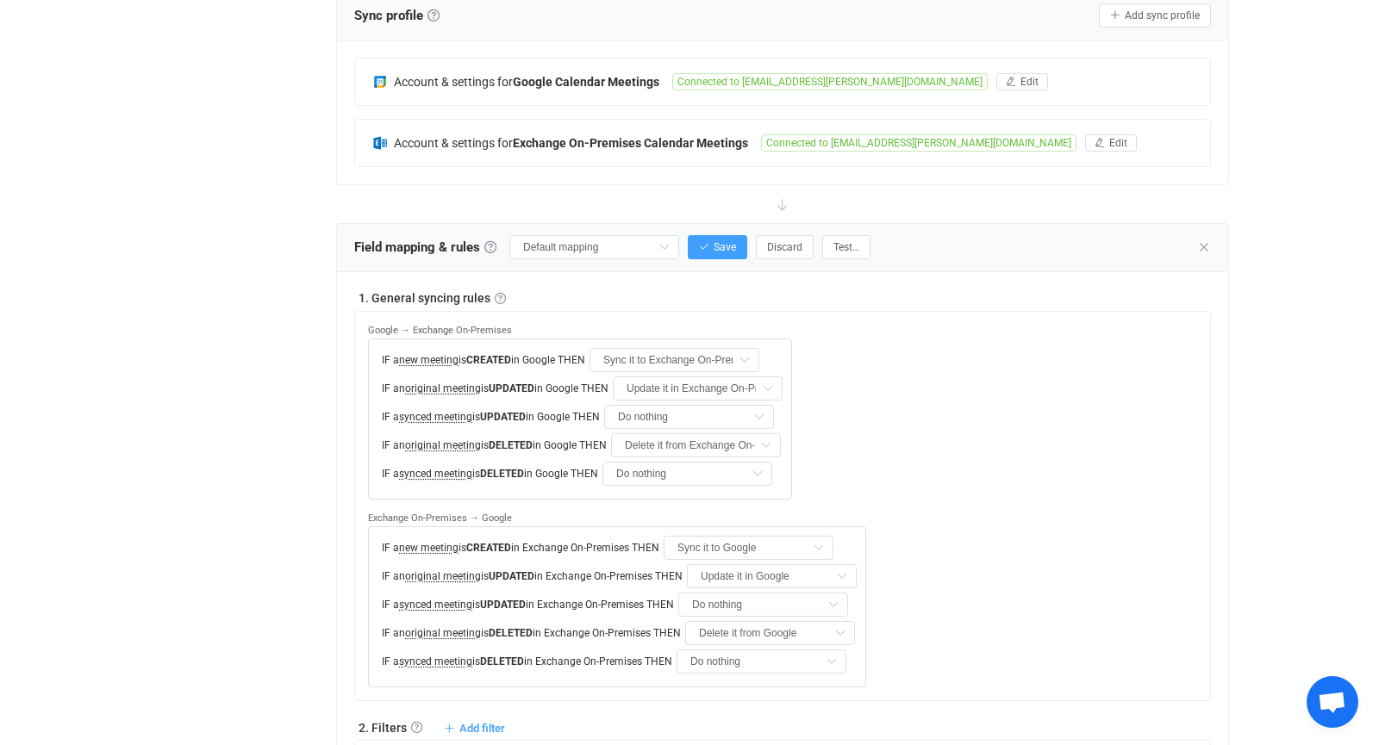
scroll to position [350, 0]
click at [799, 245] on span "Discard" at bounding box center [784, 249] width 35 height 12
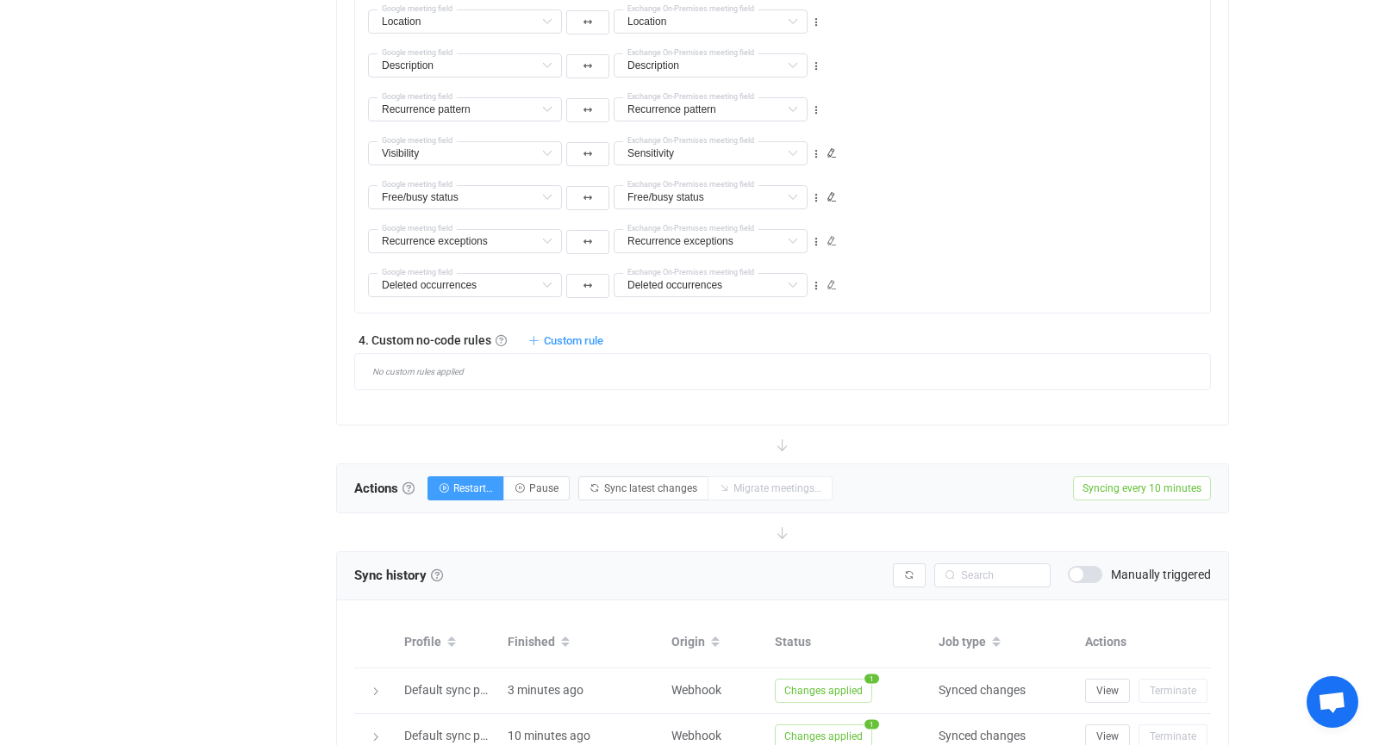
scroll to position [1420, 0]
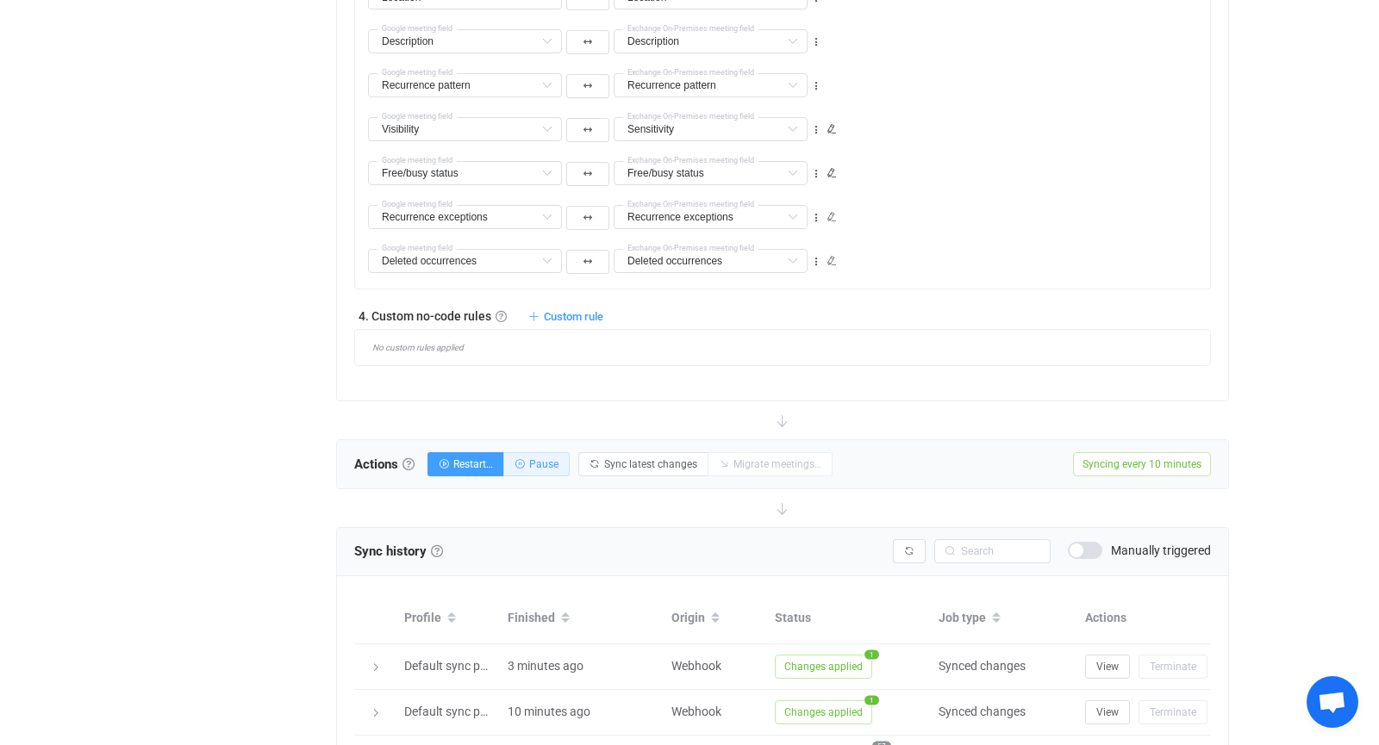
click at [546, 458] on span "Pause" at bounding box center [543, 464] width 29 height 12
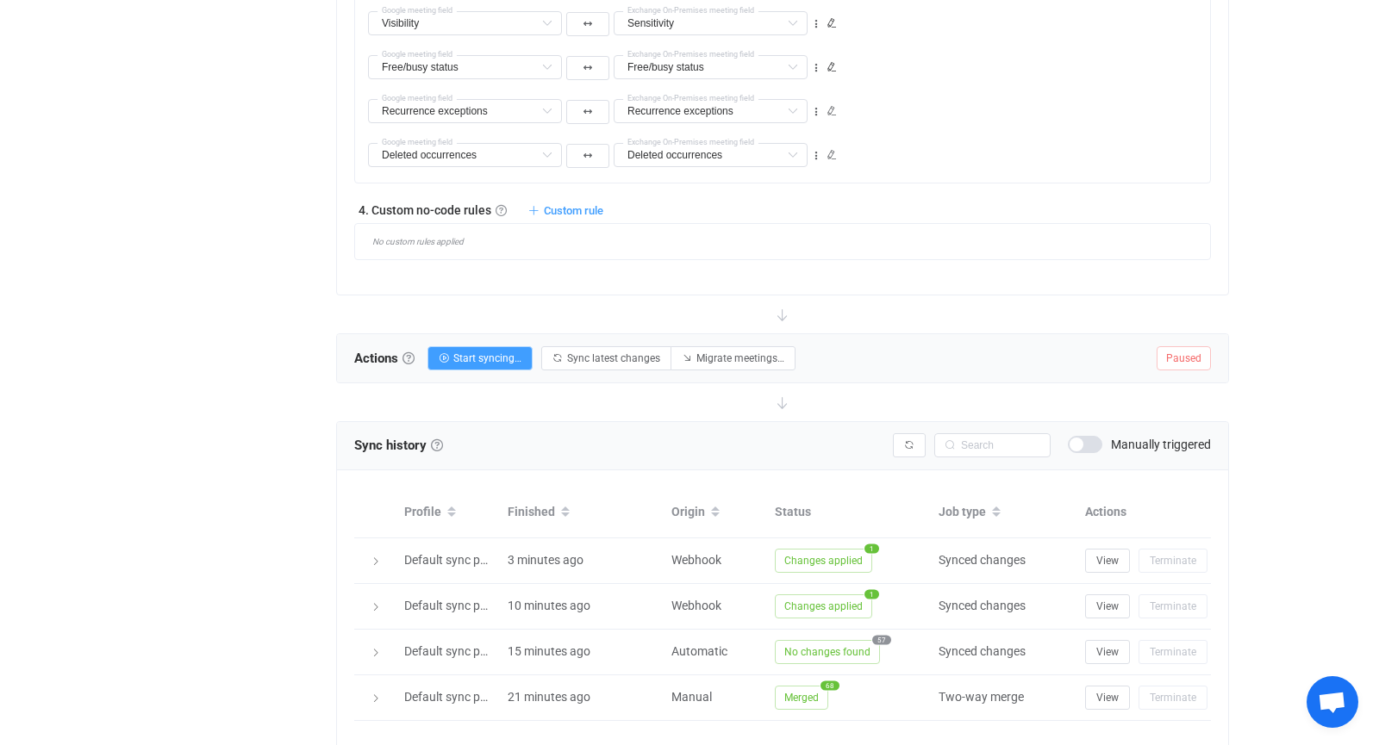
scroll to position [1576, 0]
